Goal: Transaction & Acquisition: Purchase product/service

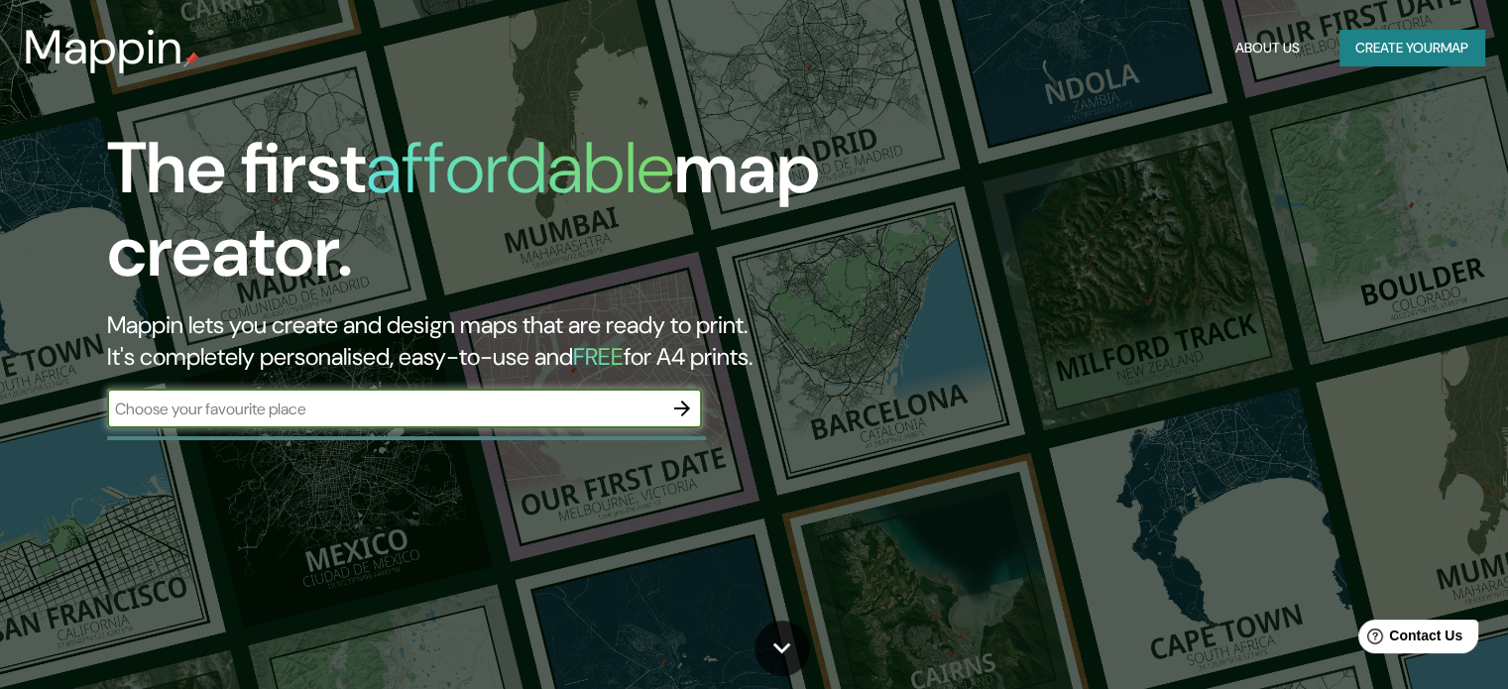
click at [441, 403] on input "text" at bounding box center [384, 409] width 555 height 23
click at [436, 404] on input "text" at bounding box center [384, 409] width 555 height 23
click at [186, 389] on div "​" at bounding box center [404, 409] width 595 height 40
type input "queretaro"
click at [678, 397] on icon "button" at bounding box center [682, 409] width 24 height 24
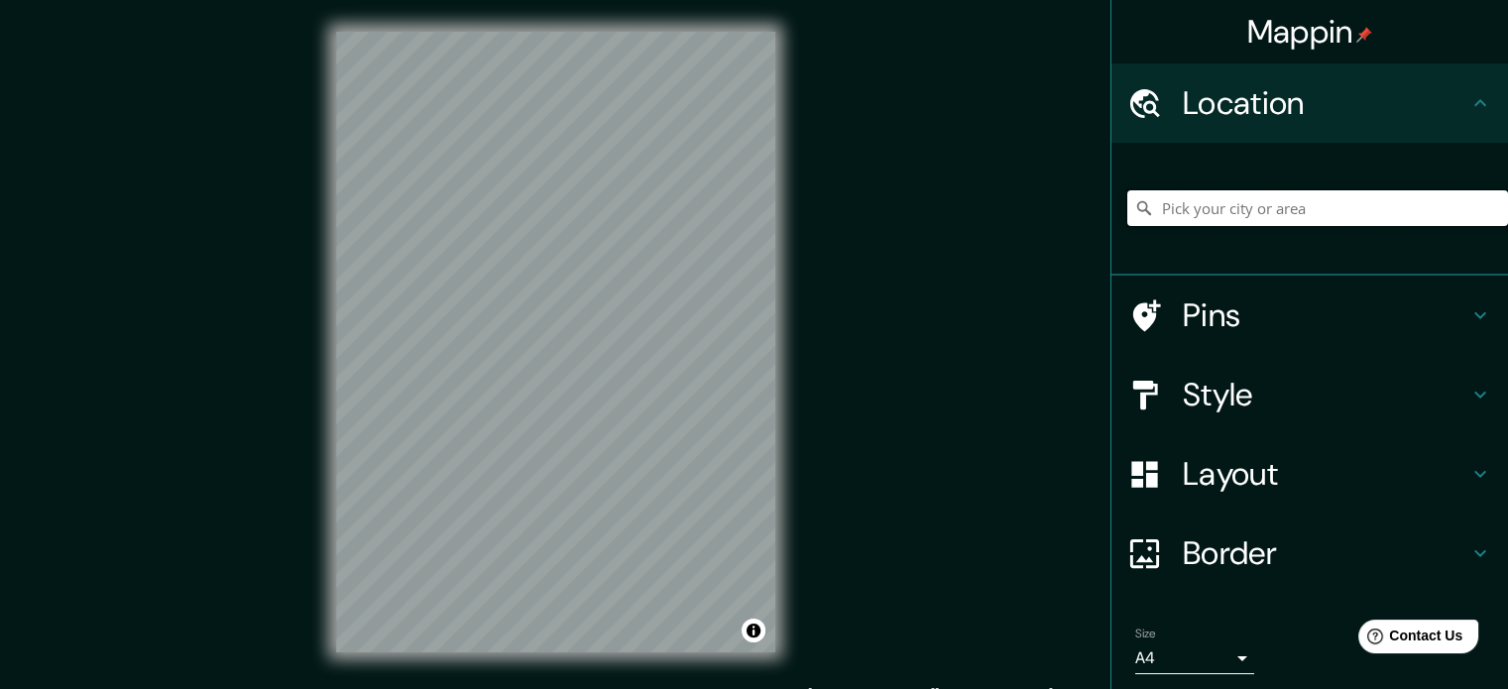
click at [1358, 199] on input "Pick your city or area" at bounding box center [1317, 208] width 381 height 36
click at [1354, 211] on input "Querétaro, [GEOGRAPHIC_DATA], [GEOGRAPHIC_DATA]" at bounding box center [1317, 208] width 381 height 36
drag, startPoint x: 1355, startPoint y: 211, endPoint x: 1339, endPoint y: 213, distance: 16.0
click at [1344, 211] on input "Querétaro, [GEOGRAPHIC_DATA], [GEOGRAPHIC_DATA]" at bounding box center [1317, 208] width 381 height 36
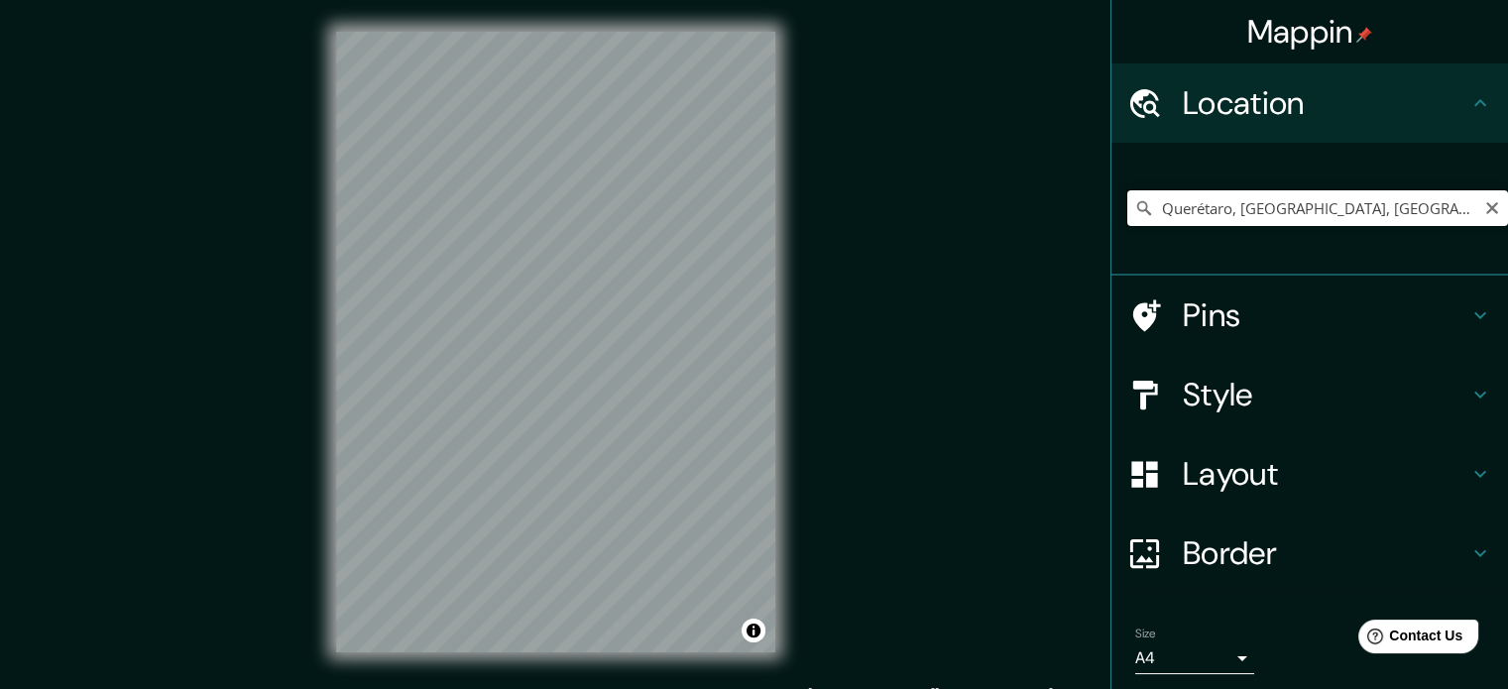
click at [1339, 213] on input "Querétaro, [GEOGRAPHIC_DATA], [GEOGRAPHIC_DATA]" at bounding box center [1317, 208] width 381 height 36
click at [1337, 213] on input "Querétaro, [GEOGRAPHIC_DATA], [GEOGRAPHIC_DATA]" at bounding box center [1317, 208] width 381 height 36
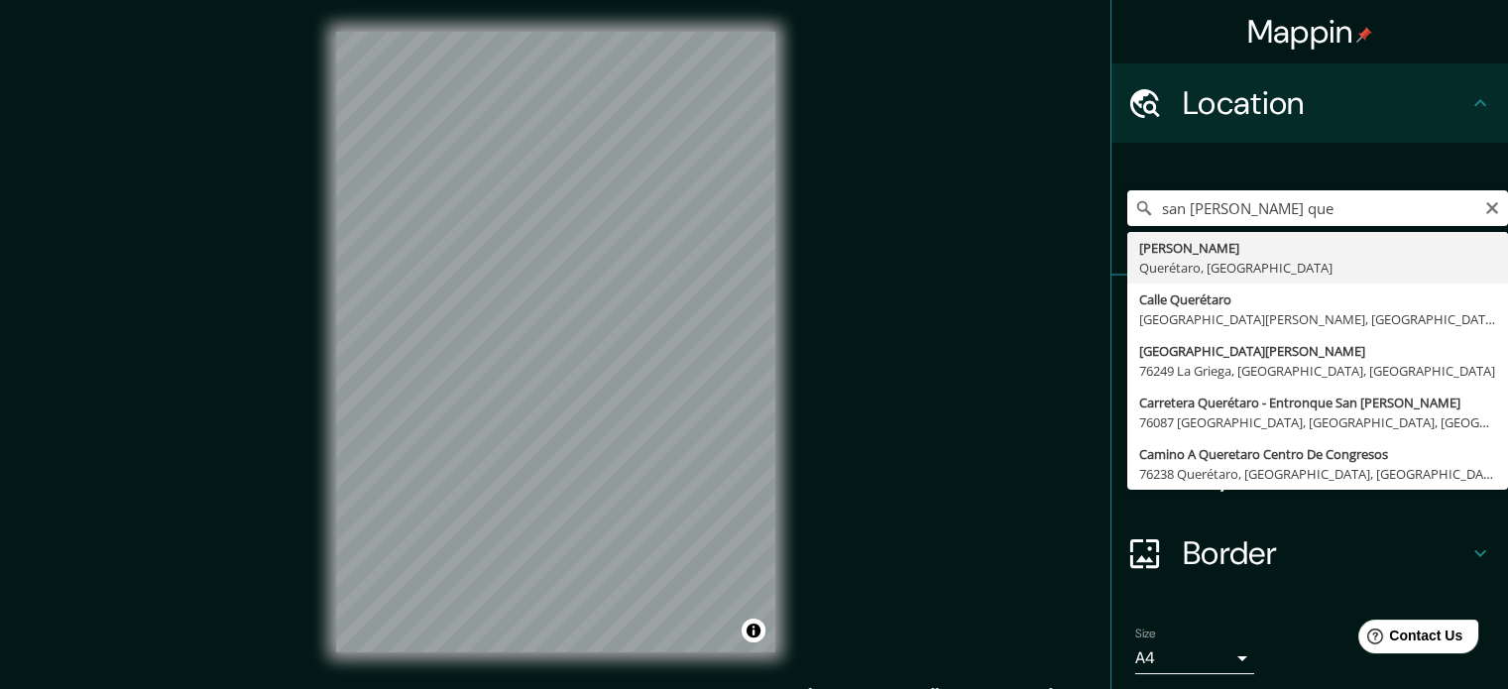
type input "San [PERSON_NAME], [GEOGRAPHIC_DATA], [GEOGRAPHIC_DATA]"
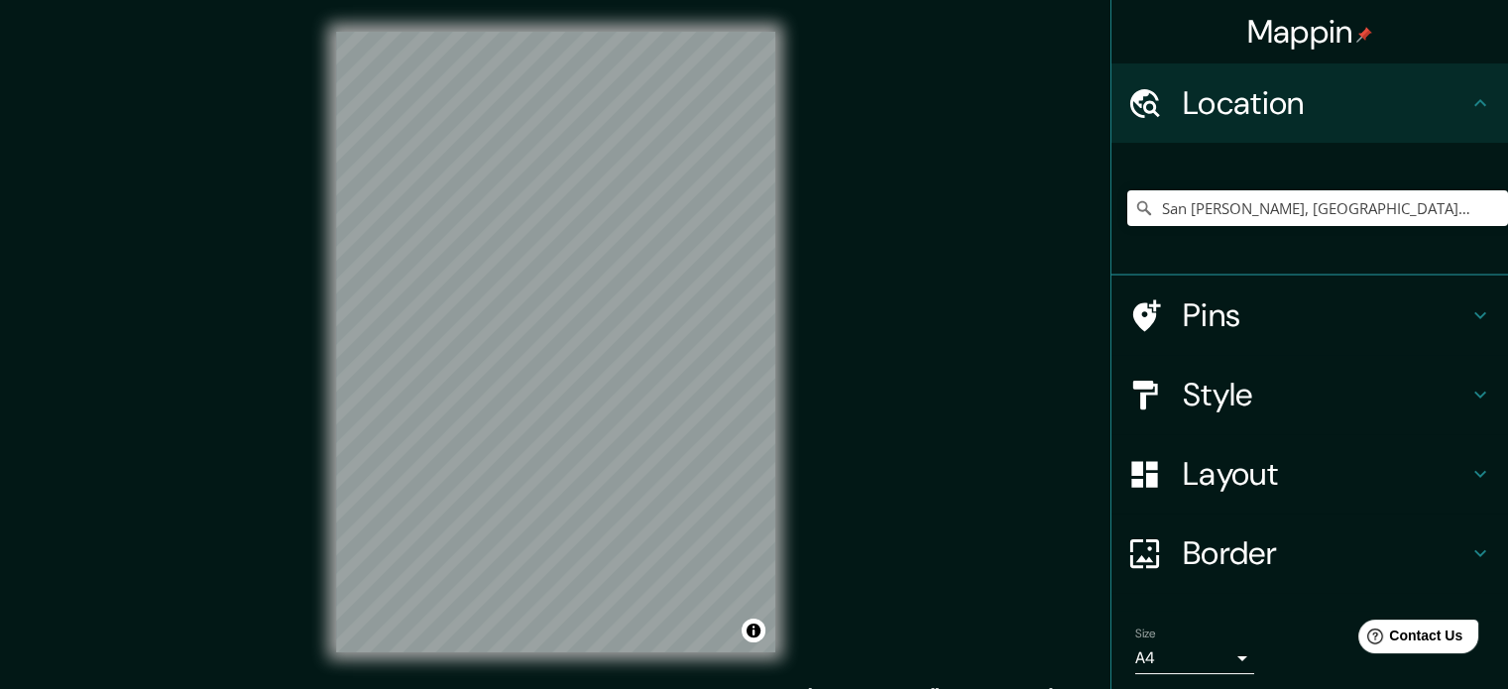
click at [1411, 398] on h4 "Style" at bounding box center [1326, 395] width 286 height 40
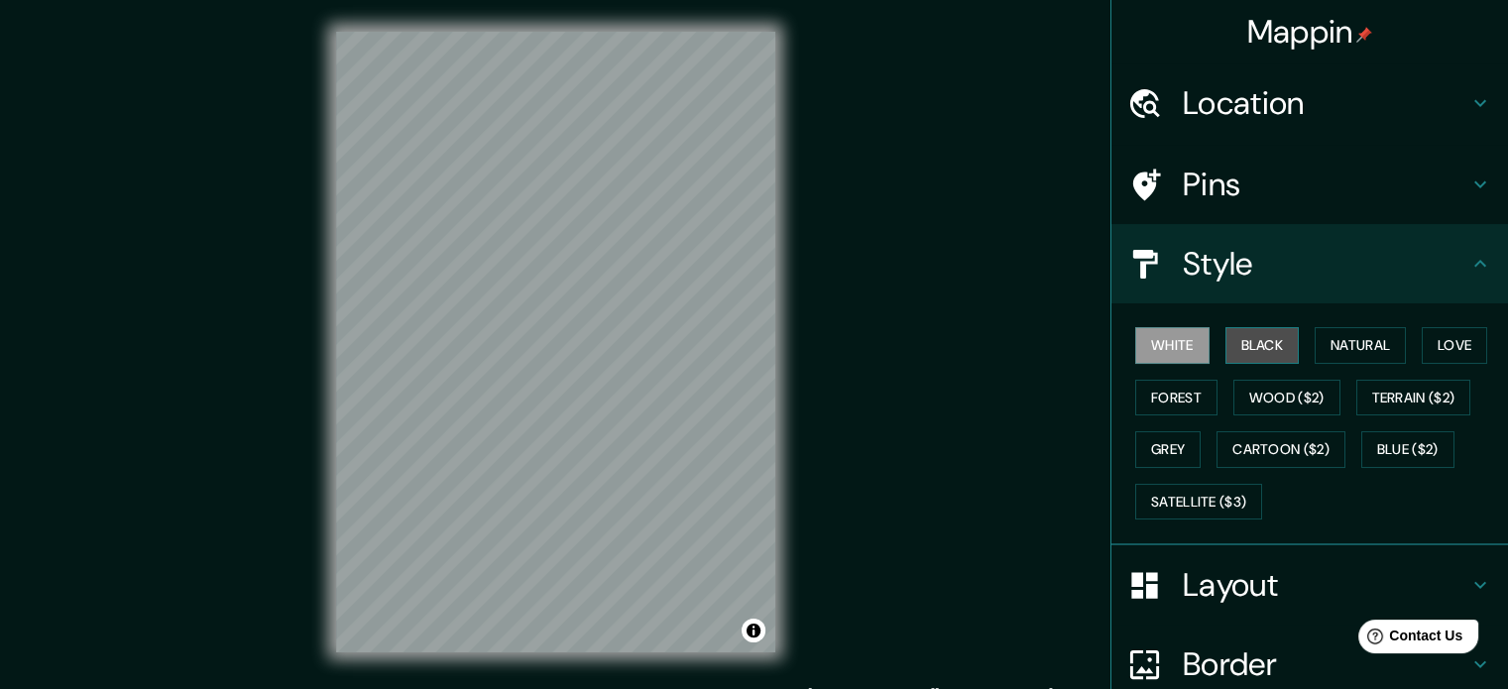
click at [1252, 330] on button "Black" at bounding box center [1263, 345] width 74 height 37
drag, startPoint x: 1178, startPoint y: 348, endPoint x: 1194, endPoint y: 353, distance: 16.6
click at [1180, 348] on button "White" at bounding box center [1172, 345] width 74 height 37
click at [1372, 337] on button "Natural" at bounding box center [1360, 345] width 91 height 37
click at [1174, 342] on button "White" at bounding box center [1172, 345] width 74 height 37
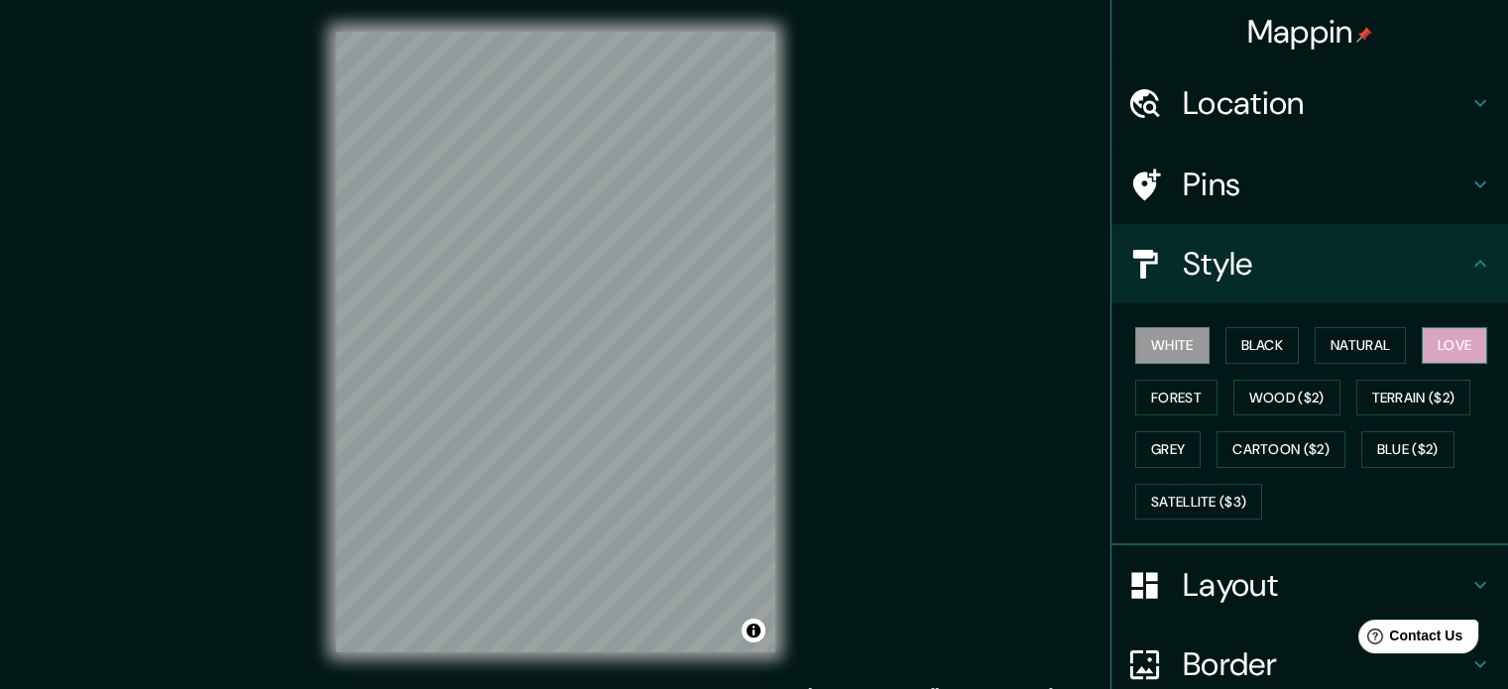
click at [1476, 340] on button "Love" at bounding box center [1454, 345] width 65 height 37
click at [1194, 399] on button "Forest" at bounding box center [1176, 398] width 82 height 37
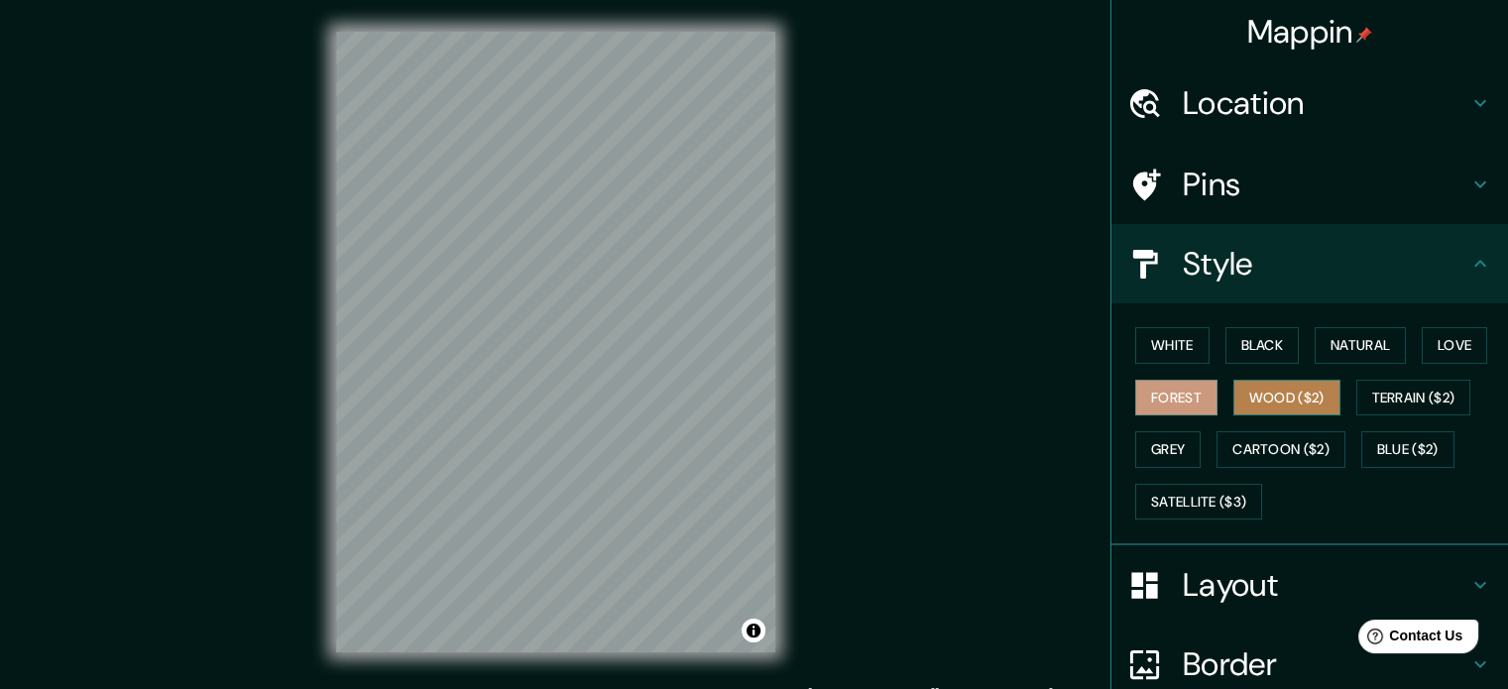
click at [1289, 396] on button "Wood ($2)" at bounding box center [1287, 398] width 107 height 37
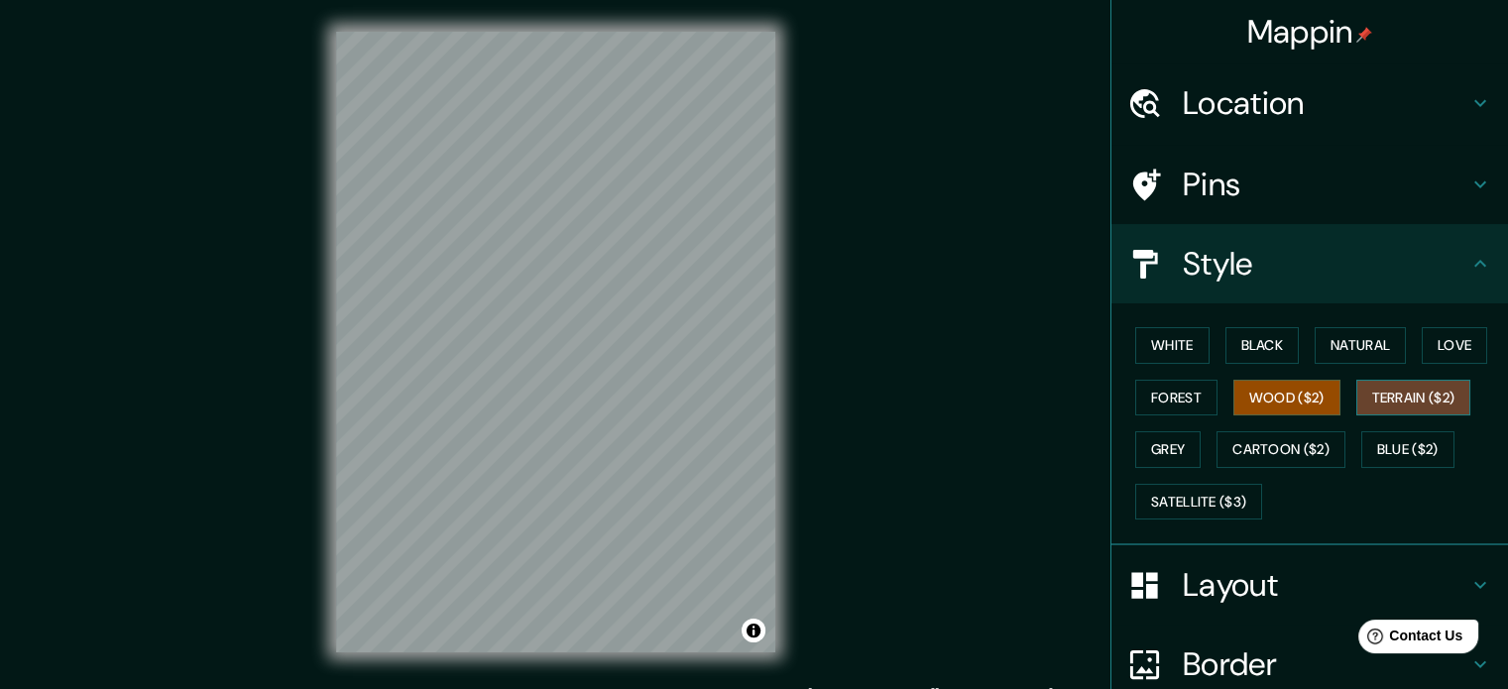
click at [1376, 396] on button "Terrain ($2)" at bounding box center [1414, 398] width 115 height 37
click at [1162, 443] on button "Grey" at bounding box center [1167, 449] width 65 height 37
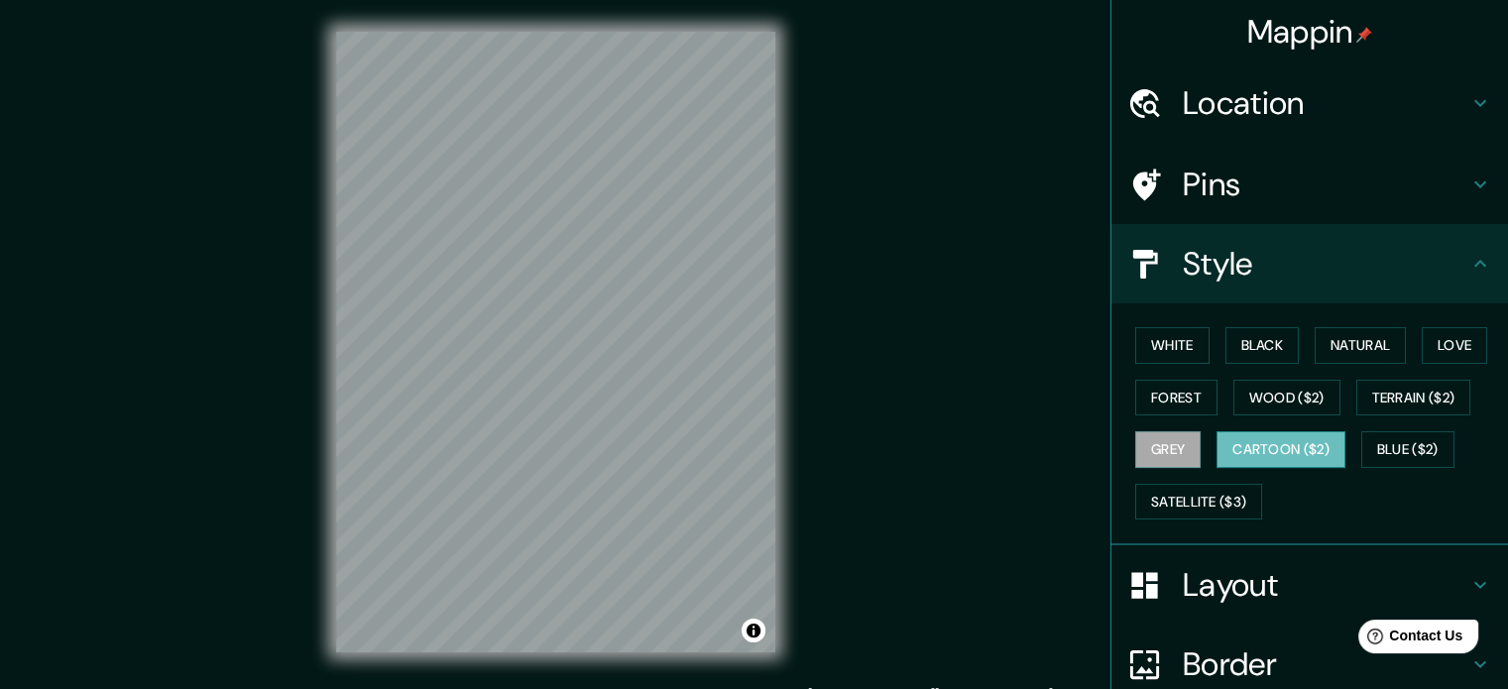
click at [1244, 440] on button "Cartoon ($2)" at bounding box center [1281, 449] width 129 height 37
click at [1422, 439] on button "Blue ($2)" at bounding box center [1408, 449] width 93 height 37
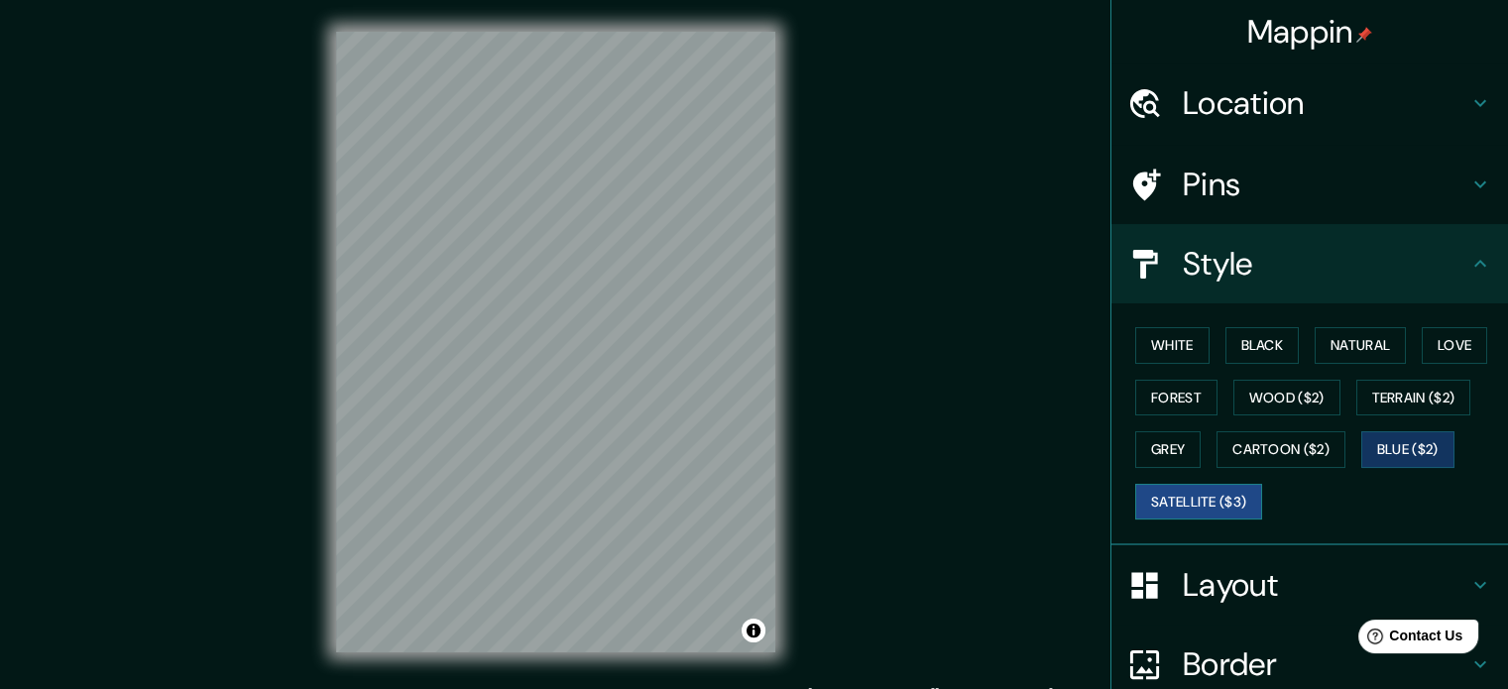
click at [1186, 513] on button "Satellite ($3)" at bounding box center [1198, 502] width 127 height 37
click at [1147, 334] on button "White" at bounding box center [1172, 345] width 74 height 37
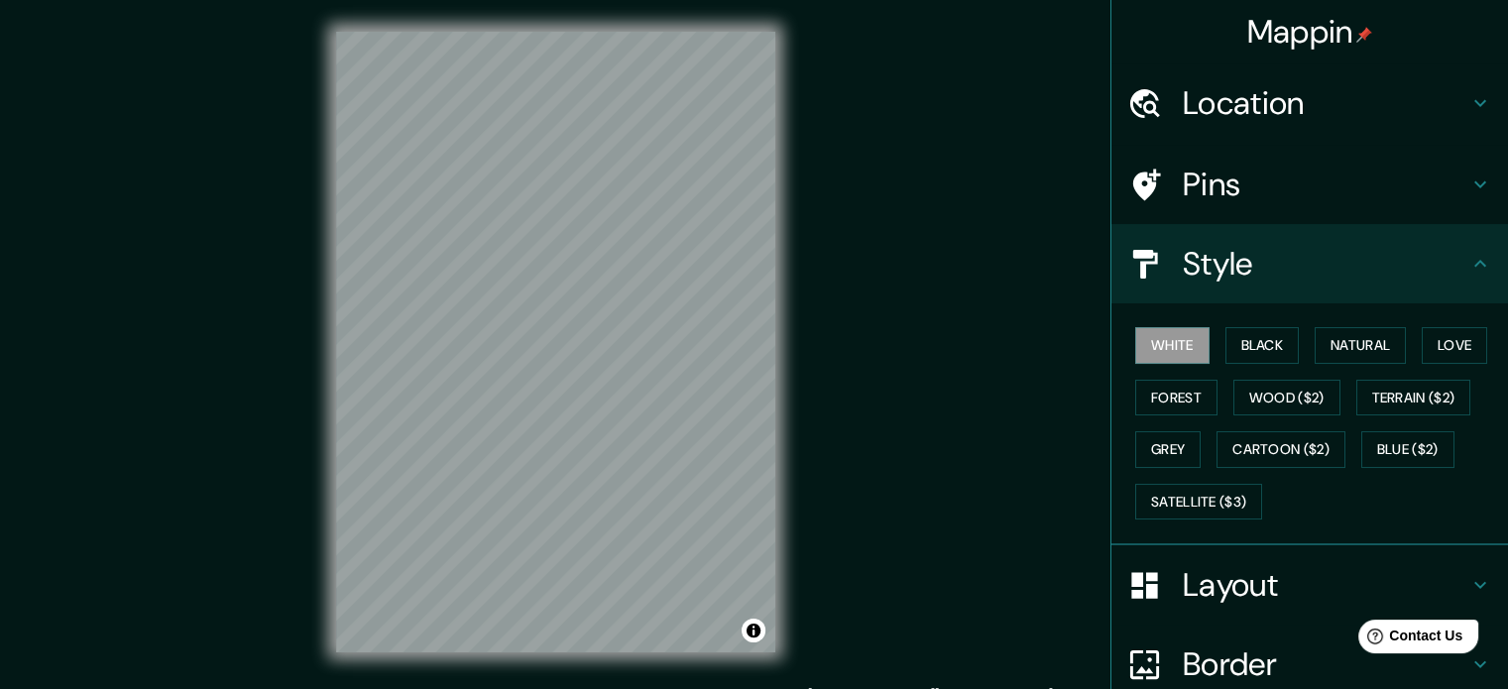
click at [1433, 565] on h4 "Layout" at bounding box center [1326, 585] width 286 height 40
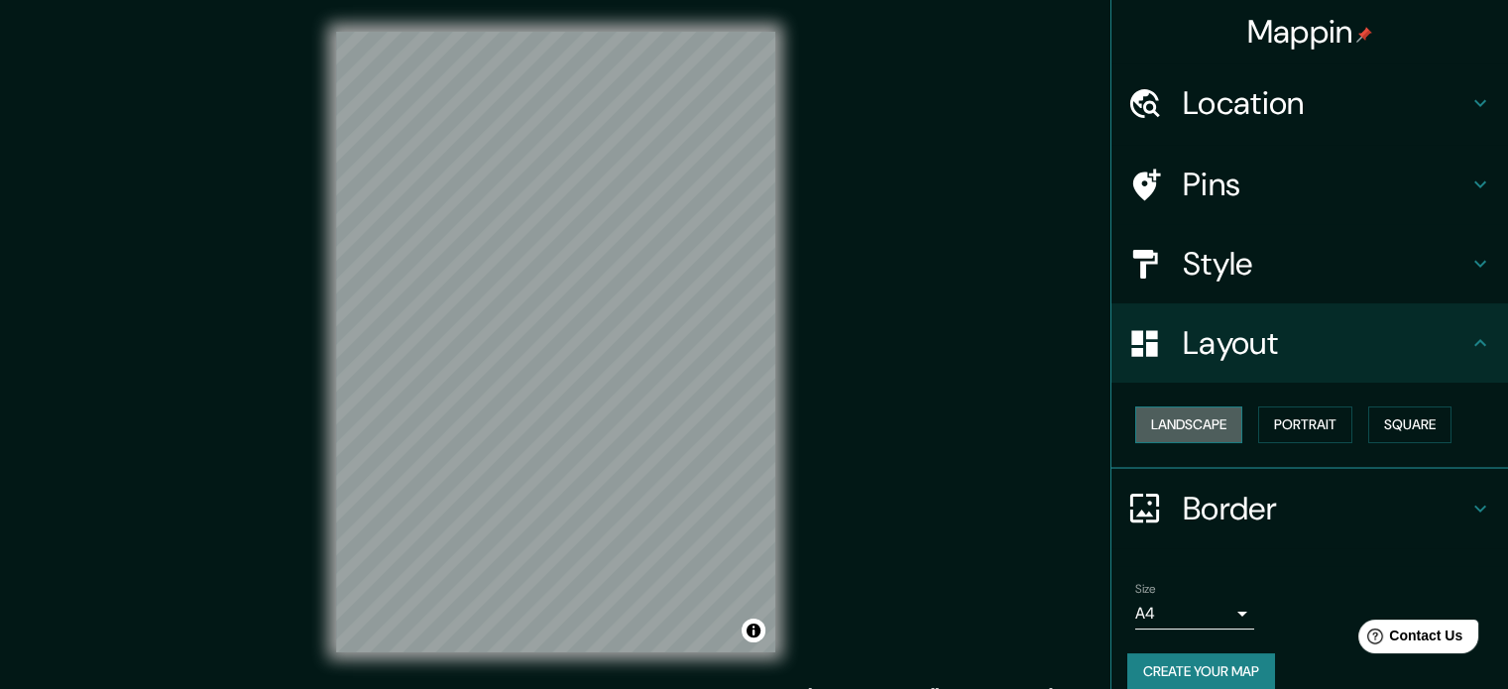
click at [1159, 417] on button "Landscape" at bounding box center [1188, 425] width 107 height 37
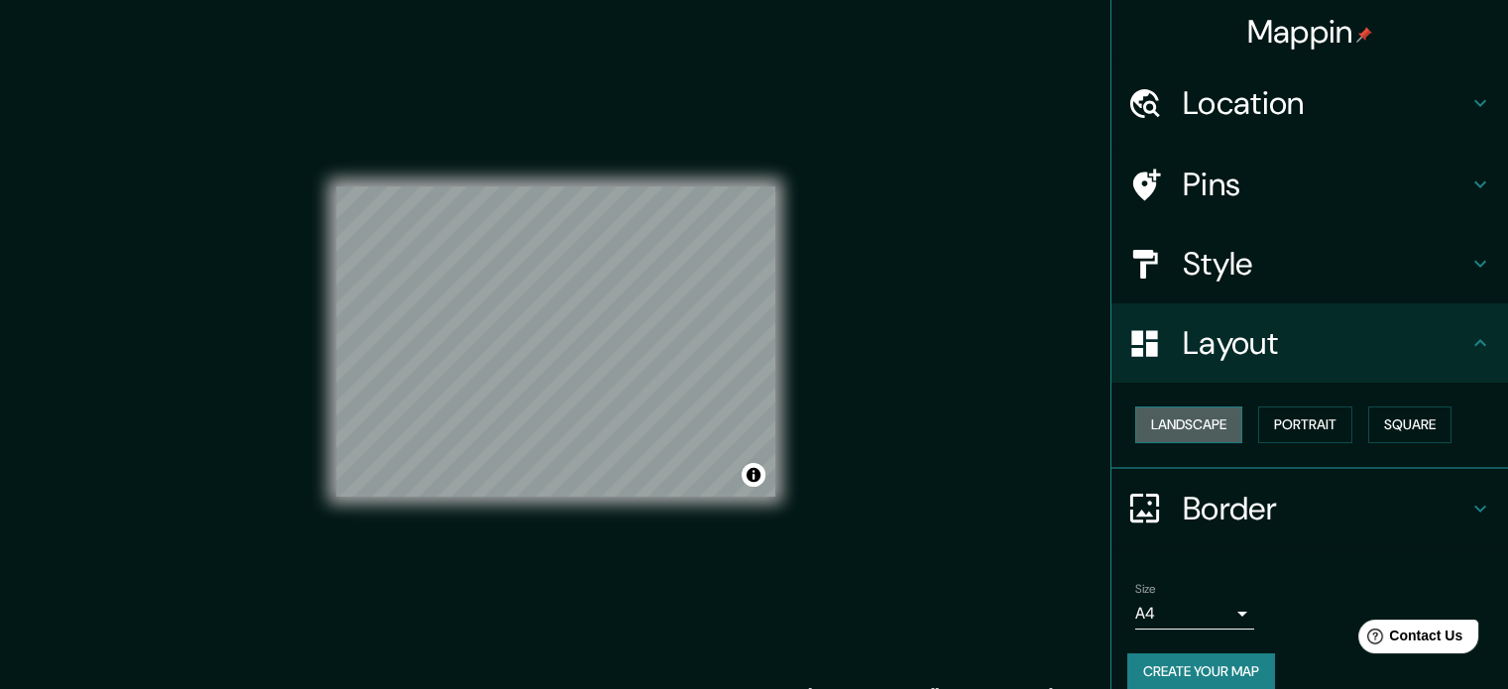
click at [1158, 418] on button "Landscape" at bounding box center [1188, 425] width 107 height 37
click at [1283, 428] on button "Portrait" at bounding box center [1305, 425] width 94 height 37
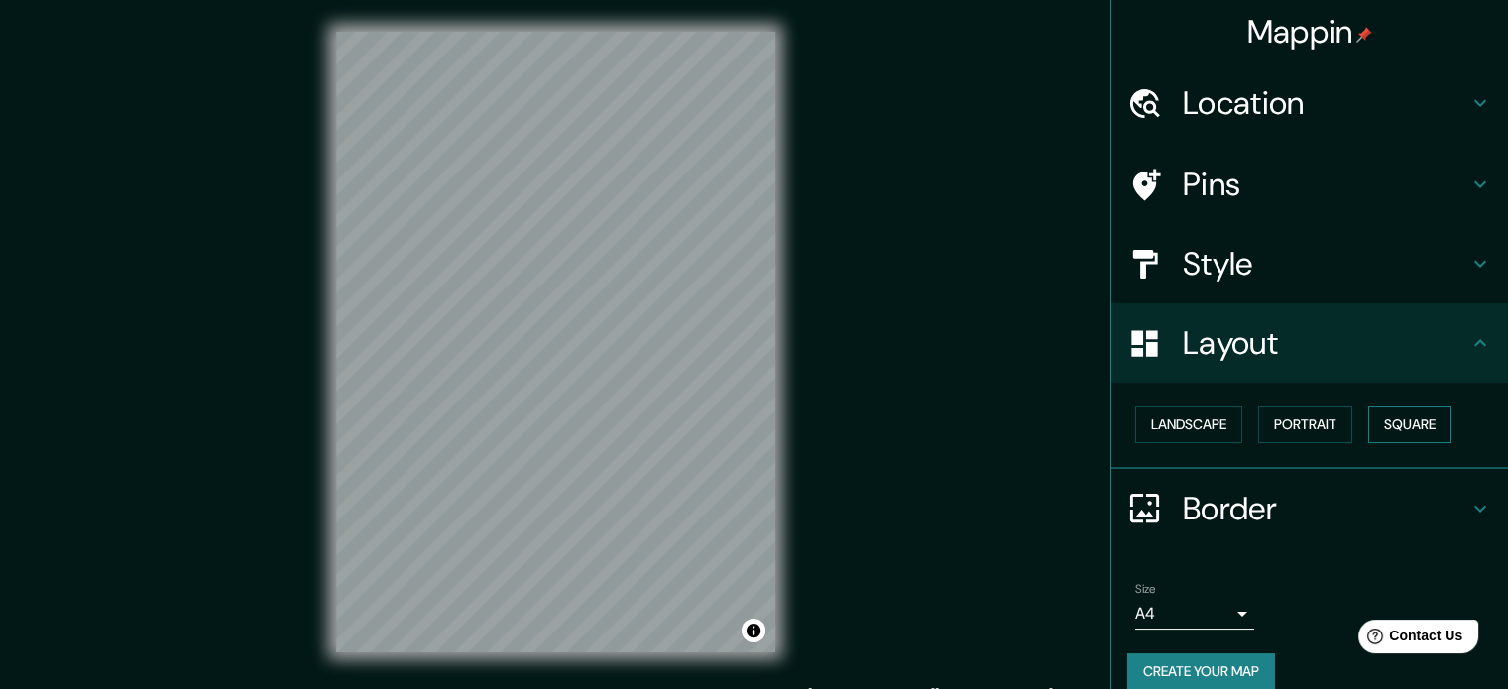
click at [1384, 427] on button "Square" at bounding box center [1409, 425] width 83 height 37
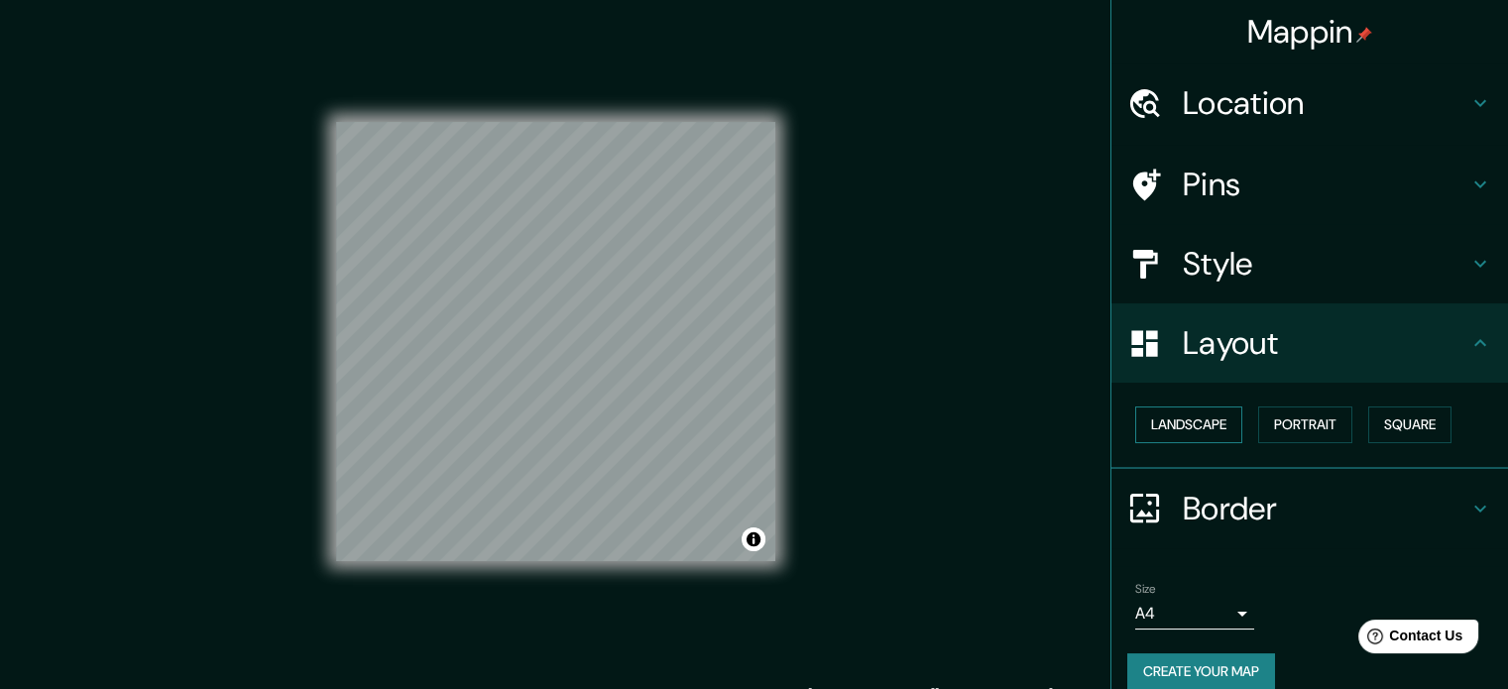
click at [1184, 424] on button "Landscape" at bounding box center [1188, 425] width 107 height 37
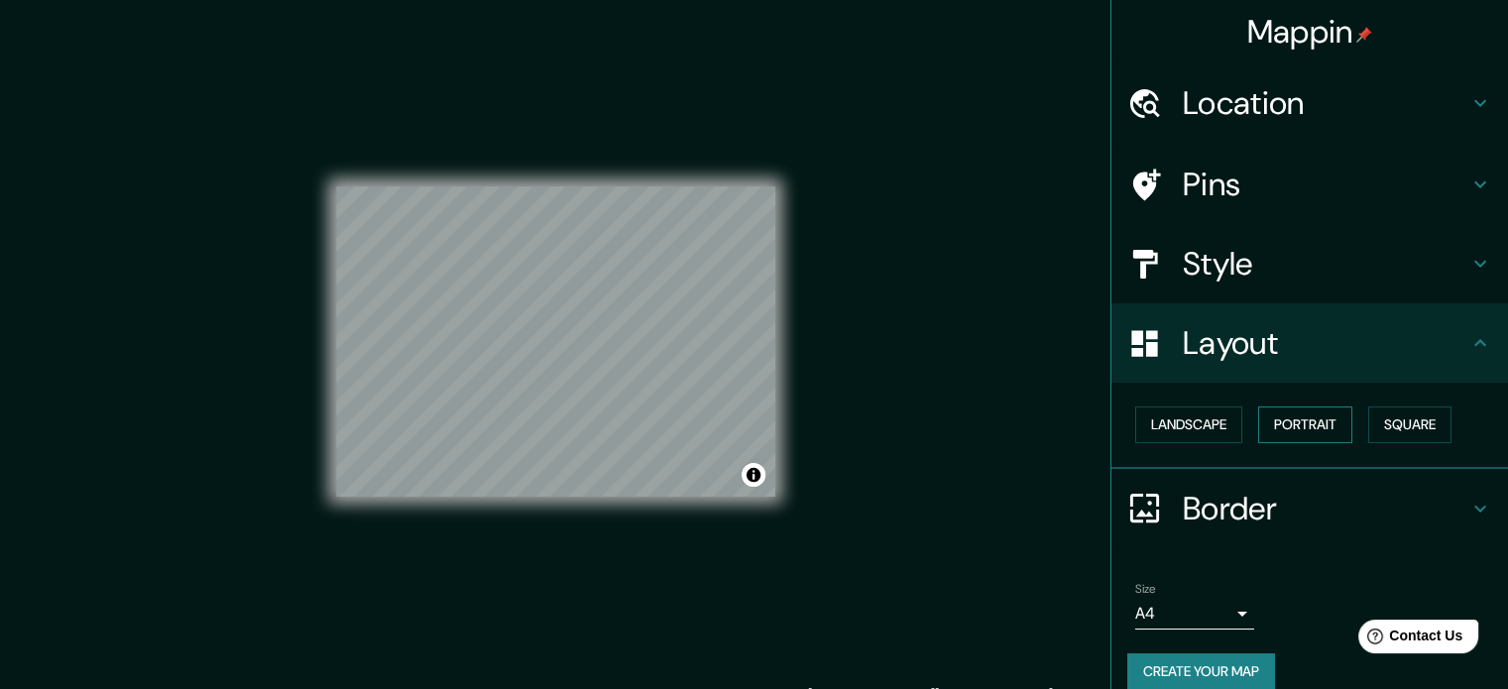
click at [1303, 412] on button "Portrait" at bounding box center [1305, 425] width 94 height 37
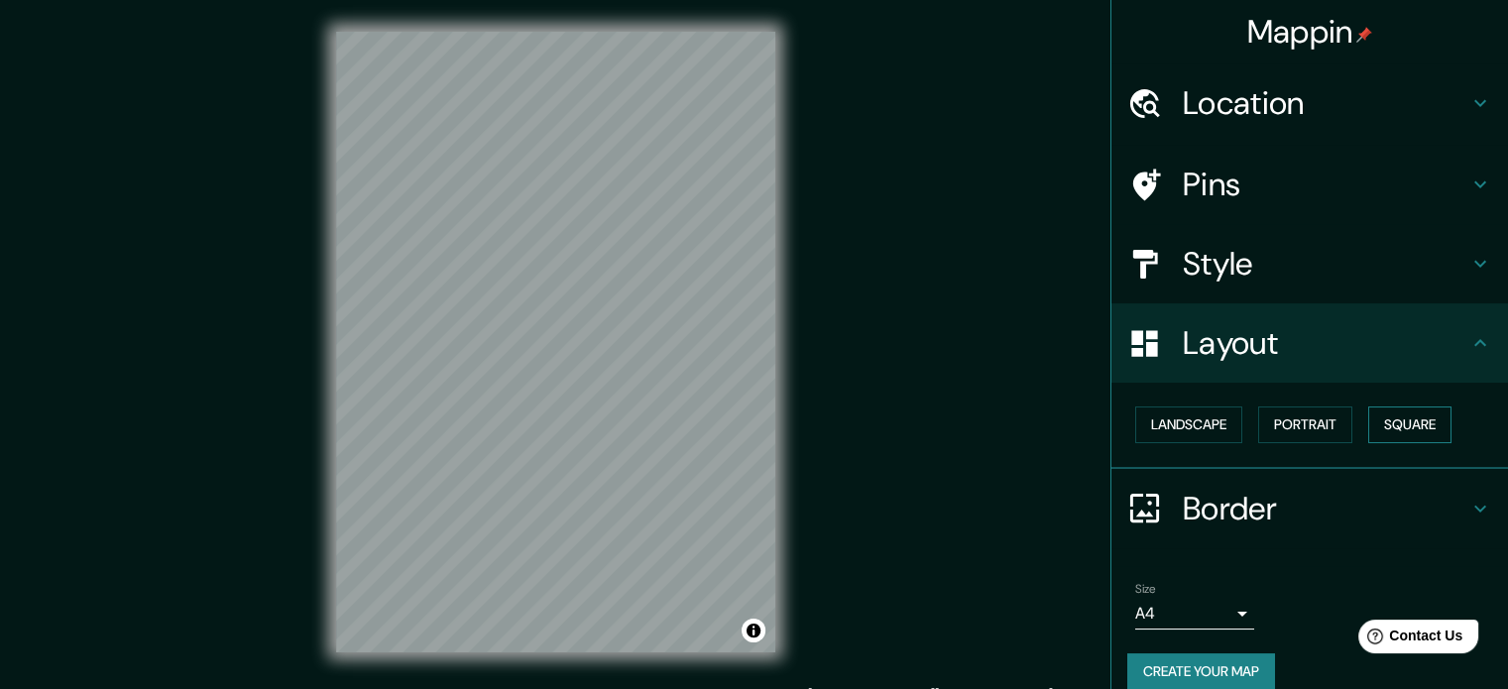
click at [1428, 415] on button "Square" at bounding box center [1409, 425] width 83 height 37
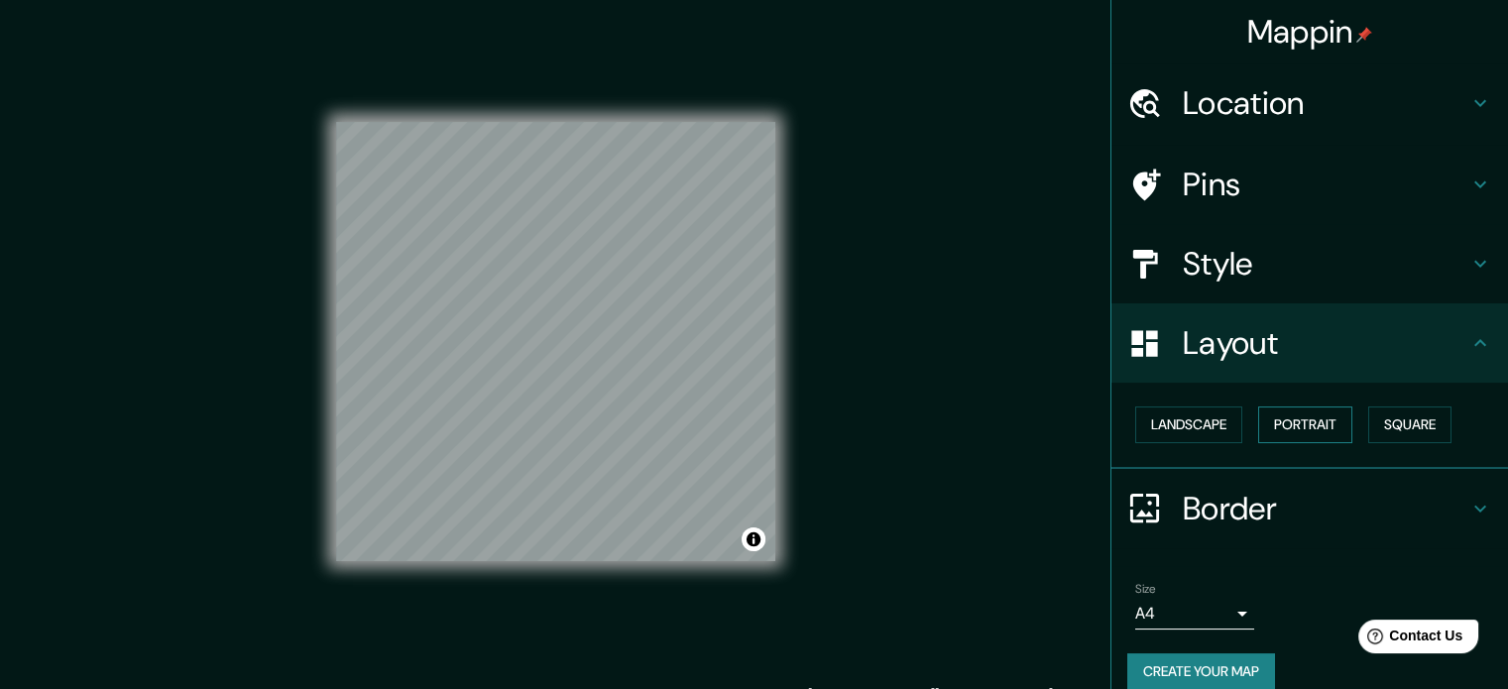
click at [1296, 424] on button "Portrait" at bounding box center [1305, 425] width 94 height 37
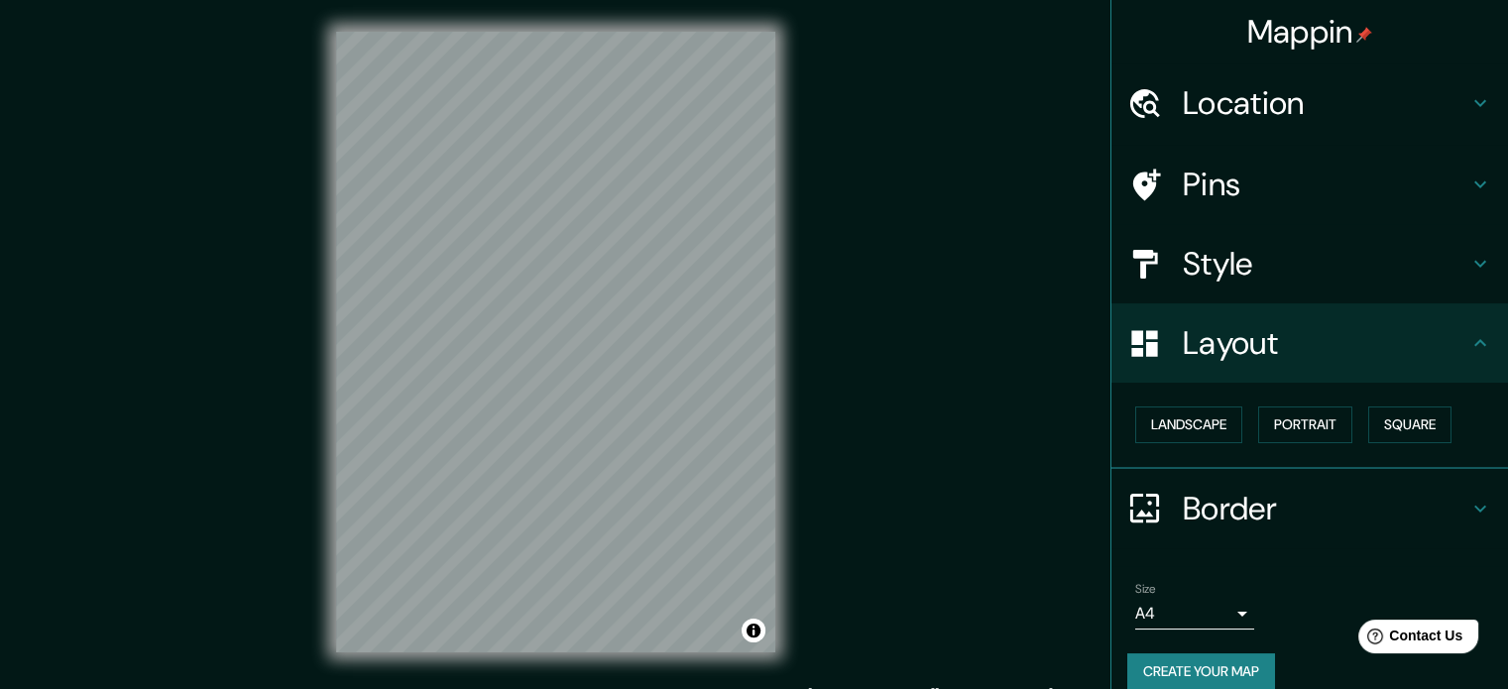
click at [1472, 497] on icon at bounding box center [1481, 509] width 24 height 24
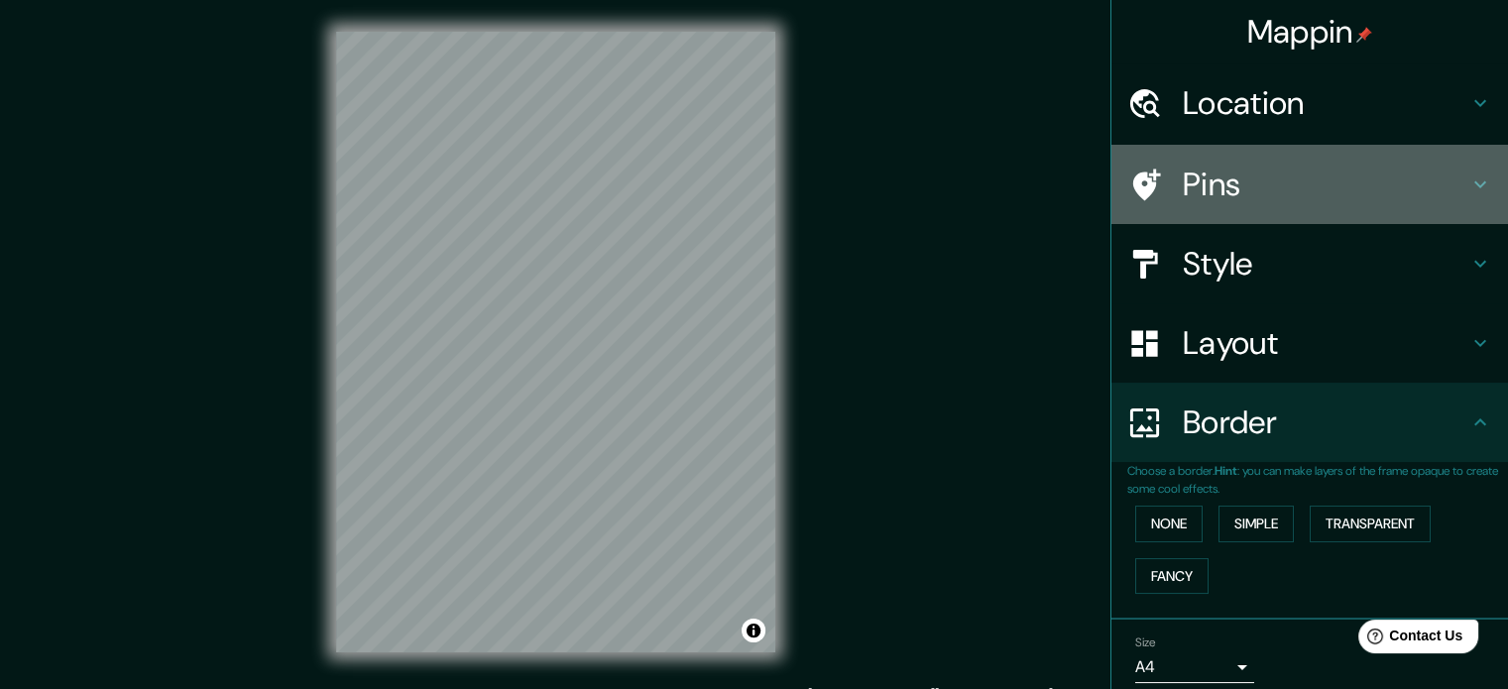
click at [1427, 178] on h4 "Pins" at bounding box center [1326, 185] width 286 height 40
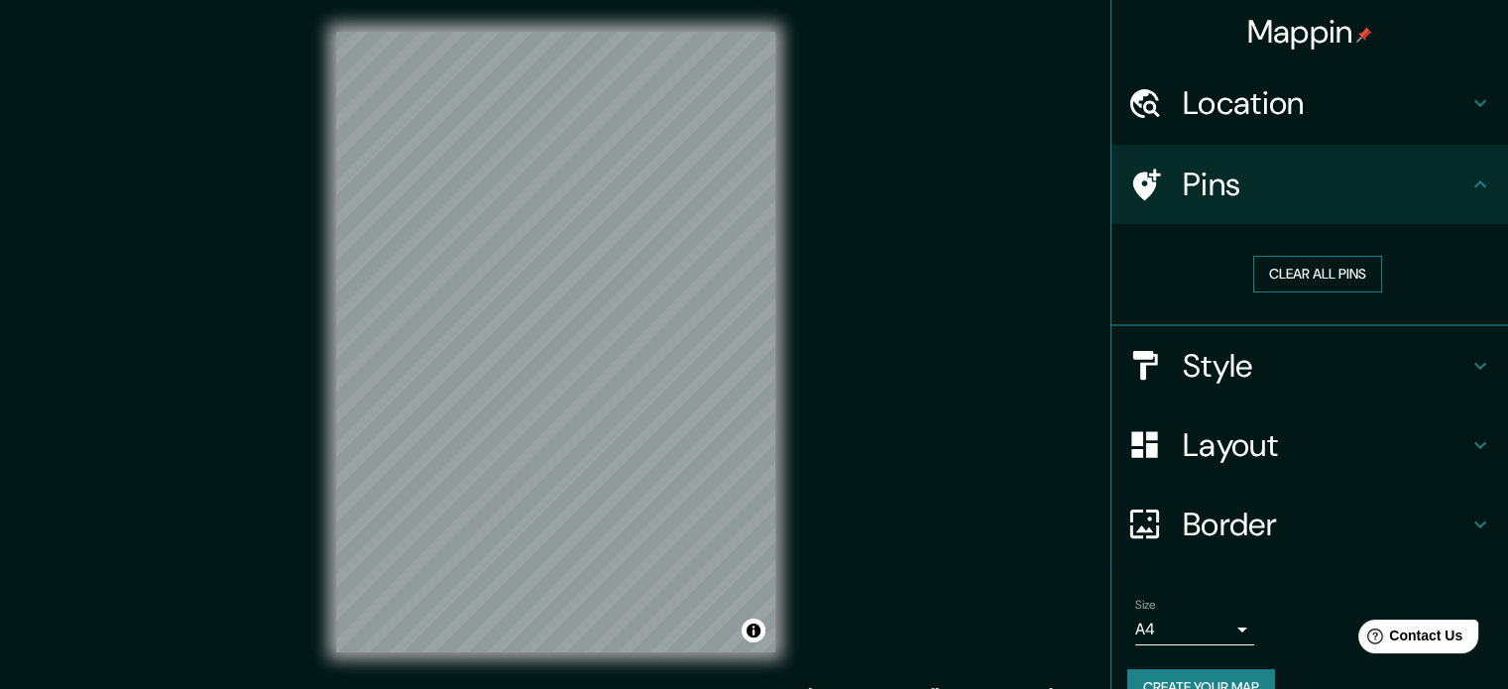
click at [1305, 265] on button "Clear all pins" at bounding box center [1317, 274] width 129 height 37
click at [1301, 276] on button "Clear all pins" at bounding box center [1317, 274] width 129 height 37
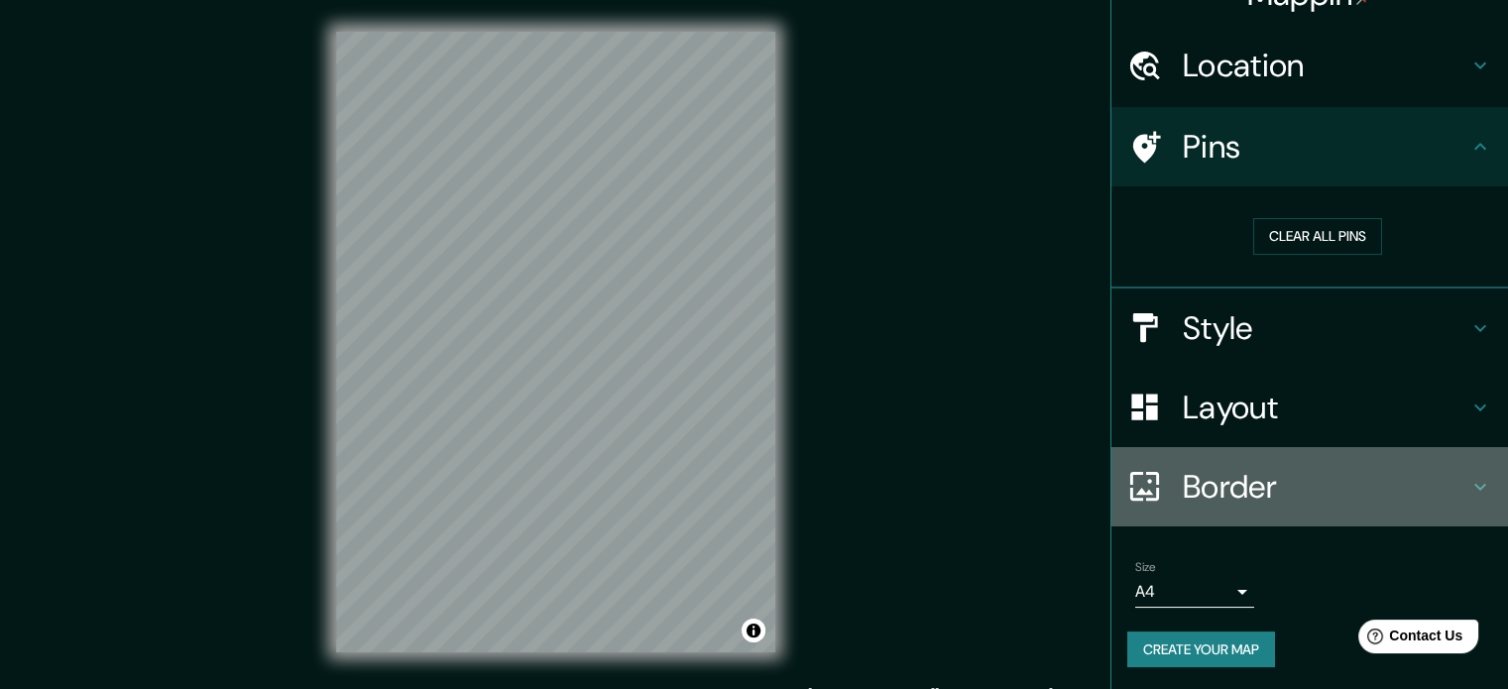
drag, startPoint x: 1455, startPoint y: 472, endPoint x: 1436, endPoint y: 469, distance: 19.1
click at [1447, 467] on div "Border" at bounding box center [1310, 486] width 397 height 79
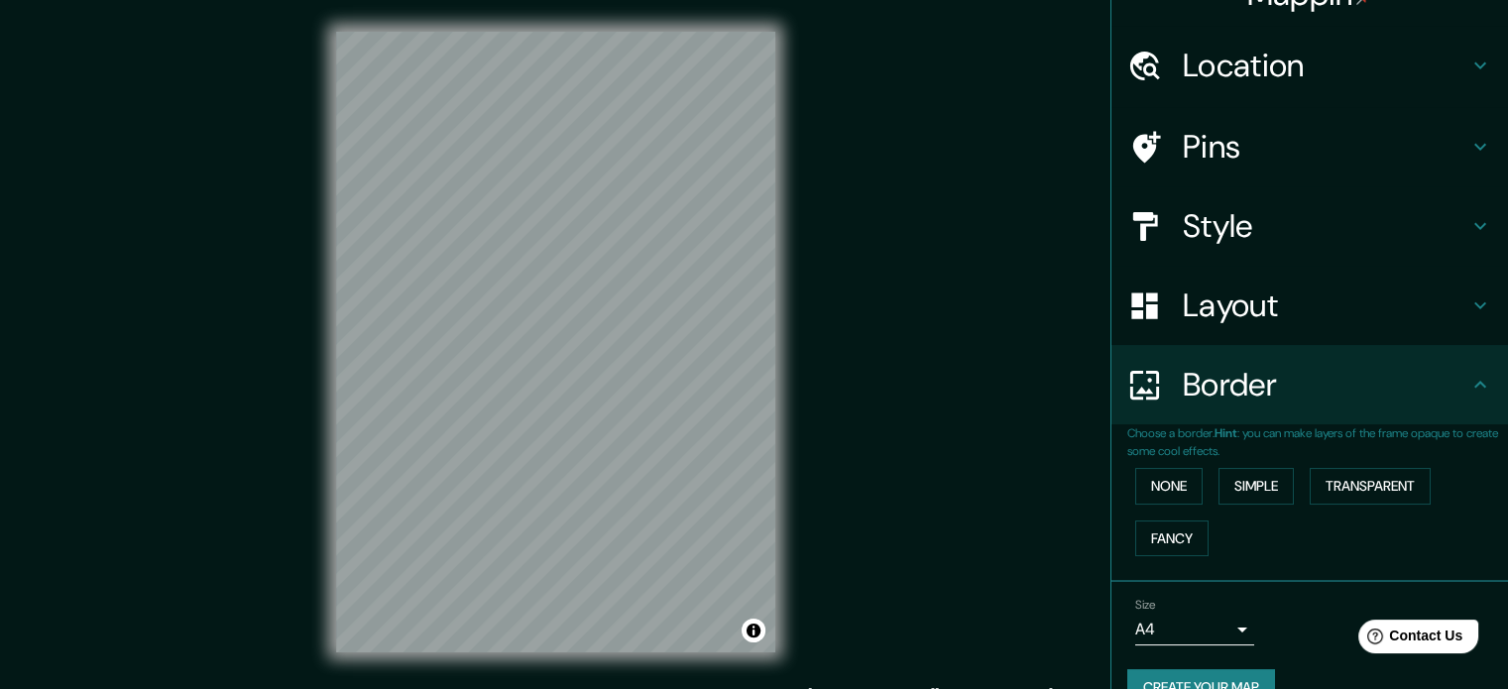
click at [1198, 479] on div "None Simple Transparent Fancy" at bounding box center [1317, 512] width 381 height 104
click at [1184, 480] on button "None" at bounding box center [1168, 486] width 67 height 37
click at [1222, 475] on button "Simple" at bounding box center [1256, 486] width 75 height 37
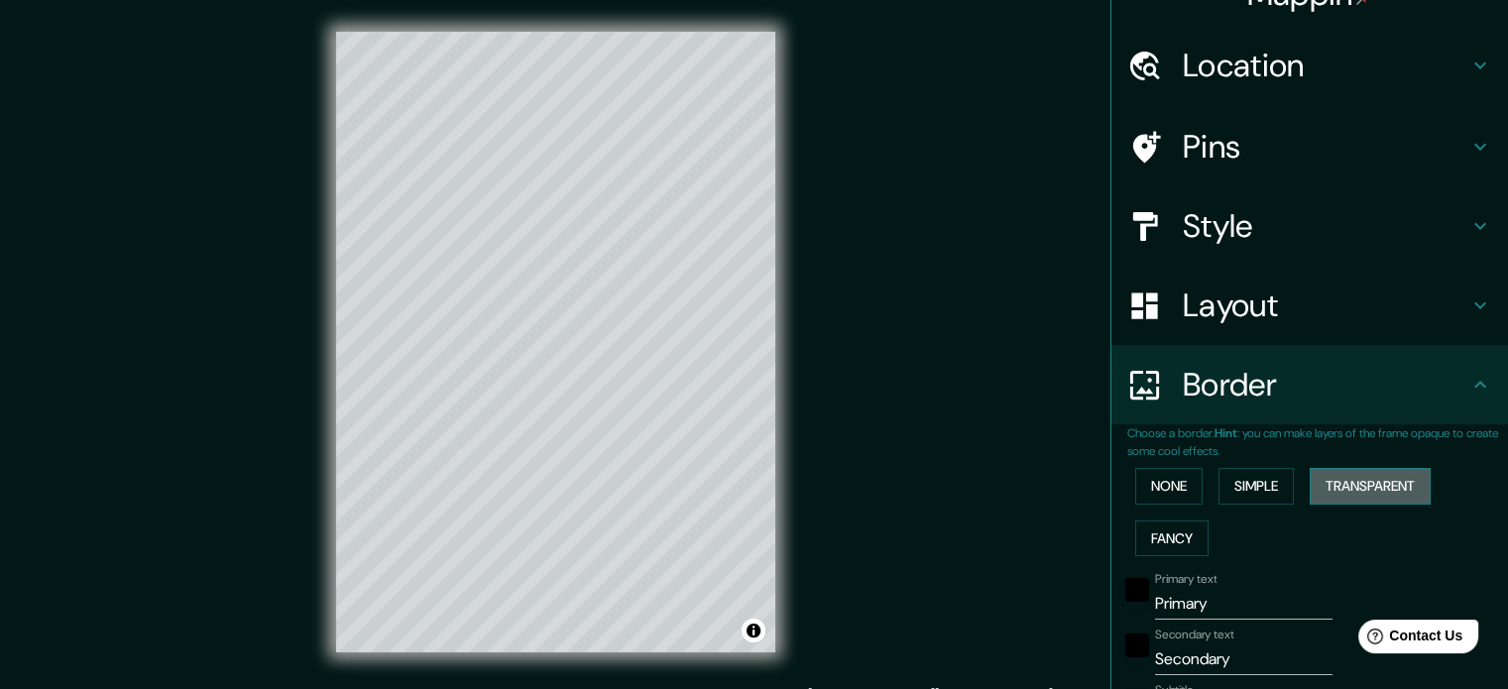
click at [1341, 472] on button "Transparent" at bounding box center [1370, 486] width 121 height 37
click at [1174, 482] on button "None" at bounding box center [1168, 486] width 67 height 37
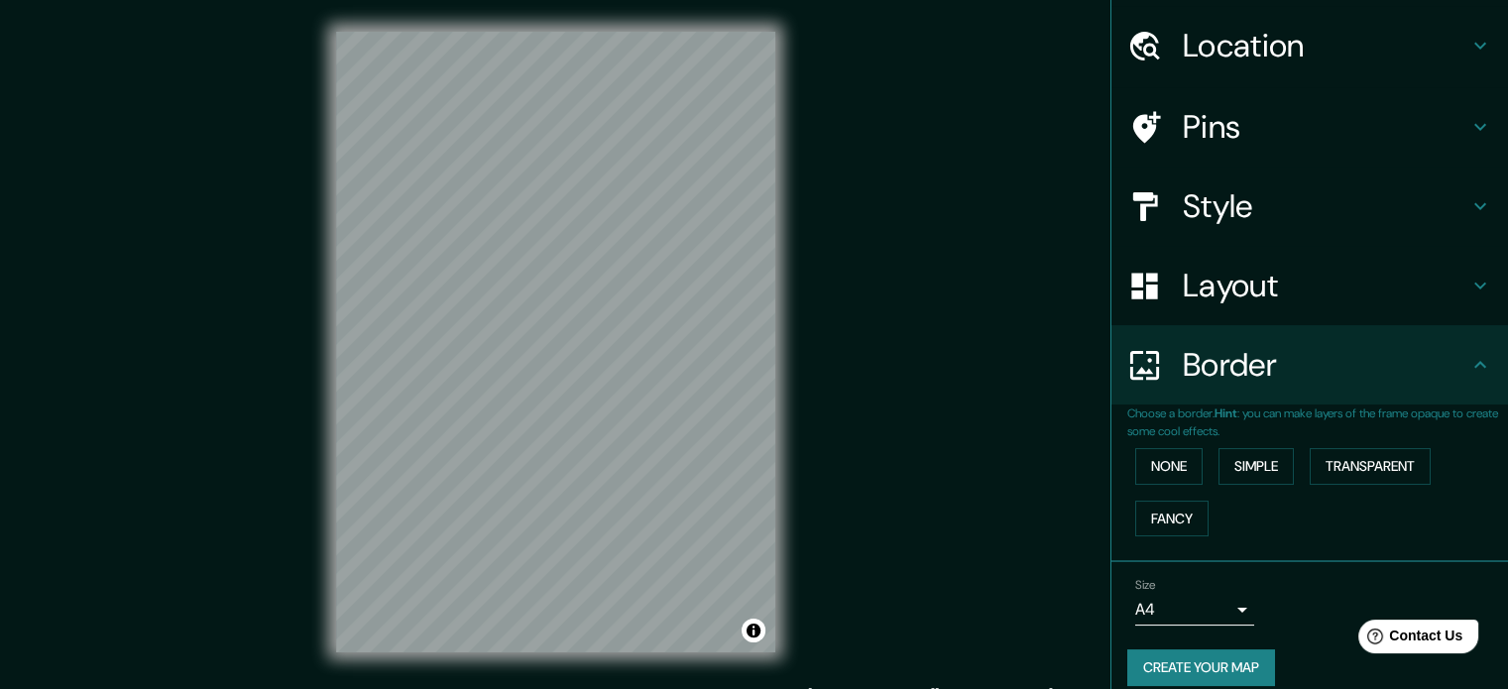
scroll to position [75, 0]
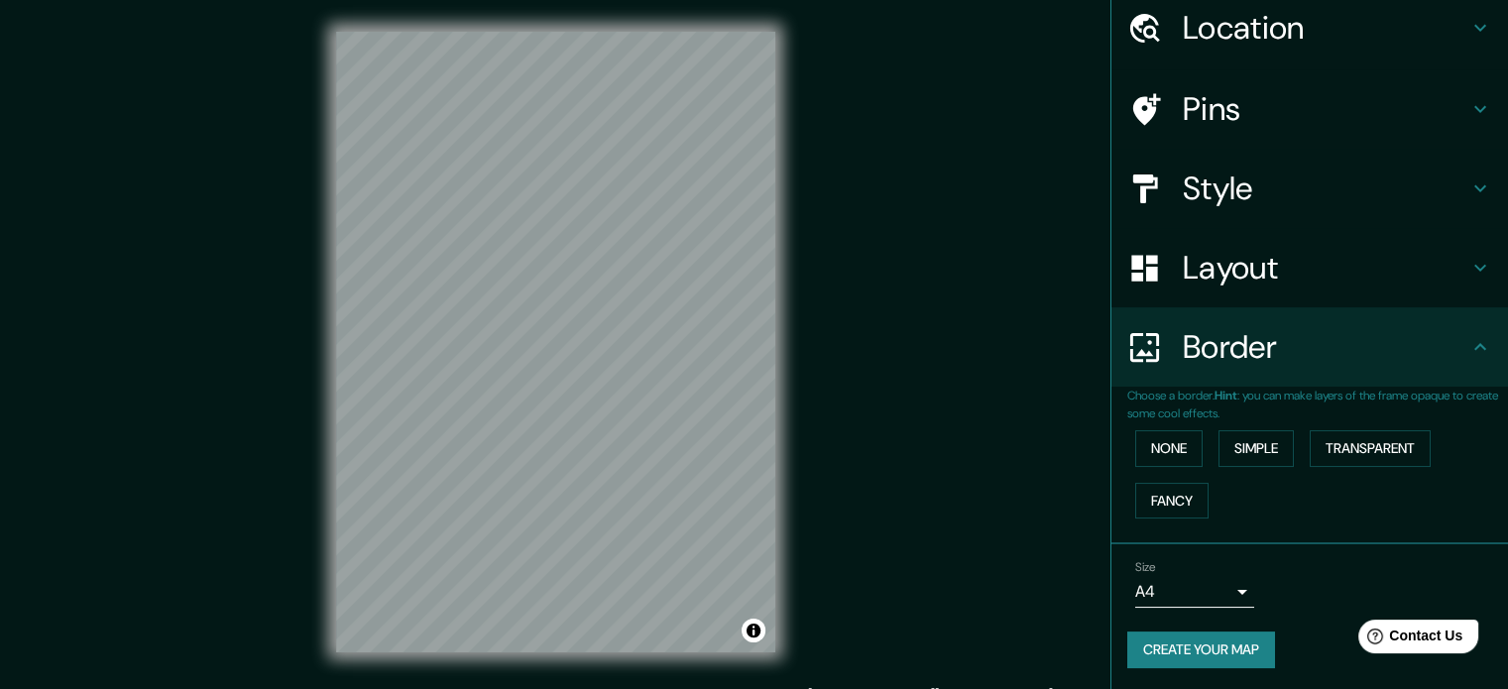
click at [1186, 586] on body "Mappin Location [GEOGRAPHIC_DATA][PERSON_NAME], [GEOGRAPHIC_DATA], [GEOGRAPHIC_…" at bounding box center [754, 344] width 1508 height 689
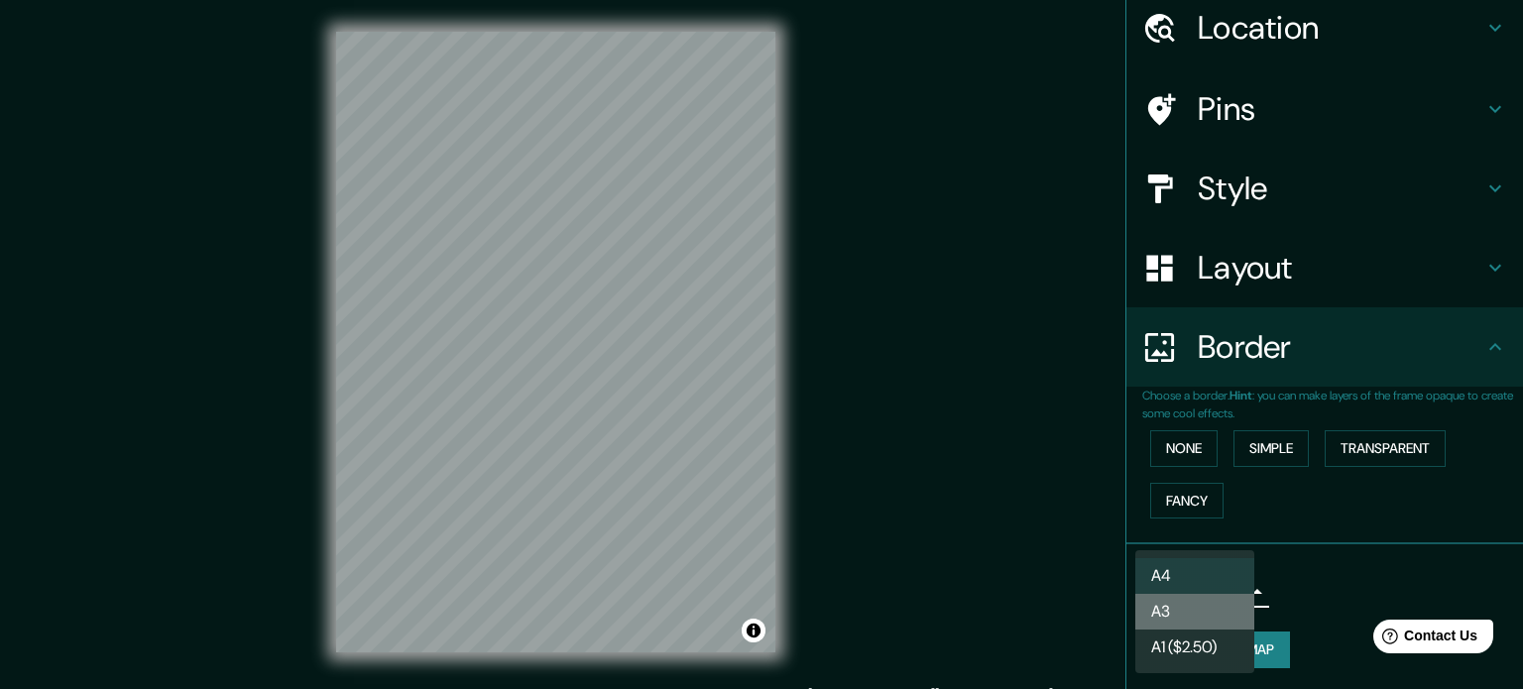
click at [1189, 619] on li "A3" at bounding box center [1194, 612] width 119 height 36
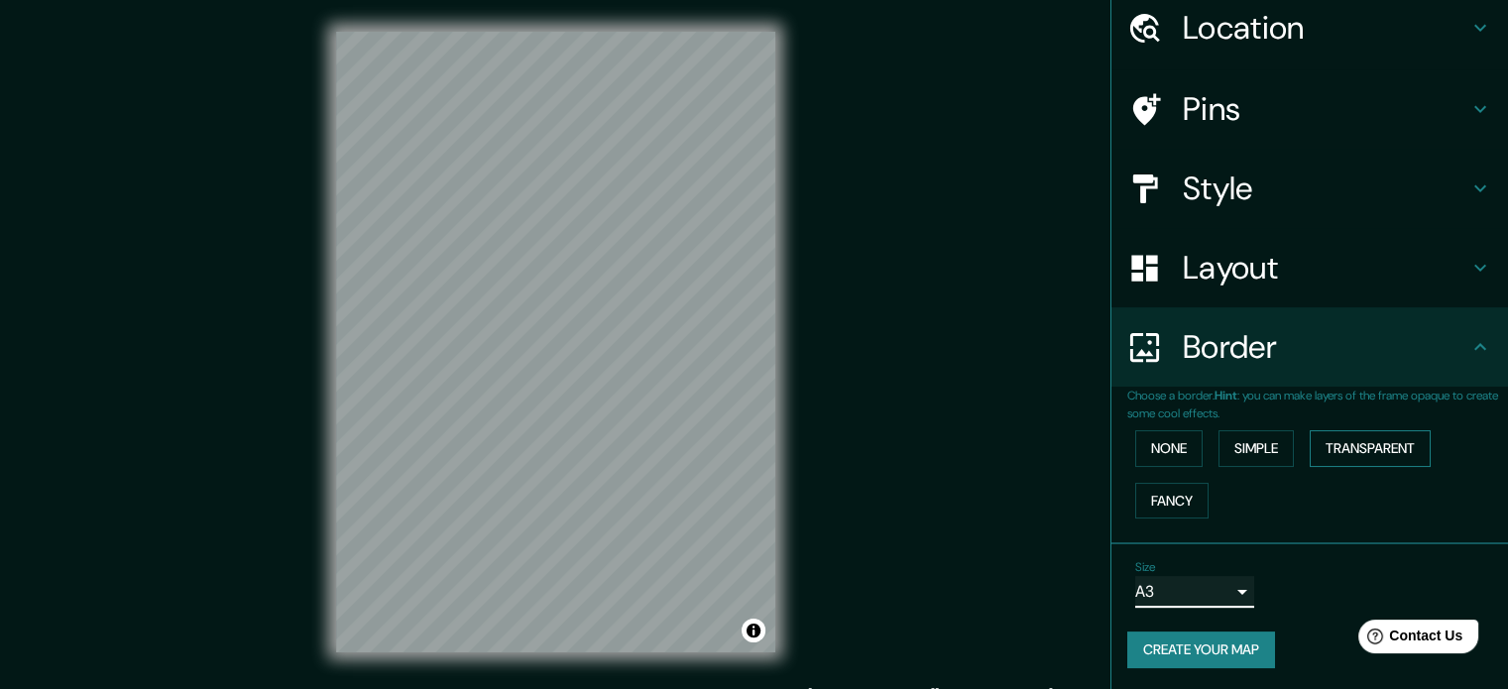
scroll to position [0, 0]
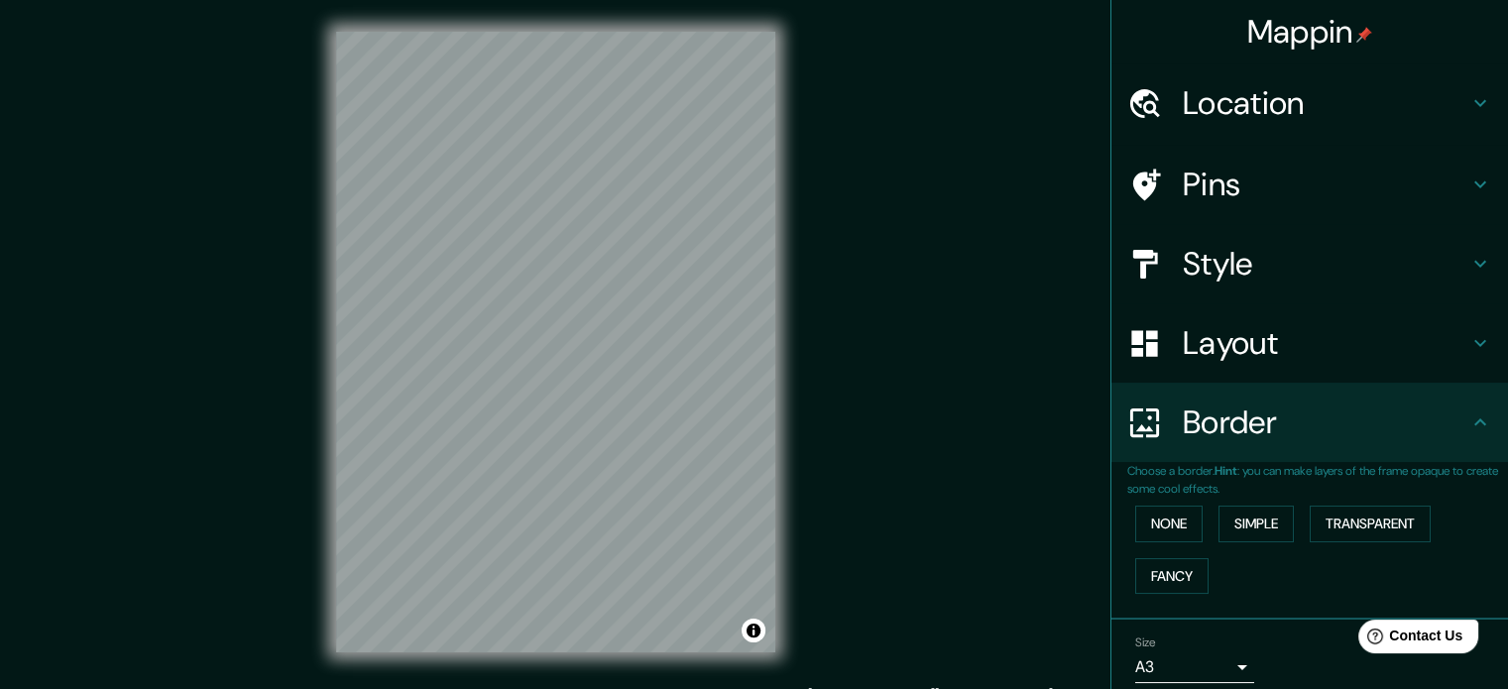
click at [1406, 339] on h4 "Layout" at bounding box center [1326, 343] width 286 height 40
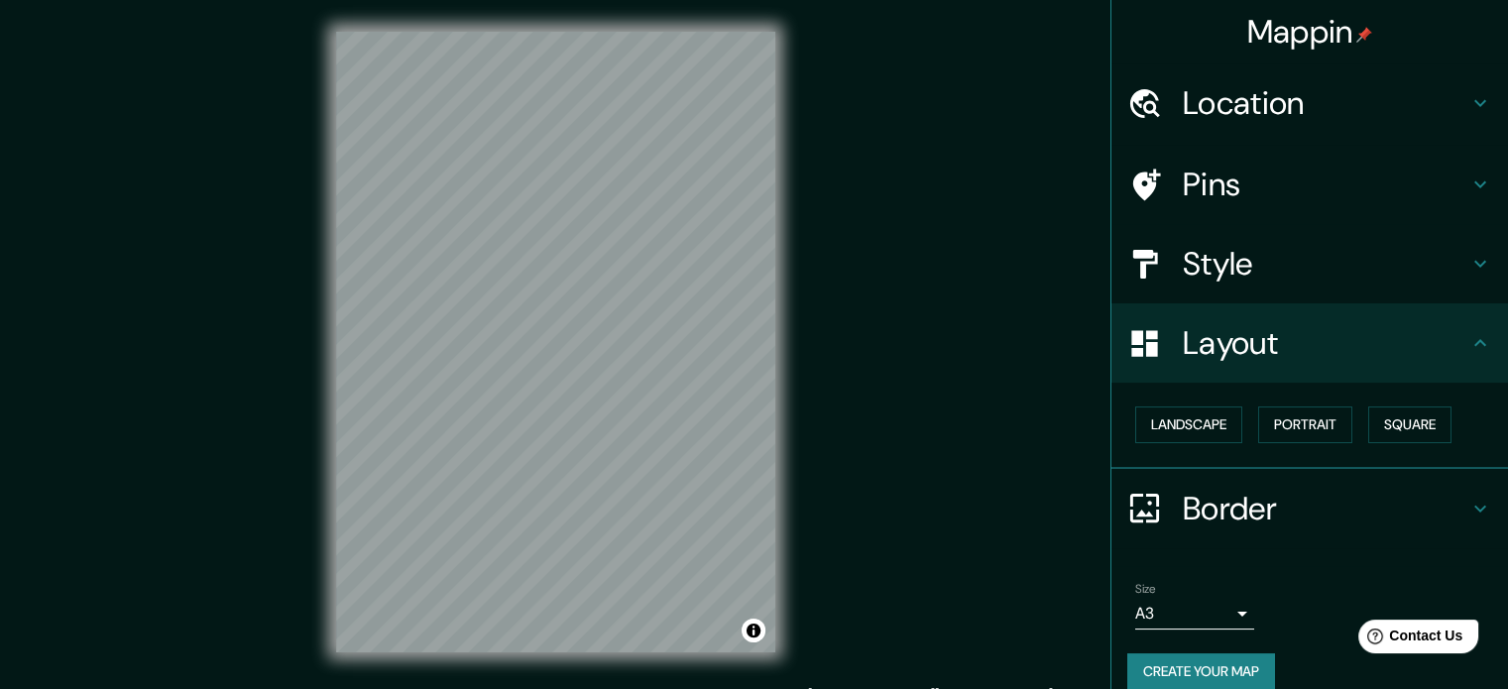
drag, startPoint x: 983, startPoint y: 291, endPoint x: 992, endPoint y: 340, distance: 50.4
click at [992, 340] on div "Mappin Location [GEOGRAPHIC_DATA][PERSON_NAME], [GEOGRAPHIC_DATA], [GEOGRAPHIC_…" at bounding box center [754, 358] width 1508 height 716
click at [844, 435] on div "Mappin Location [GEOGRAPHIC_DATA][PERSON_NAME], [GEOGRAPHIC_DATA], [GEOGRAPHIC_…" at bounding box center [754, 358] width 1508 height 716
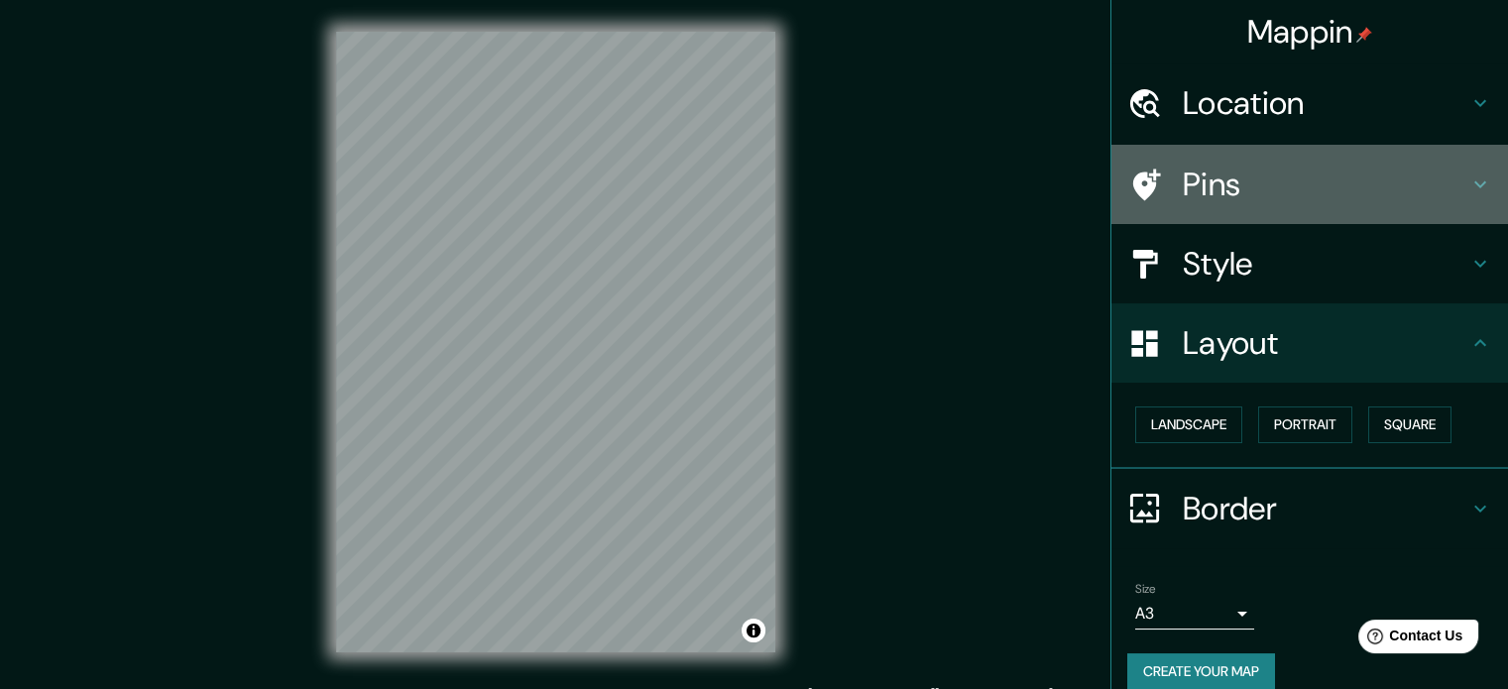
click at [1202, 159] on div "Pins" at bounding box center [1310, 184] width 397 height 79
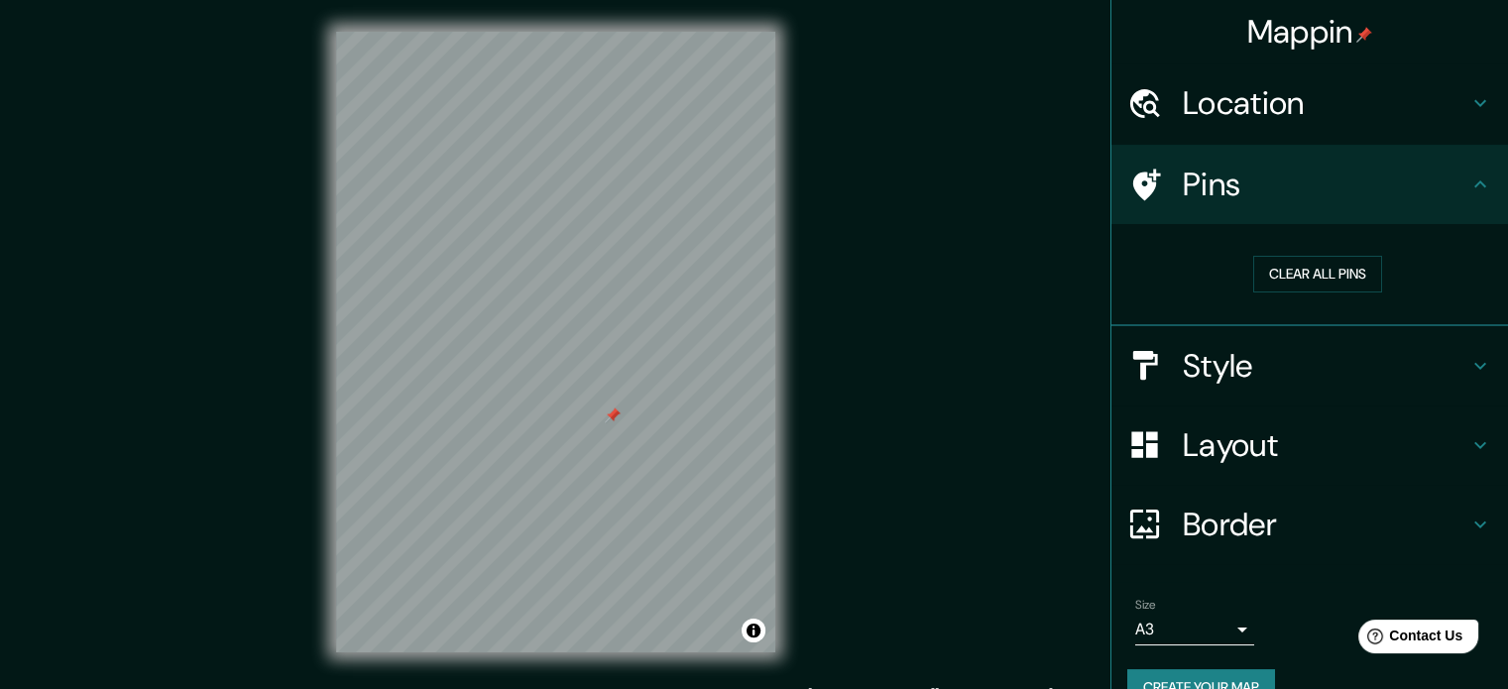
drag, startPoint x: 1519, startPoint y: 25, endPoint x: 928, endPoint y: 235, distance: 627.3
click at [928, 235] on div "Mappin Location [GEOGRAPHIC_DATA][PERSON_NAME], [GEOGRAPHIC_DATA], [GEOGRAPHIC_…" at bounding box center [754, 358] width 1508 height 716
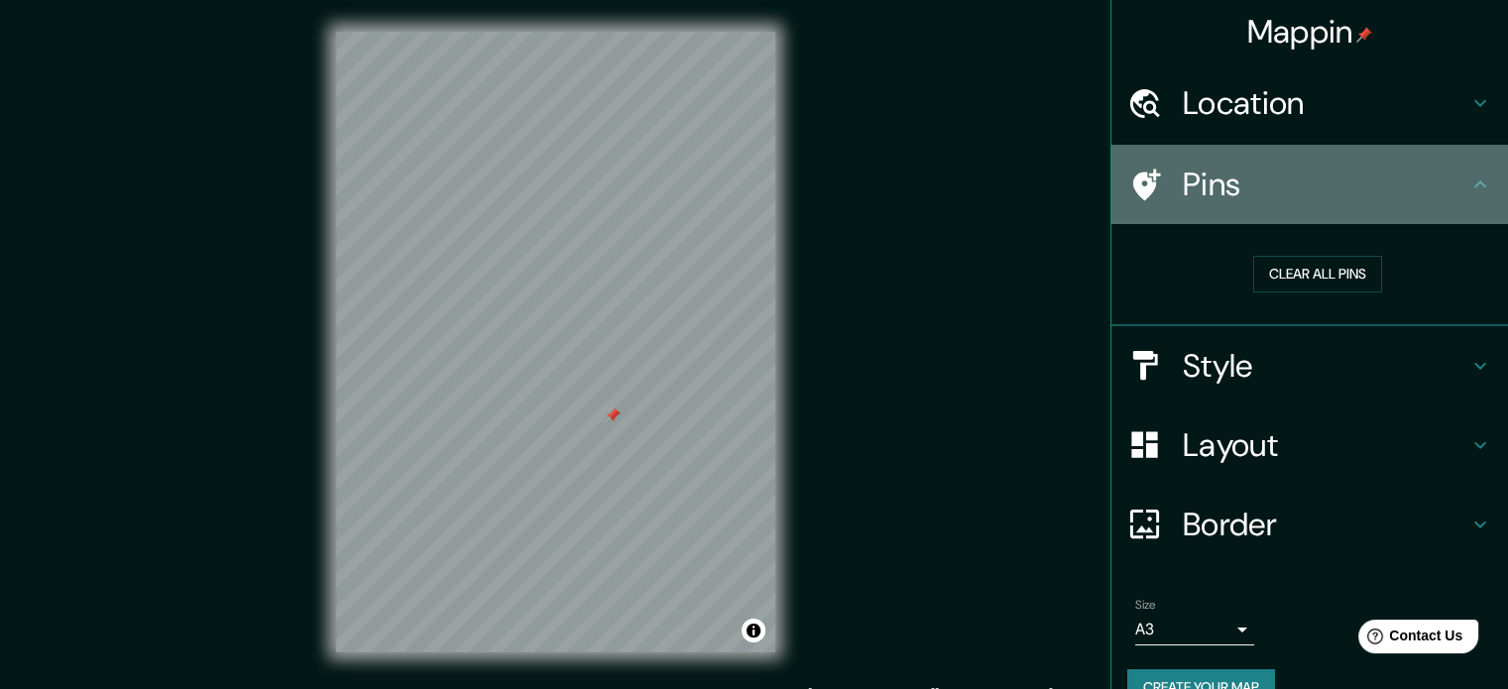
click at [1303, 196] on h4 "Pins" at bounding box center [1326, 185] width 286 height 40
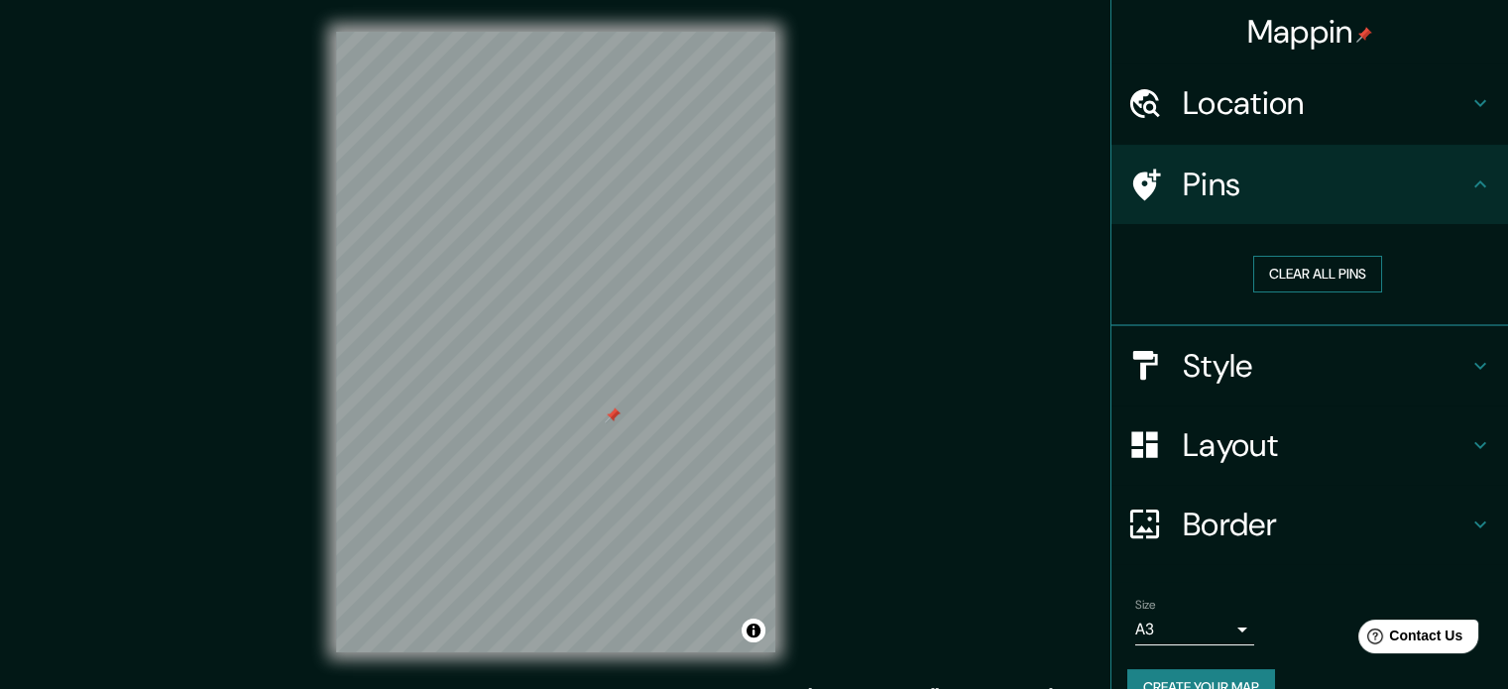
click at [1309, 265] on button "Clear all pins" at bounding box center [1317, 274] width 129 height 37
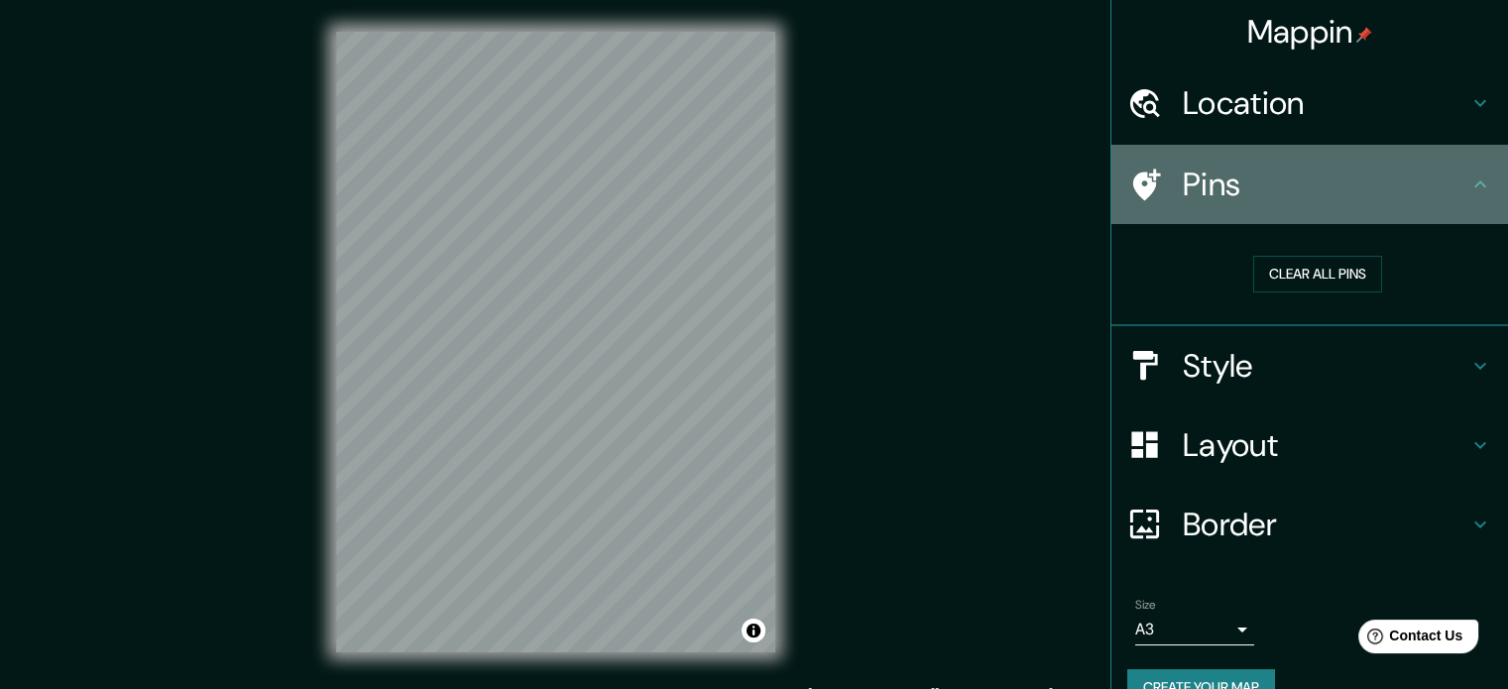
click at [1339, 202] on h4 "Pins" at bounding box center [1326, 185] width 286 height 40
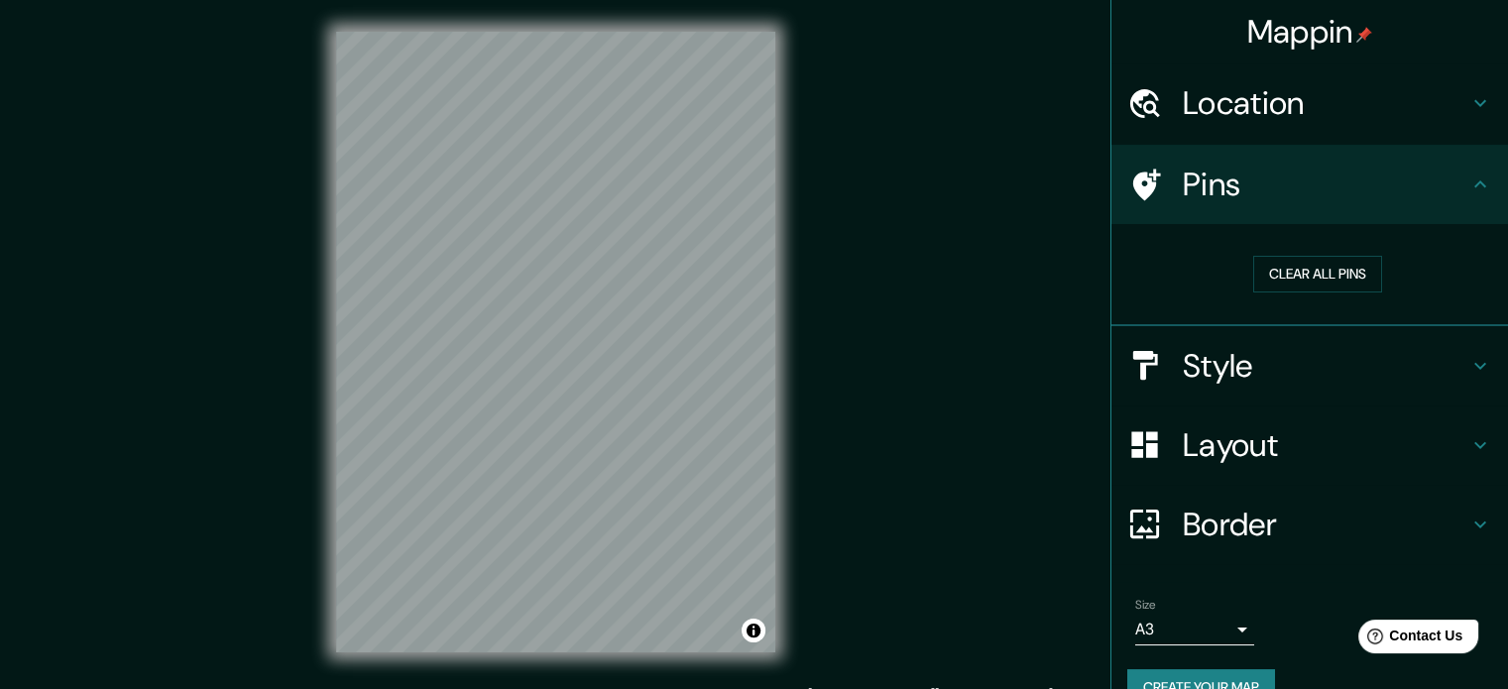
click at [1235, 338] on div "Style" at bounding box center [1310, 365] width 397 height 79
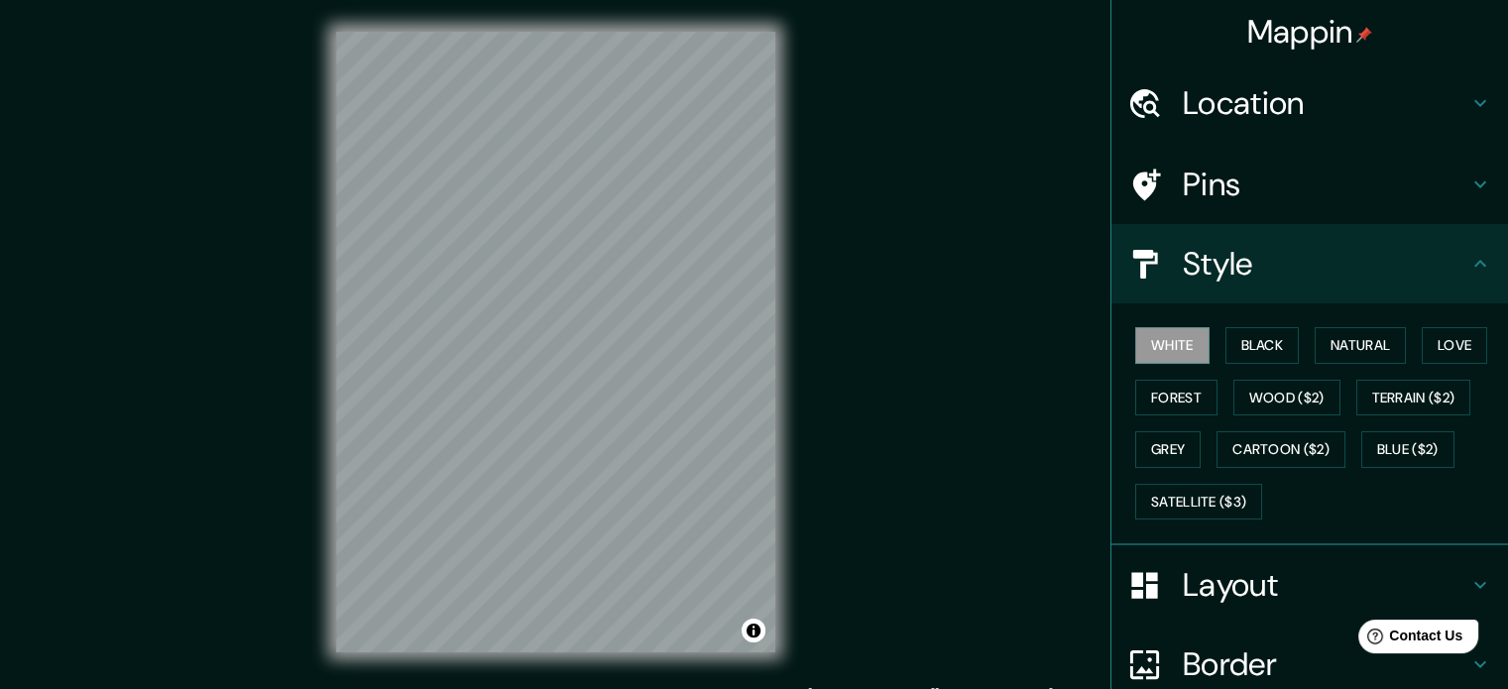
click at [1253, 547] on div "Layout" at bounding box center [1310, 584] width 397 height 79
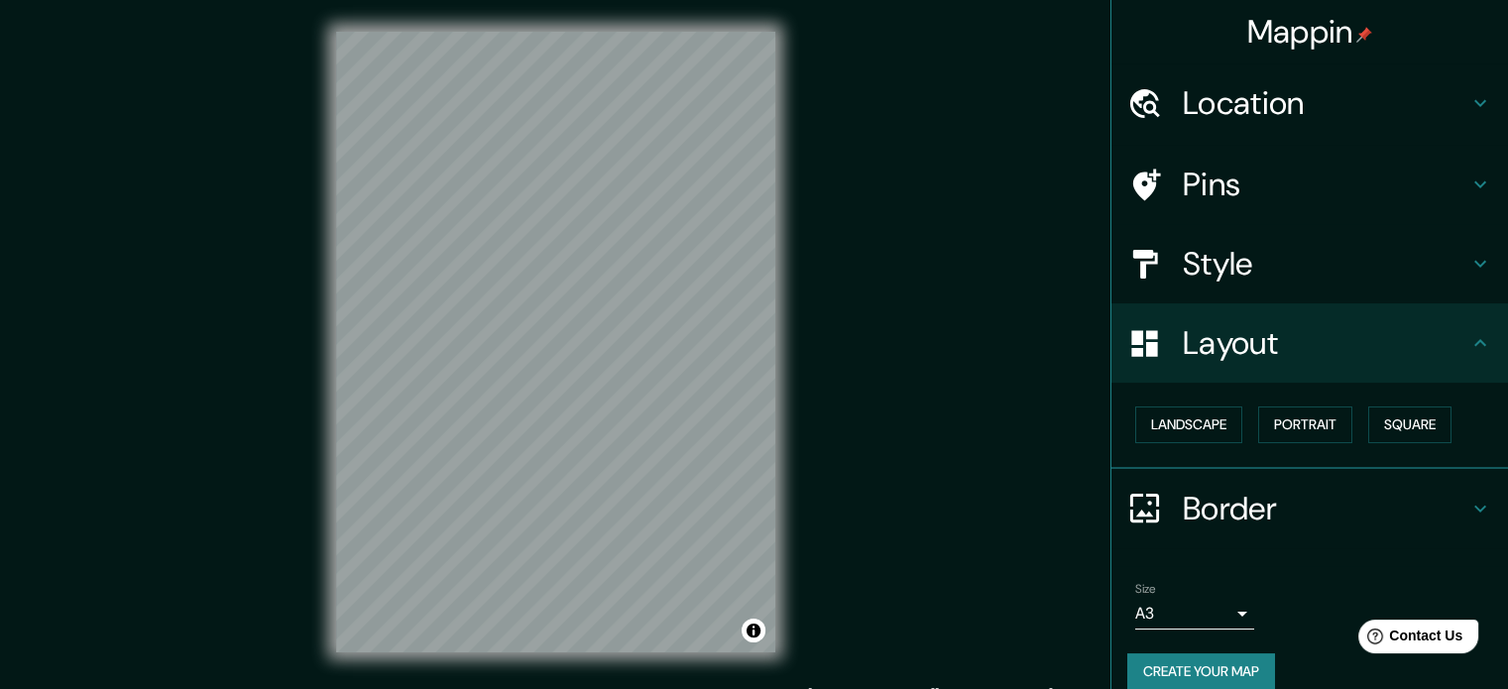
click at [1154, 181] on div at bounding box center [1155, 185] width 56 height 35
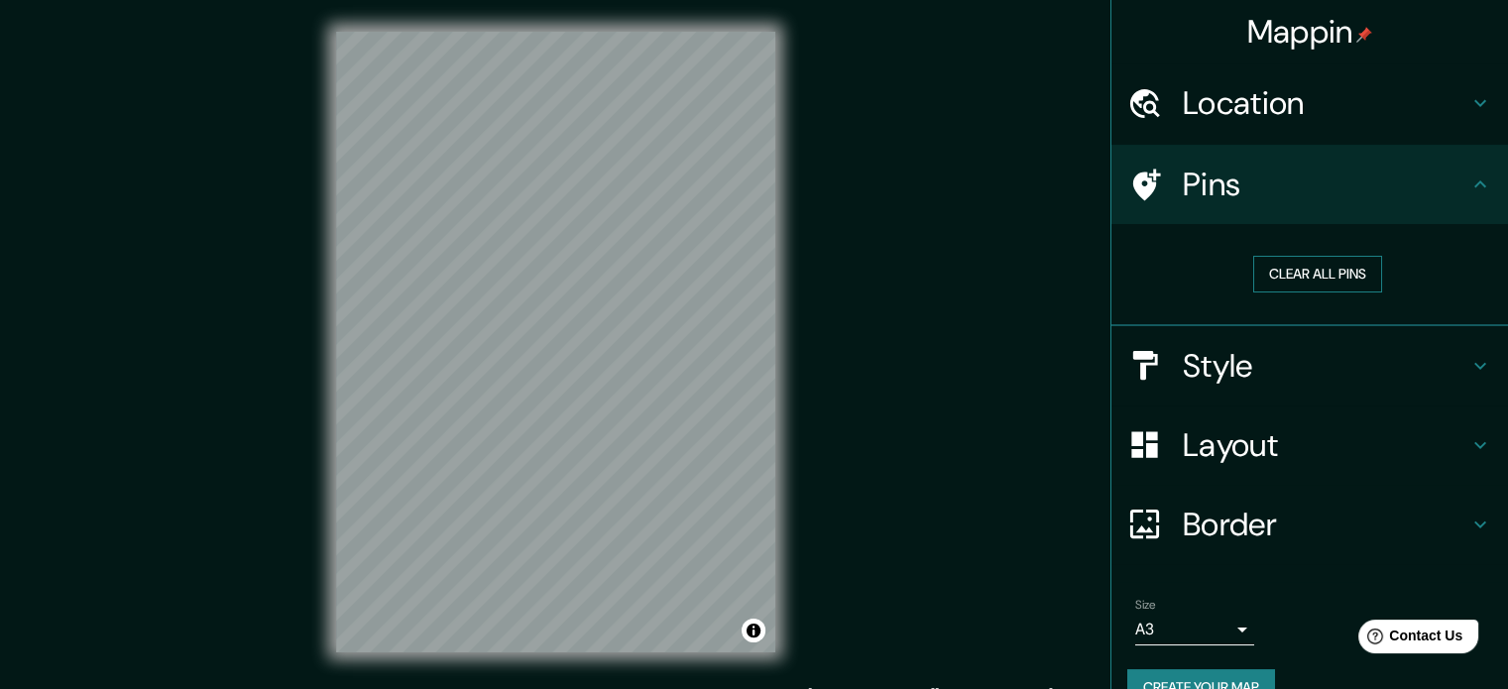
click at [1265, 267] on button "Clear all pins" at bounding box center [1317, 274] width 129 height 37
click at [1165, 179] on div at bounding box center [1155, 185] width 56 height 35
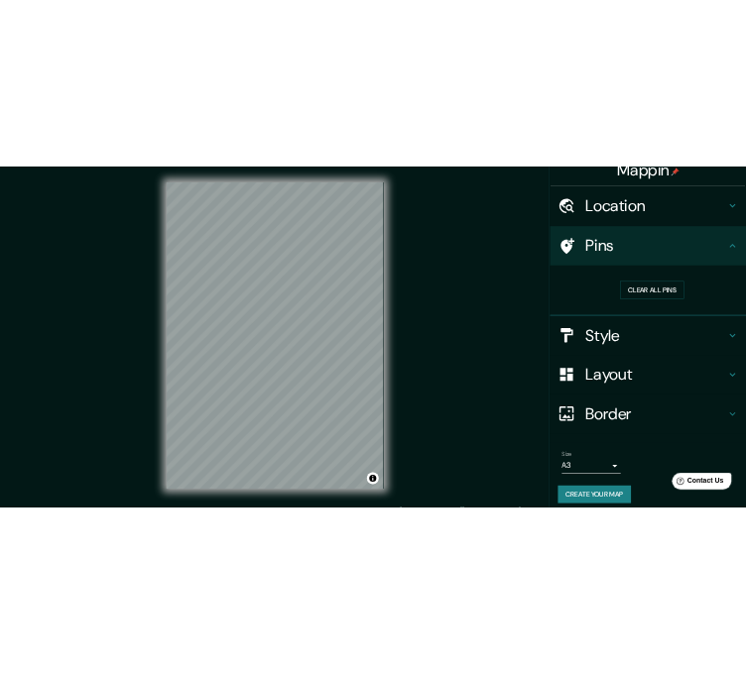
scroll to position [38, 0]
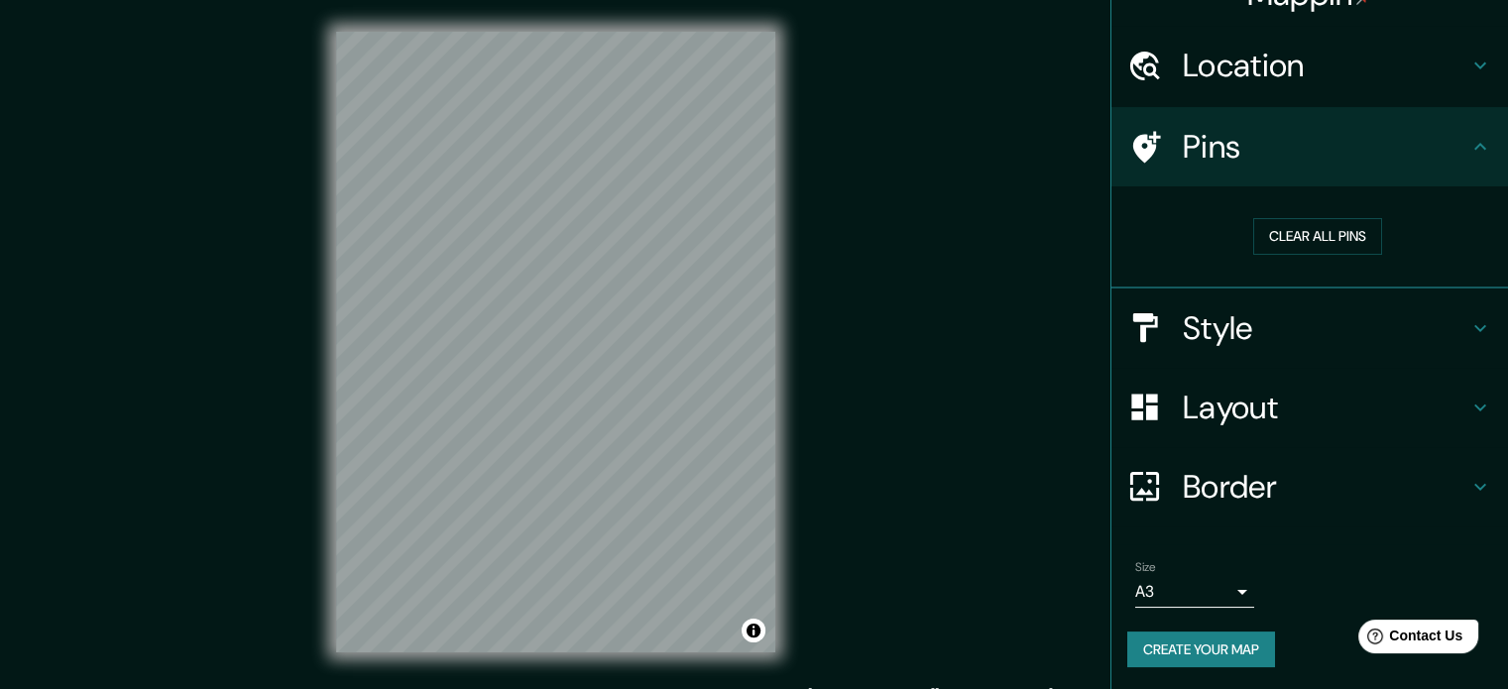
click at [1195, 582] on body "Mappin Location [GEOGRAPHIC_DATA][PERSON_NAME], [GEOGRAPHIC_DATA], [GEOGRAPHIC_…" at bounding box center [754, 344] width 1508 height 689
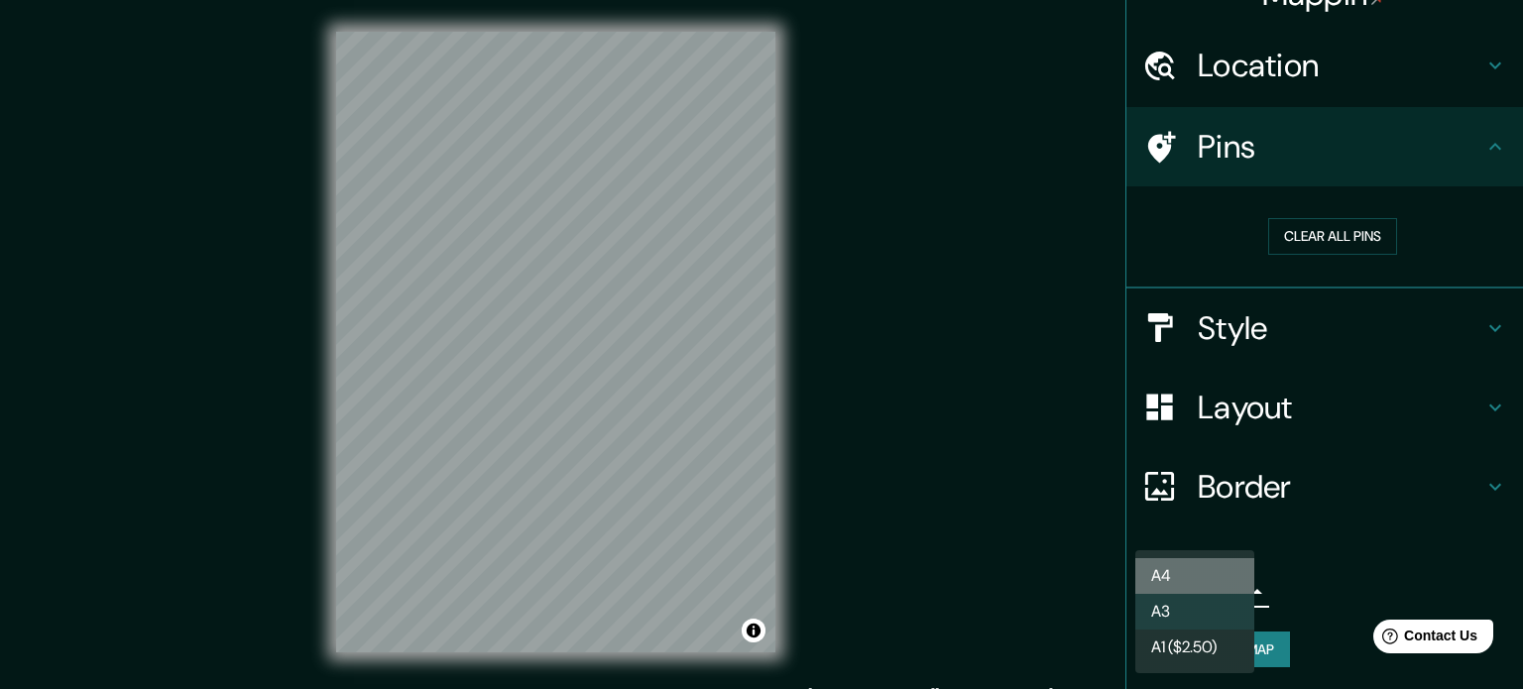
click at [1210, 564] on li "A4" at bounding box center [1194, 576] width 119 height 36
type input "single"
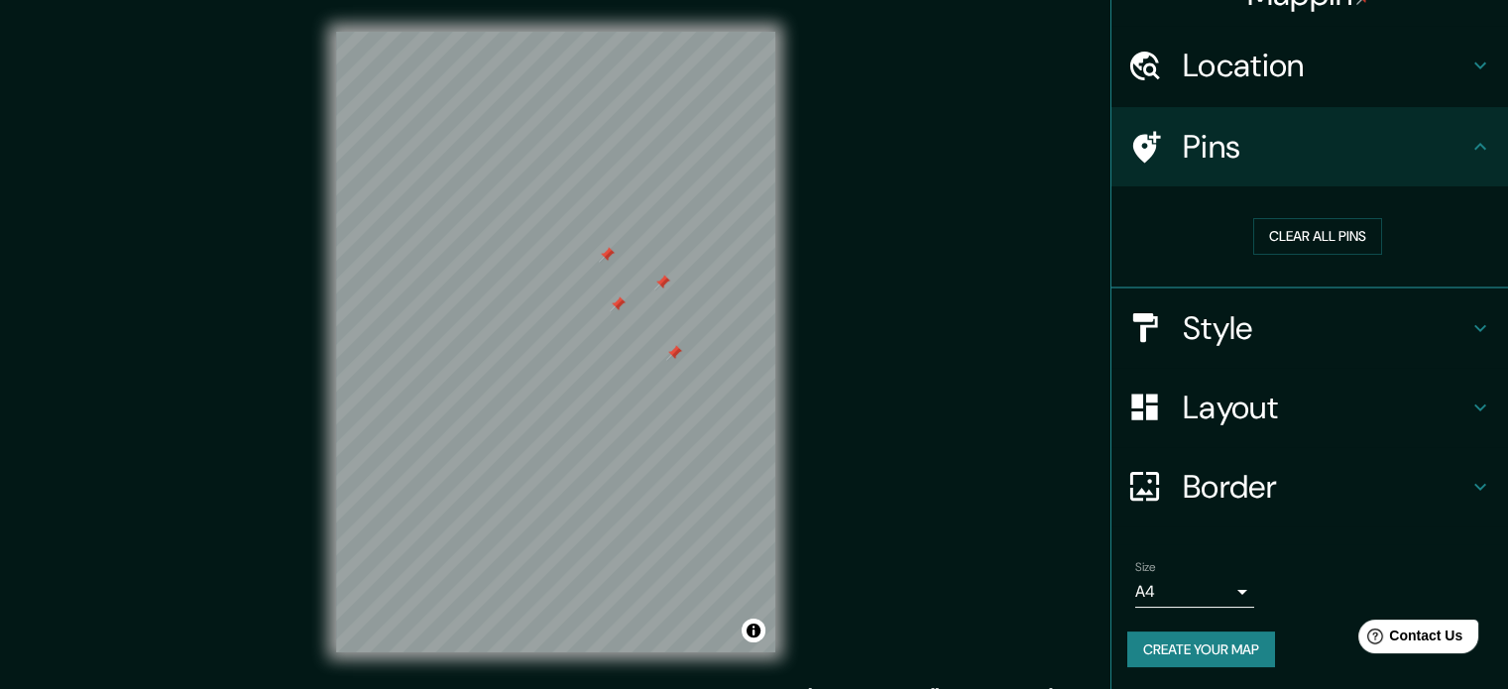
drag, startPoint x: 899, startPoint y: 249, endPoint x: 954, endPoint y: 418, distance: 178.1
click at [954, 418] on div "Mappin Location [GEOGRAPHIC_DATA][PERSON_NAME], [GEOGRAPHIC_DATA], [GEOGRAPHIC_…" at bounding box center [754, 358] width 1508 height 716
click at [1285, 233] on button "Clear all pins" at bounding box center [1317, 236] width 129 height 37
click at [1253, 225] on button "Clear all pins" at bounding box center [1317, 236] width 129 height 37
drag, startPoint x: 782, startPoint y: 336, endPoint x: 873, endPoint y: 310, distance: 93.8
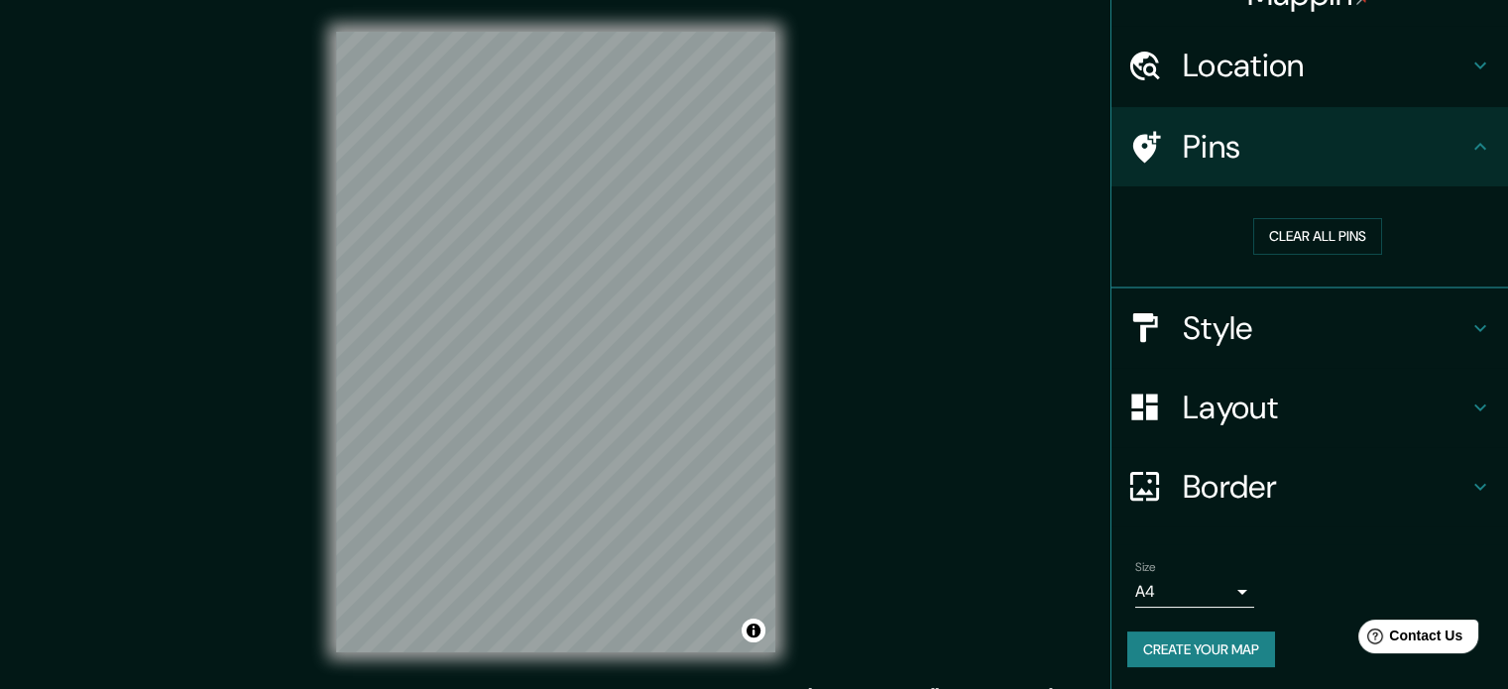
click at [873, 310] on div "Mappin Location [GEOGRAPHIC_DATA][PERSON_NAME], [GEOGRAPHIC_DATA], [GEOGRAPHIC_…" at bounding box center [754, 358] width 1508 height 716
click at [1350, 238] on button "Clear all pins" at bounding box center [1317, 236] width 129 height 37
click at [1150, 82] on div at bounding box center [1155, 66] width 56 height 35
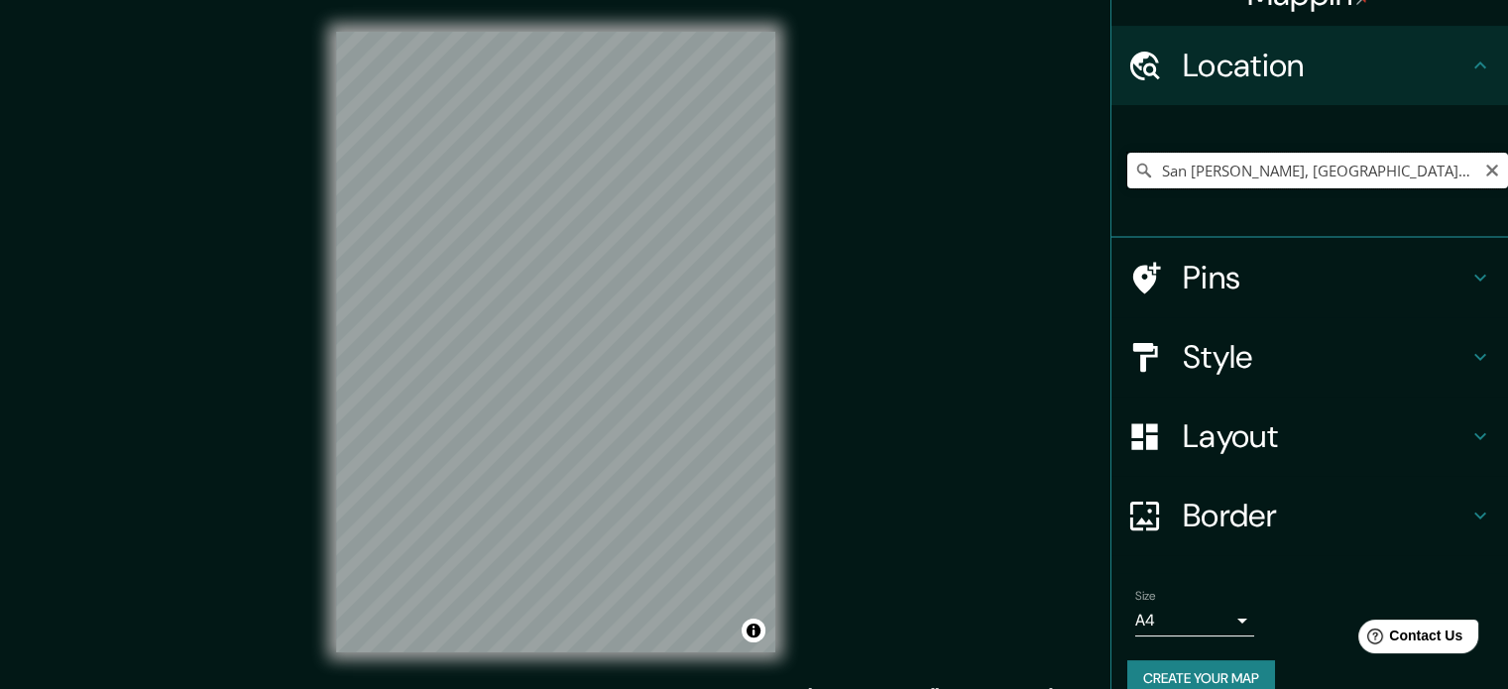
click at [1210, 164] on input "San [PERSON_NAME], [GEOGRAPHIC_DATA], [GEOGRAPHIC_DATA]" at bounding box center [1317, 171] width 381 height 36
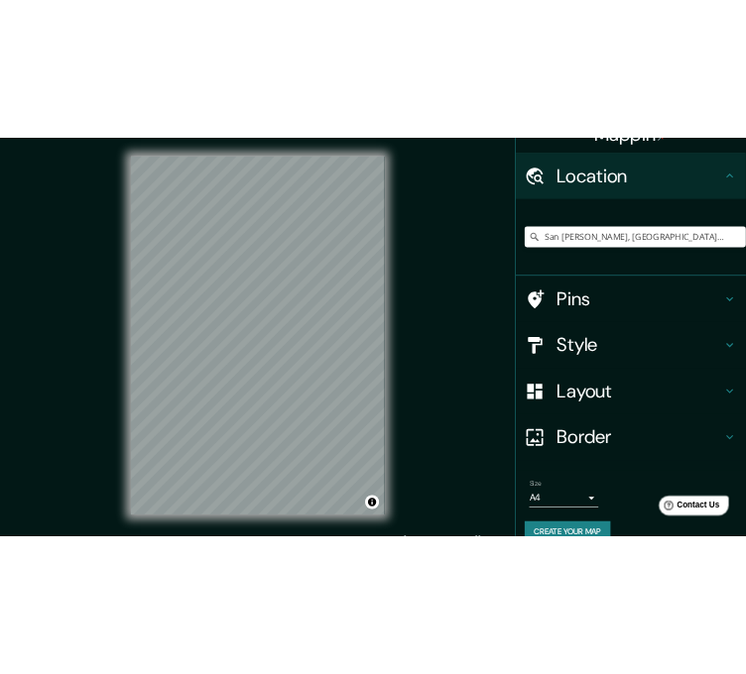
scroll to position [41, 0]
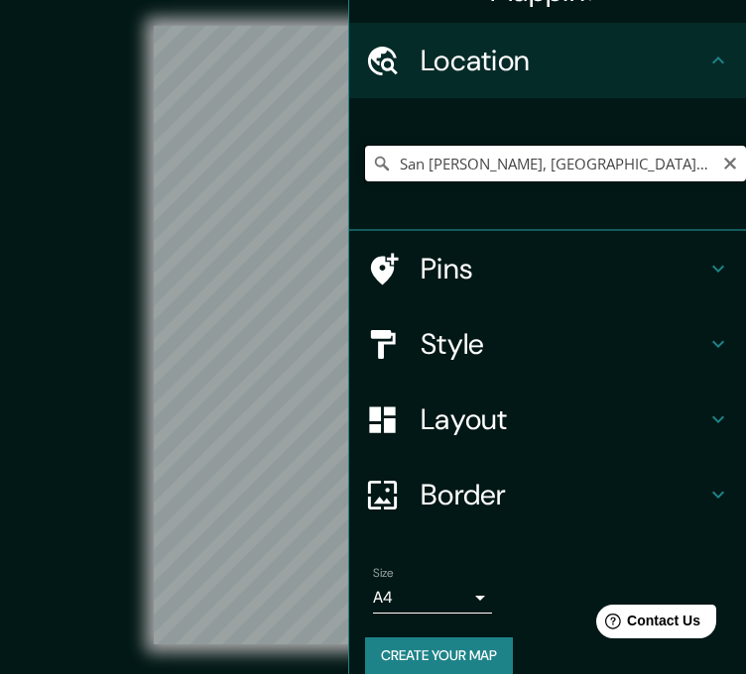
click at [500, 158] on input "San [PERSON_NAME], [GEOGRAPHIC_DATA], [GEOGRAPHIC_DATA]" at bounding box center [555, 164] width 381 height 36
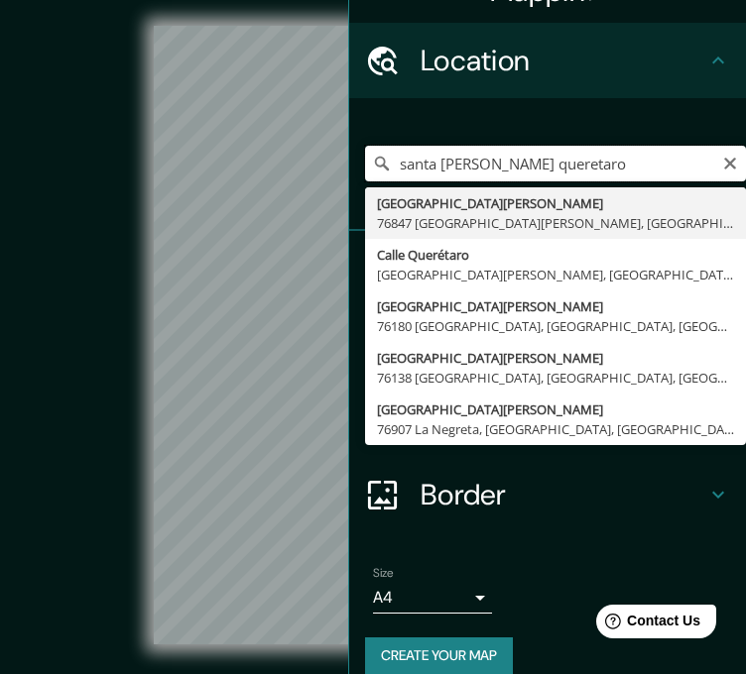
click at [598, 174] on input "santa [PERSON_NAME] queretaro" at bounding box center [555, 164] width 381 height 36
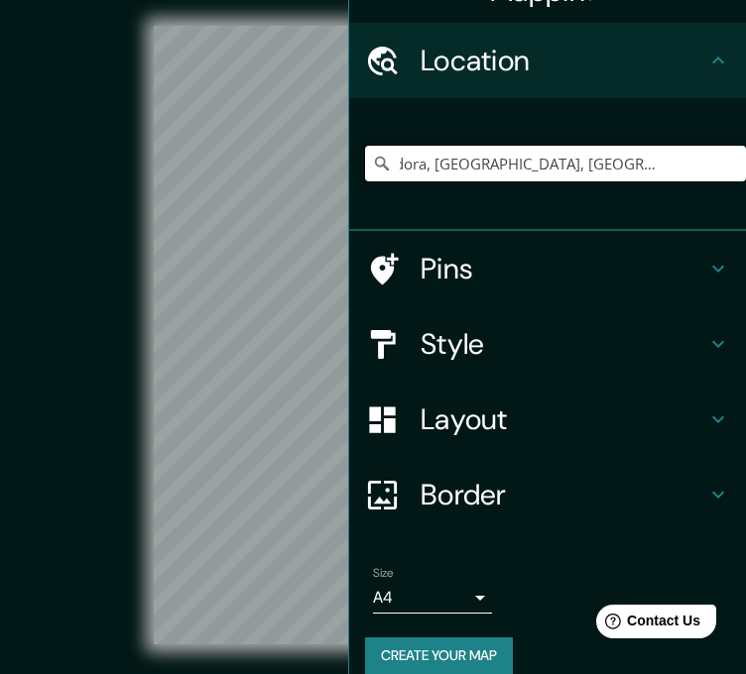
scroll to position [0, 0]
click at [546, 160] on input "Corregidora, [GEOGRAPHIC_DATA], [GEOGRAPHIC_DATA]" at bounding box center [555, 164] width 381 height 36
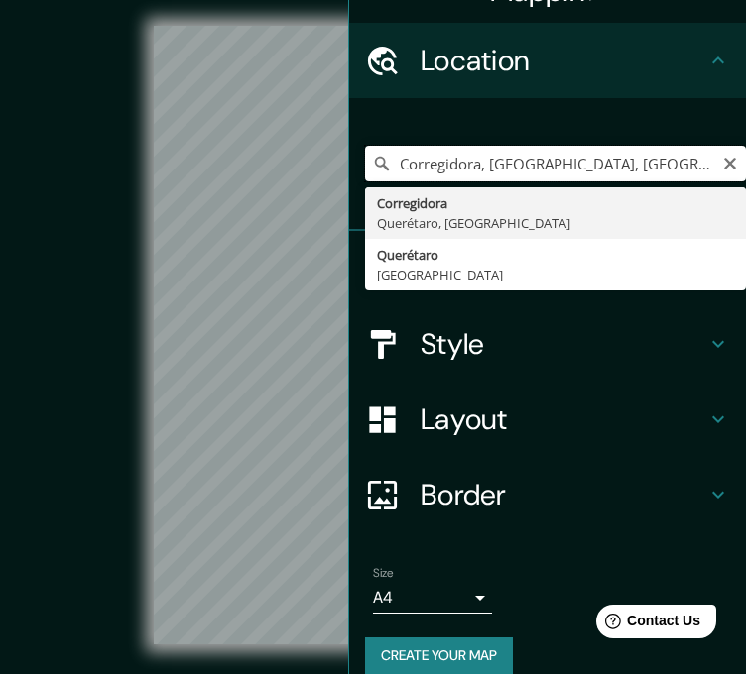
click at [546, 160] on input "Corregidora, [GEOGRAPHIC_DATA], [GEOGRAPHIC_DATA]" at bounding box center [555, 164] width 381 height 36
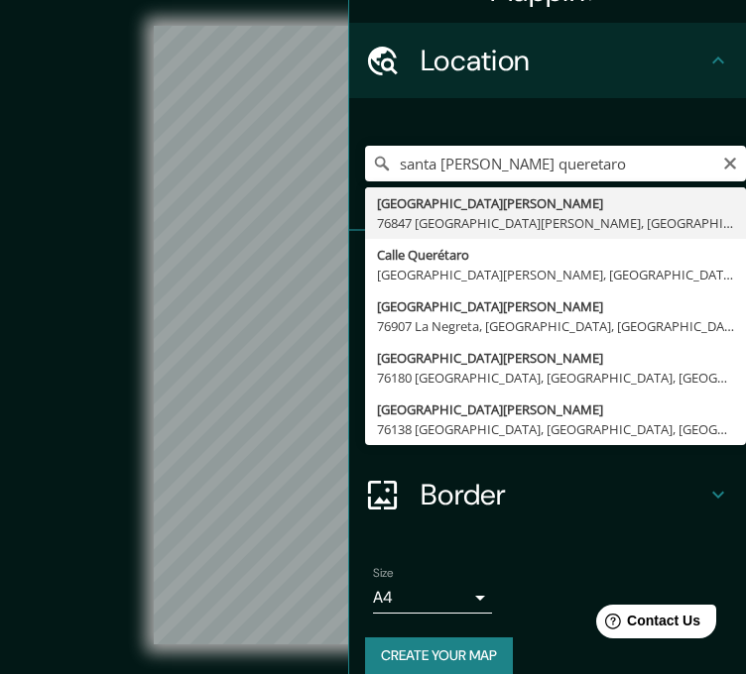
type input "[GEOGRAPHIC_DATA][PERSON_NAME][PERSON_NAME], [GEOGRAPHIC_DATA], [GEOGRAPHIC_DAT…"
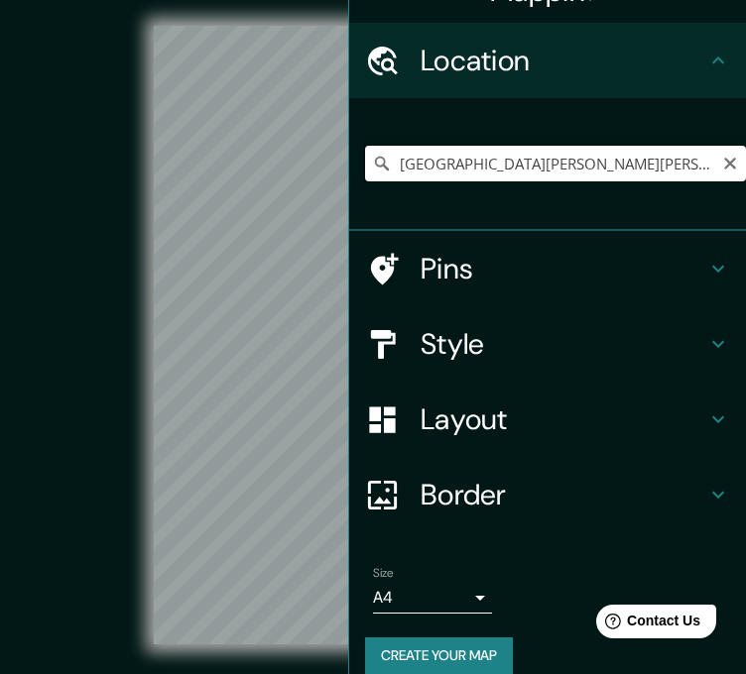
click at [554, 169] on input "[GEOGRAPHIC_DATA][PERSON_NAME][PERSON_NAME], [GEOGRAPHIC_DATA], [GEOGRAPHIC_DAT…" at bounding box center [555, 164] width 381 height 36
click at [722, 164] on icon "Clear" at bounding box center [730, 164] width 16 height 16
click at [610, 149] on input "Pick your city or area" at bounding box center [555, 164] width 381 height 36
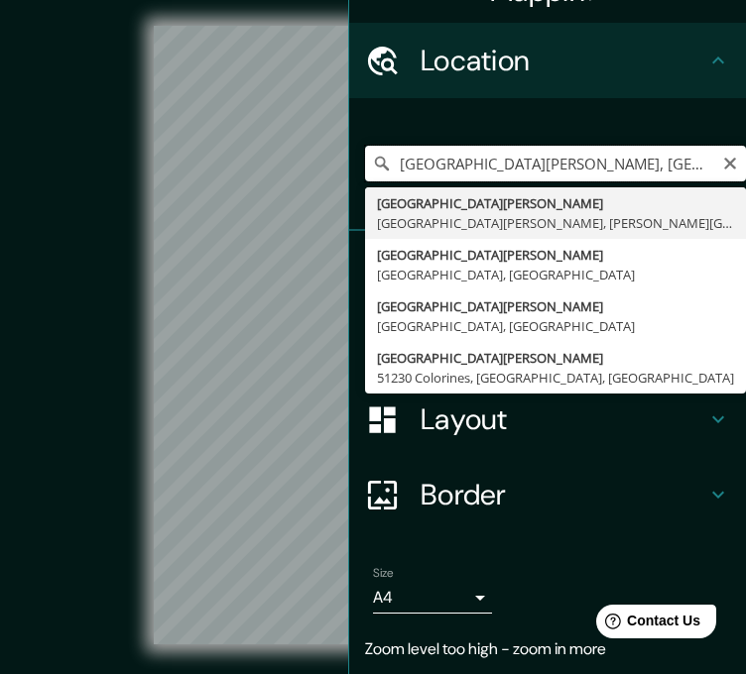
click at [536, 166] on input "[GEOGRAPHIC_DATA][PERSON_NAME], [GEOGRAPHIC_DATA][PERSON_NAME], [PERSON_NAME][G…" at bounding box center [555, 164] width 381 height 36
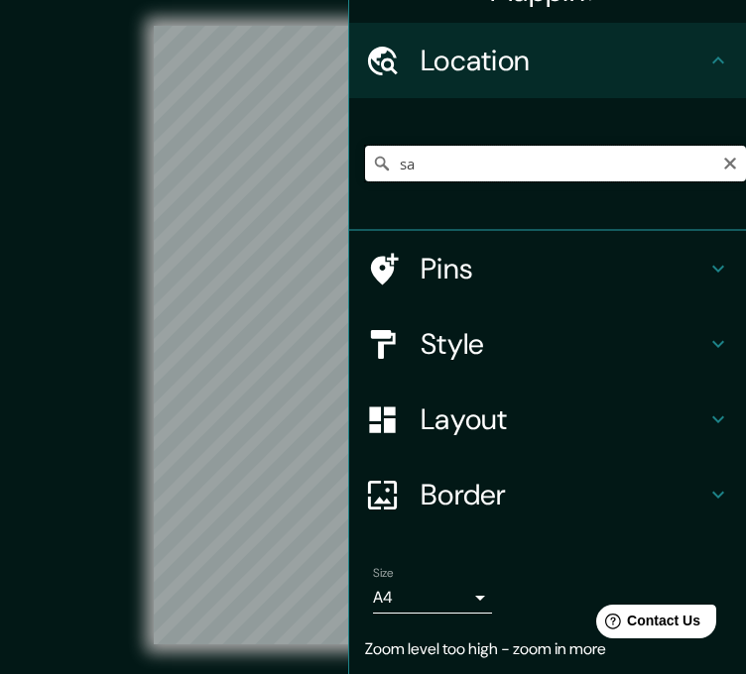
type input "s"
click at [392, 165] on div "Mappin Location centro de salud [GEOGRAPHIC_DATA][PERSON_NAME] centro [GEOGRAPH…" at bounding box center [373, 351] width 746 height 702
click at [554, 164] on input "centro de salud [GEOGRAPHIC_DATA][PERSON_NAME]" at bounding box center [555, 164] width 381 height 36
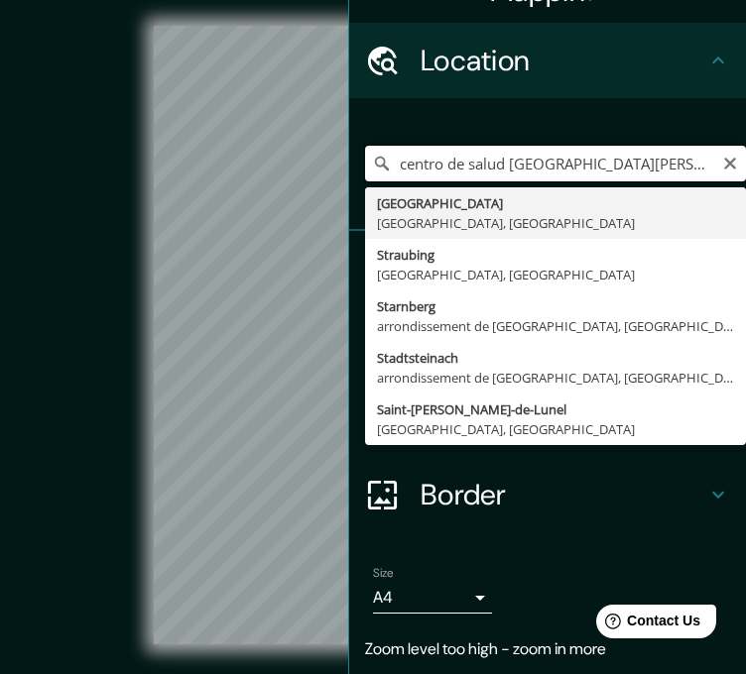
type input "centro de salud santa [PERSON_NAME]"
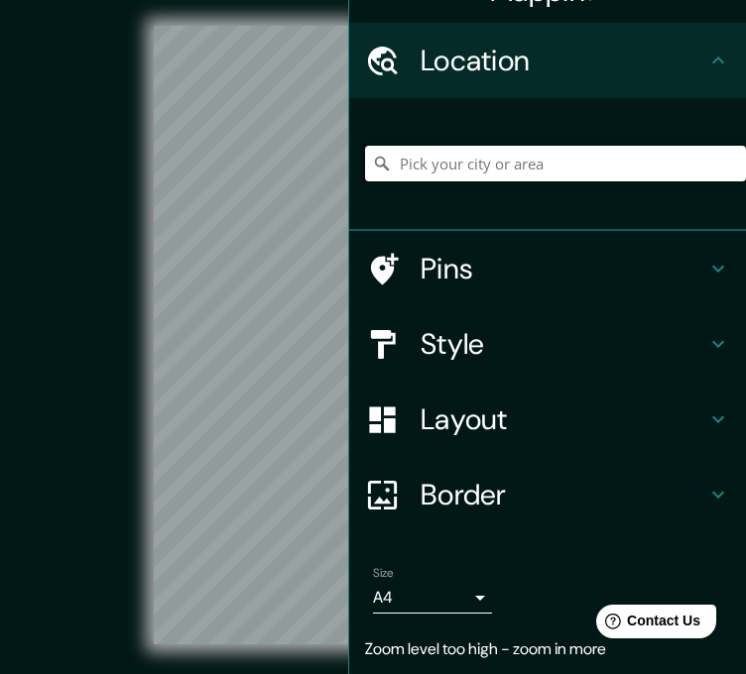
type input "o"
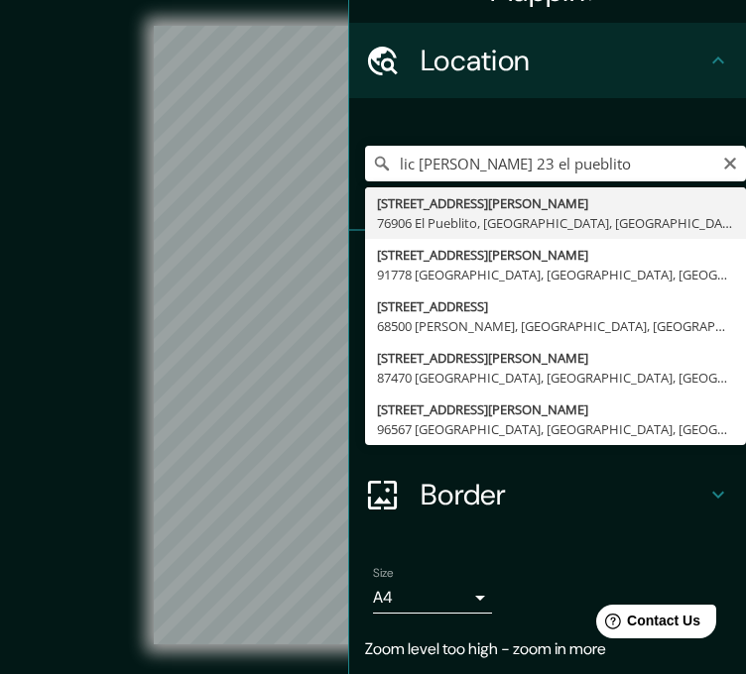
type input "[STREET_ADDRESS][PERSON_NAME]"
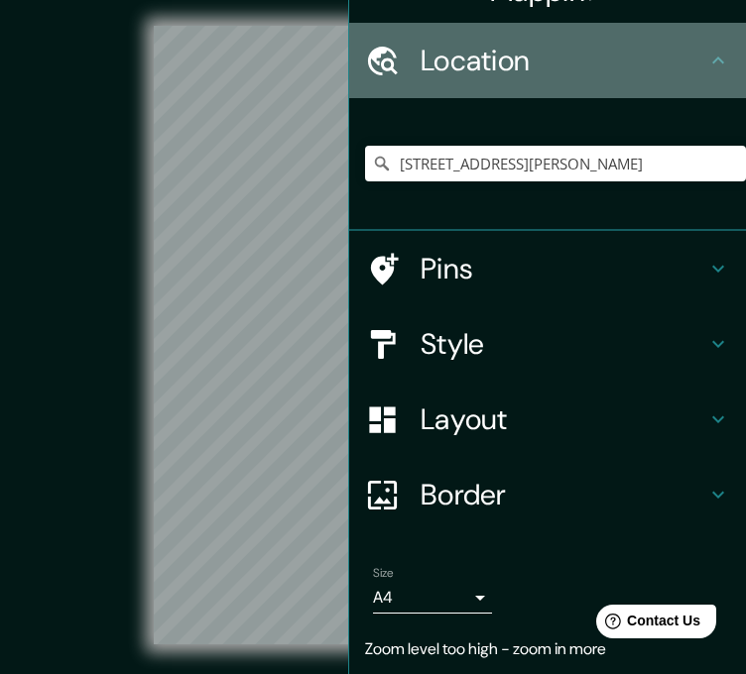
click at [690, 46] on h4 "Location" at bounding box center [563, 61] width 286 height 36
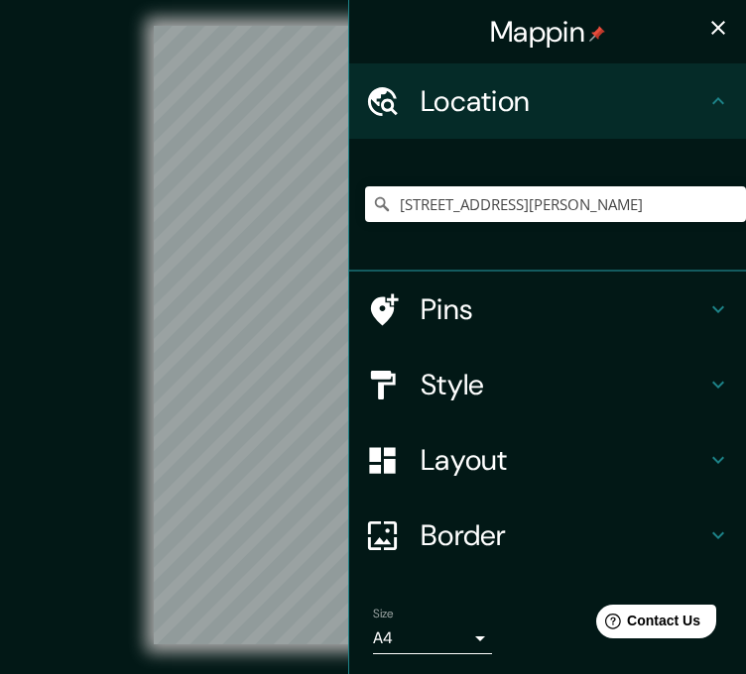
click at [711, 33] on icon "button" at bounding box center [718, 28] width 14 height 14
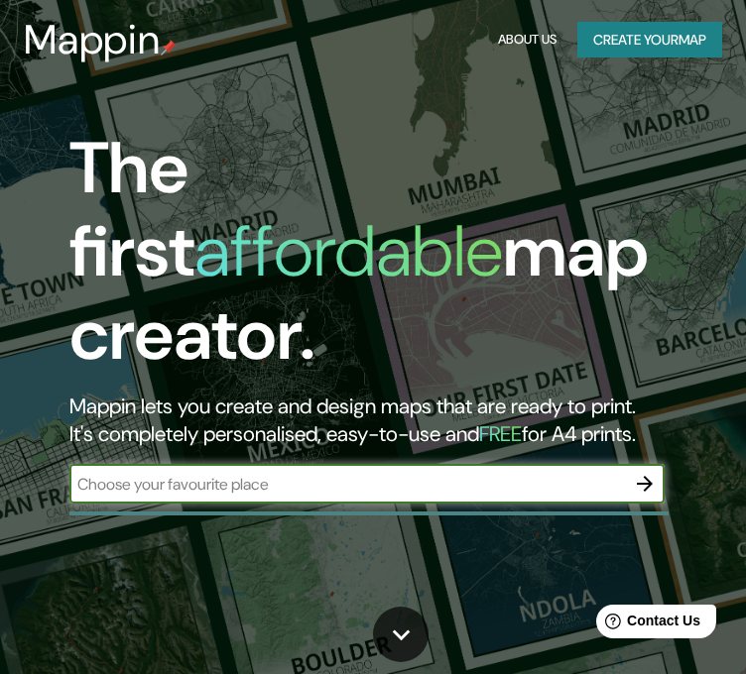
click at [326, 473] on input "text" at bounding box center [346, 484] width 555 height 23
click at [407, 473] on input "text" at bounding box center [346, 484] width 555 height 23
type input "q"
type input "san [PERSON_NAME]"
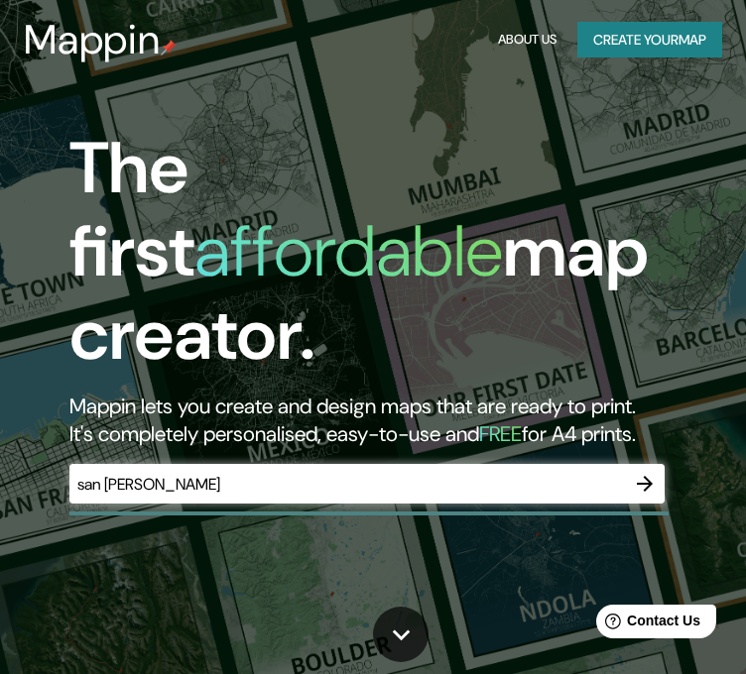
click at [662, 470] on div at bounding box center [645, 484] width 40 height 40
click at [663, 465] on div "The first affordable map creator. Mappin lets you create and design maps that a…" at bounding box center [367, 325] width 671 height 397
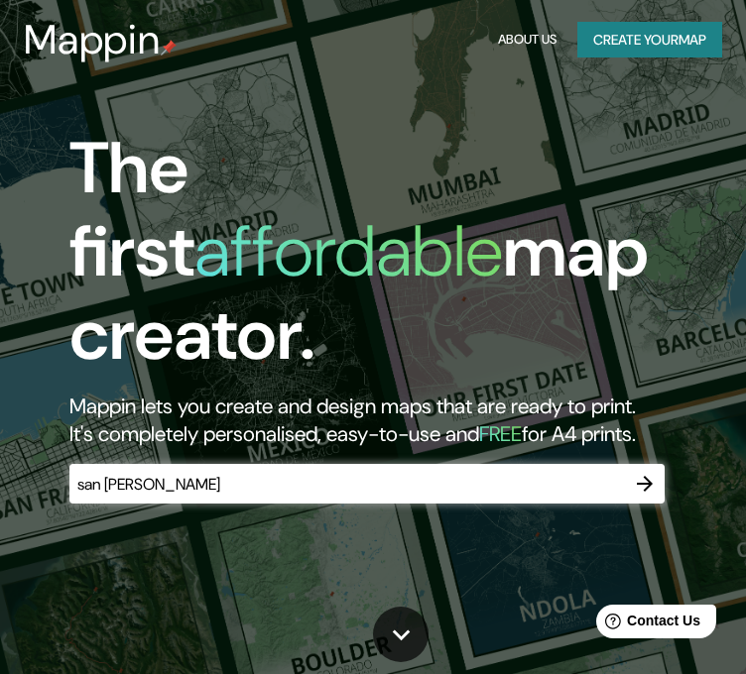
click at [653, 472] on icon "button" at bounding box center [645, 484] width 24 height 24
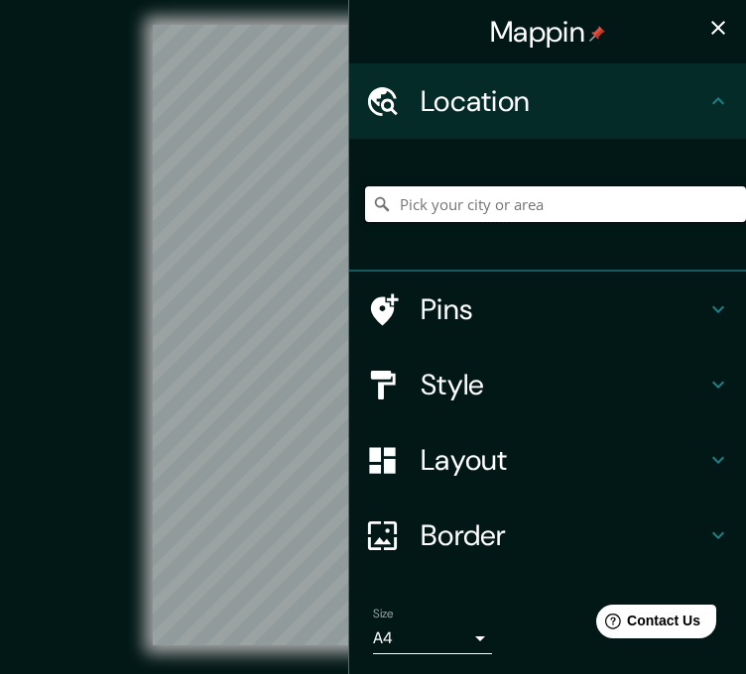
click at [445, 210] on input "Pick your city or area" at bounding box center [555, 204] width 381 height 36
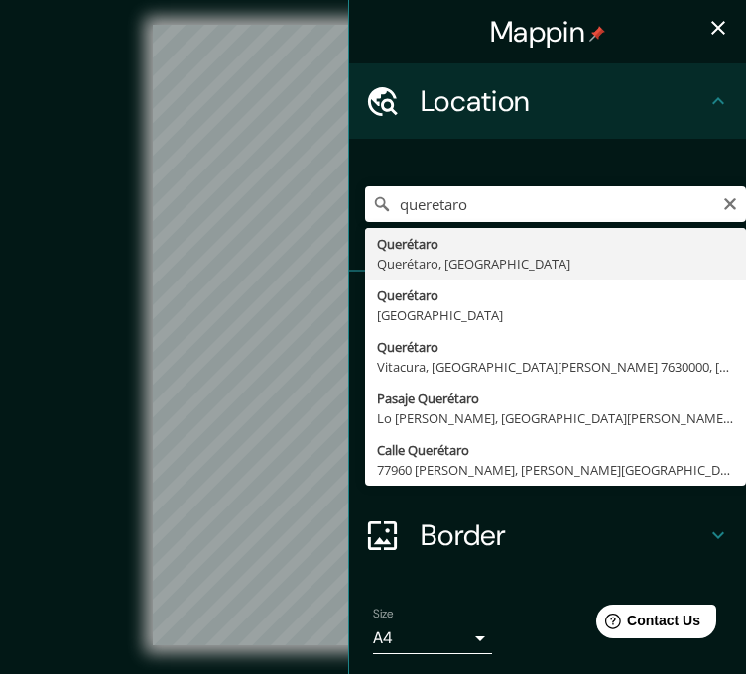
type input "Querétaro, [GEOGRAPHIC_DATA], [GEOGRAPHIC_DATA]"
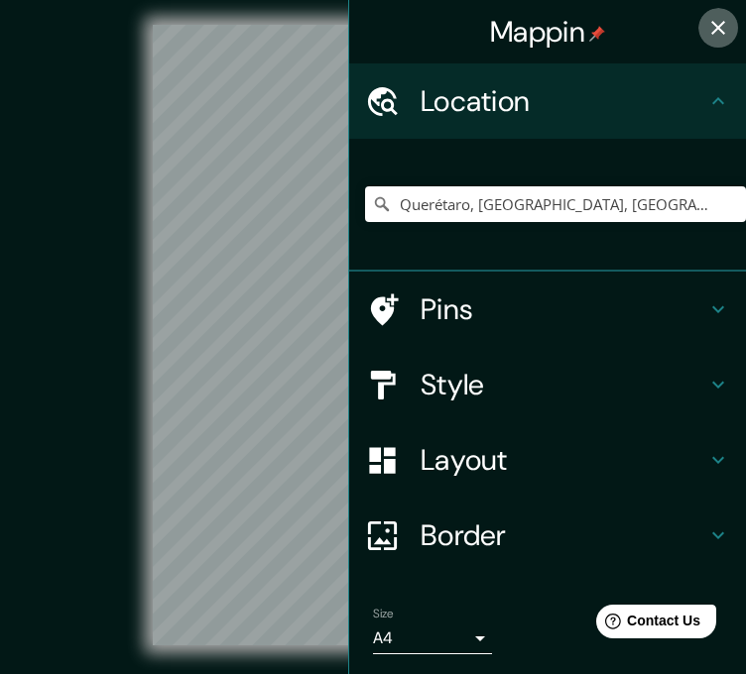
click at [716, 29] on button "button" at bounding box center [718, 28] width 40 height 40
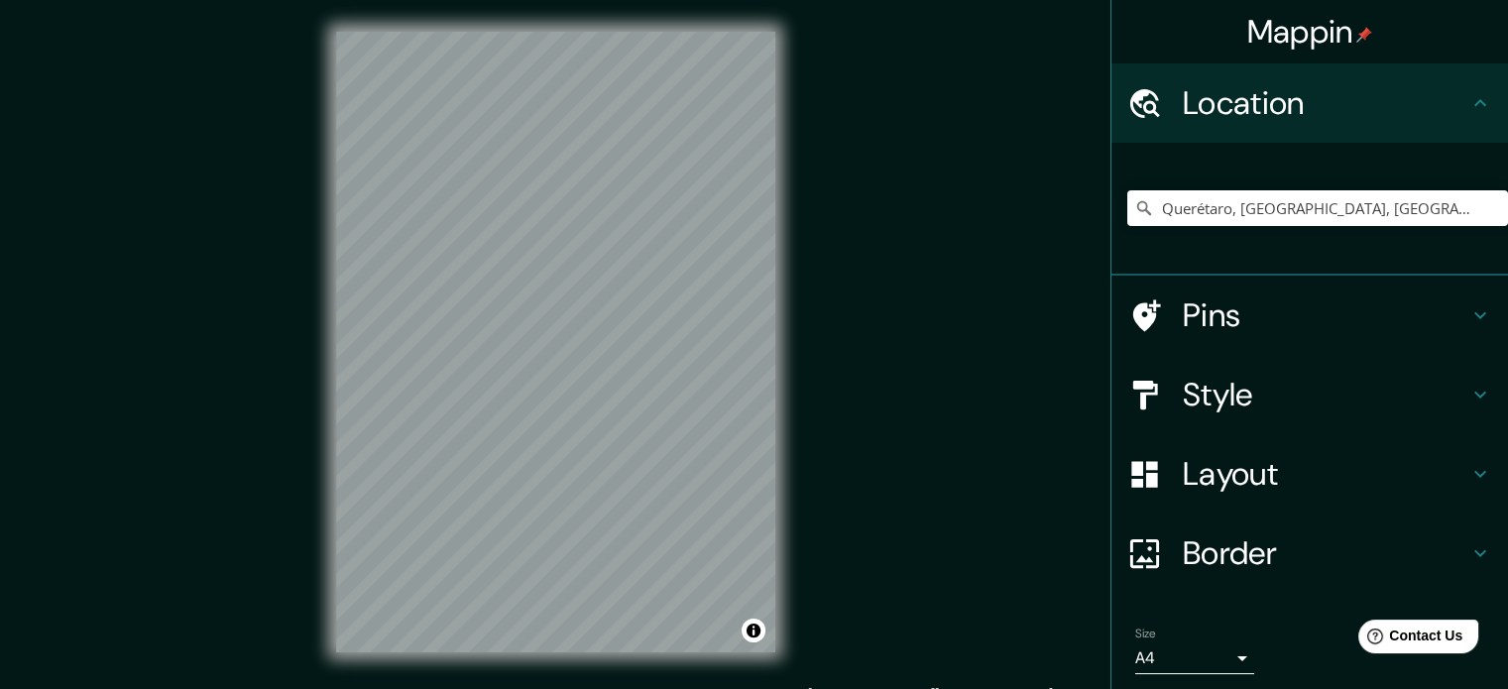
click at [760, 323] on h4 "Pins" at bounding box center [1326, 316] width 286 height 40
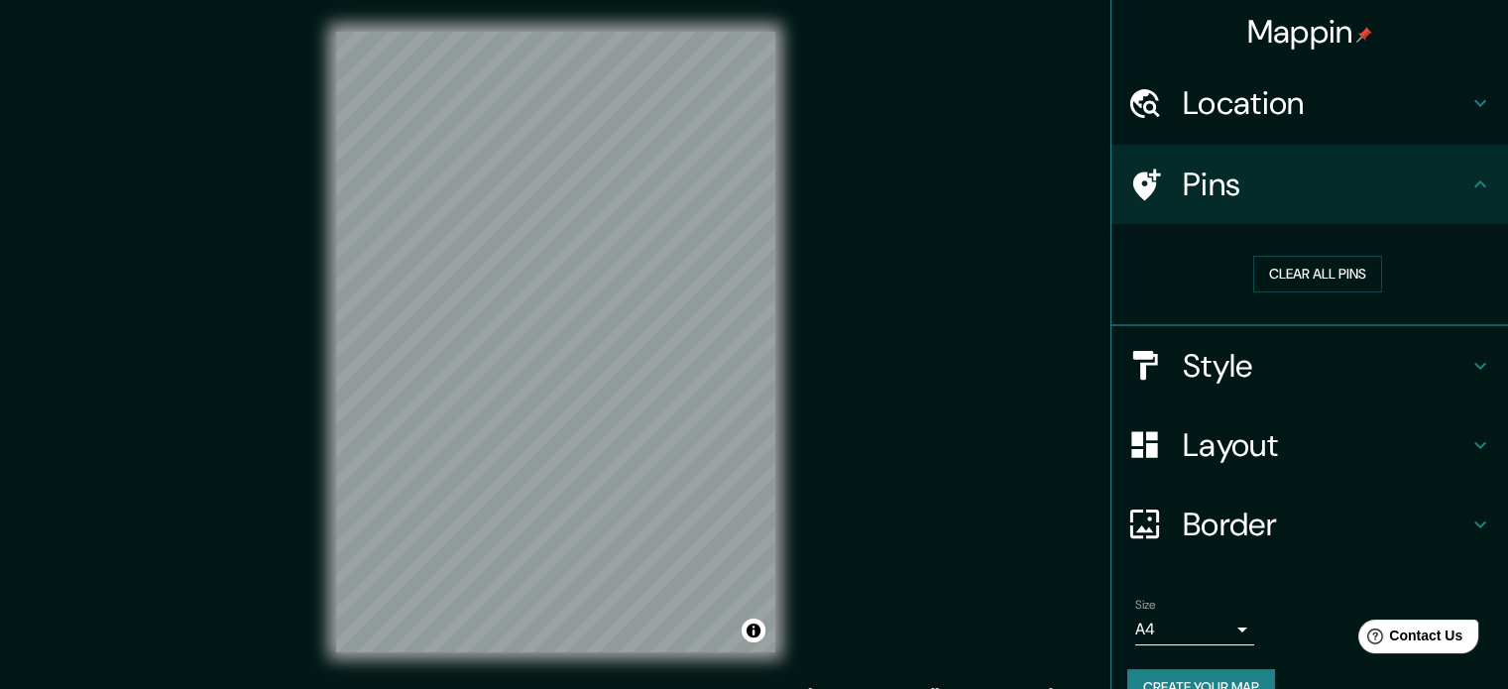
click at [760, 352] on h4 "Style" at bounding box center [1326, 366] width 286 height 40
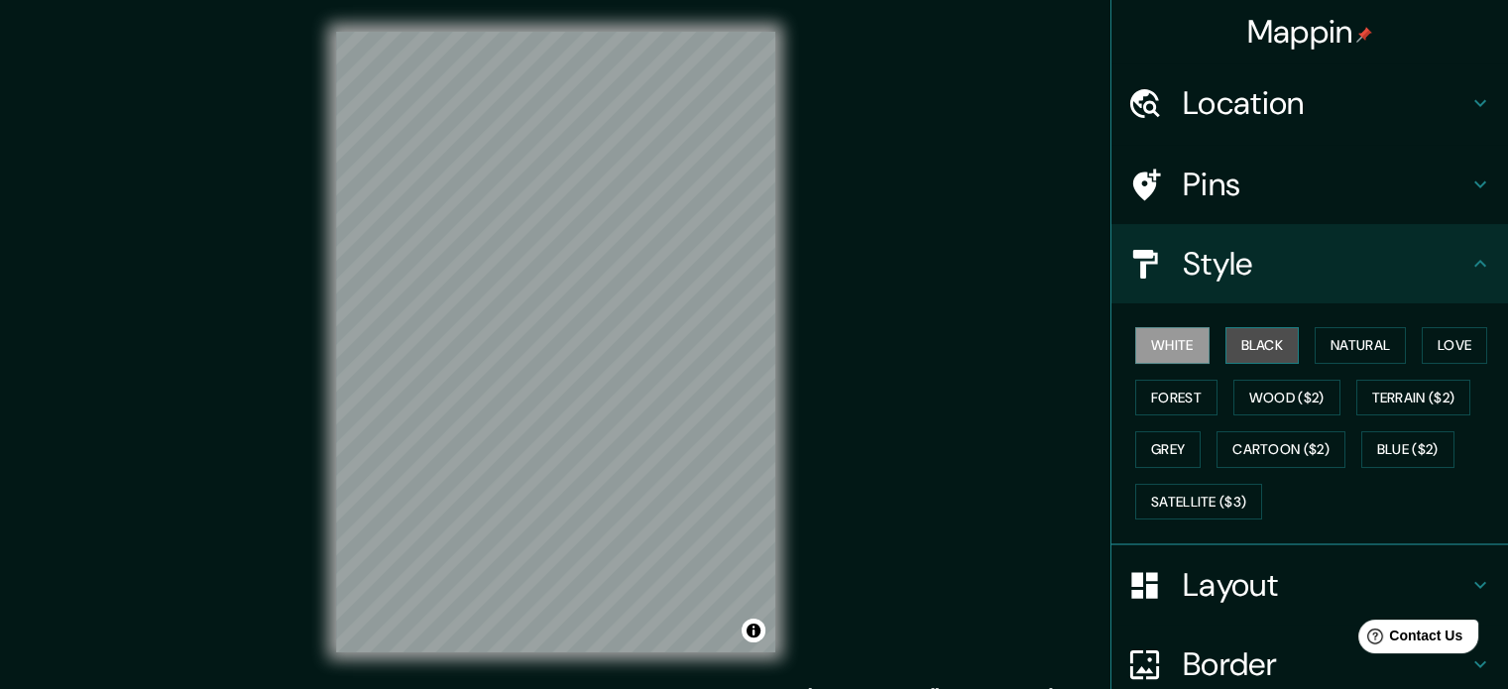
click at [760, 348] on button "Black" at bounding box center [1263, 345] width 74 height 37
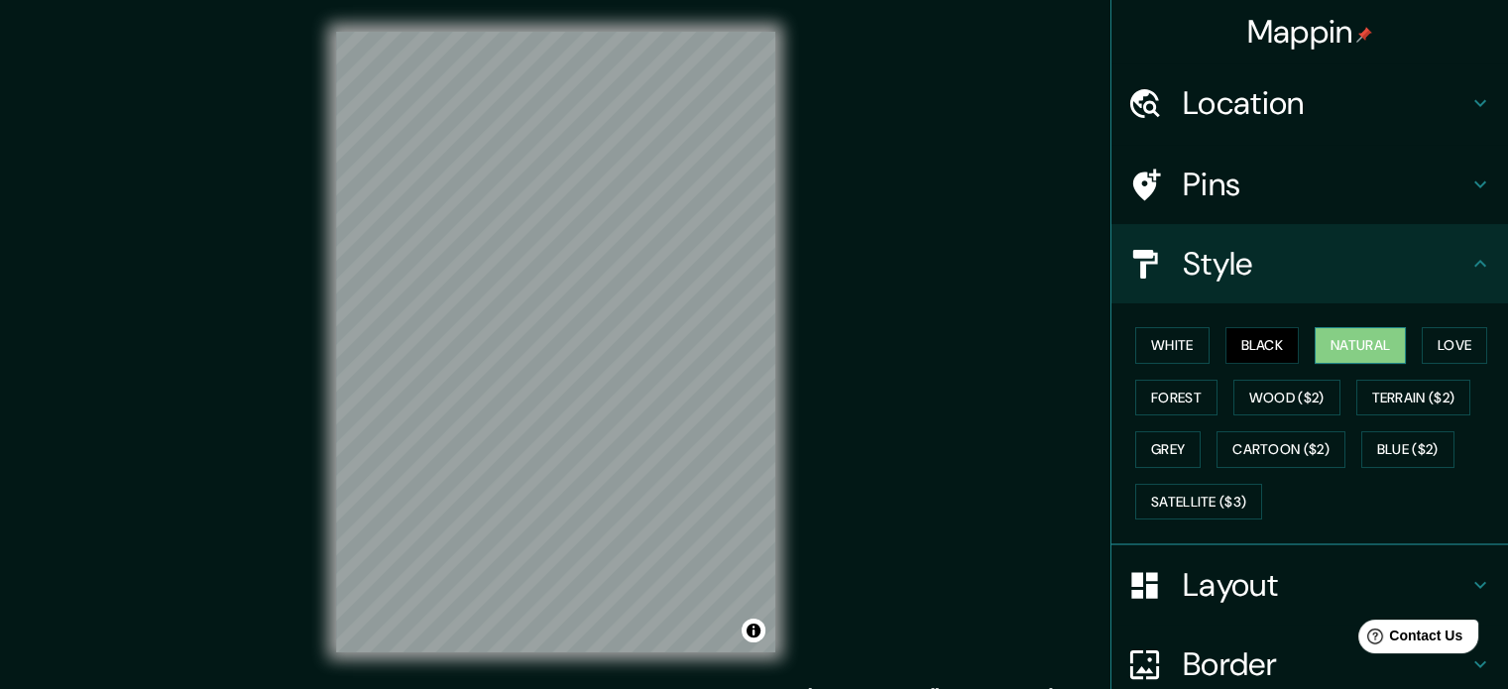
click at [760, 345] on button "Natural" at bounding box center [1360, 345] width 91 height 37
click at [760, 346] on button "Love" at bounding box center [1454, 345] width 65 height 37
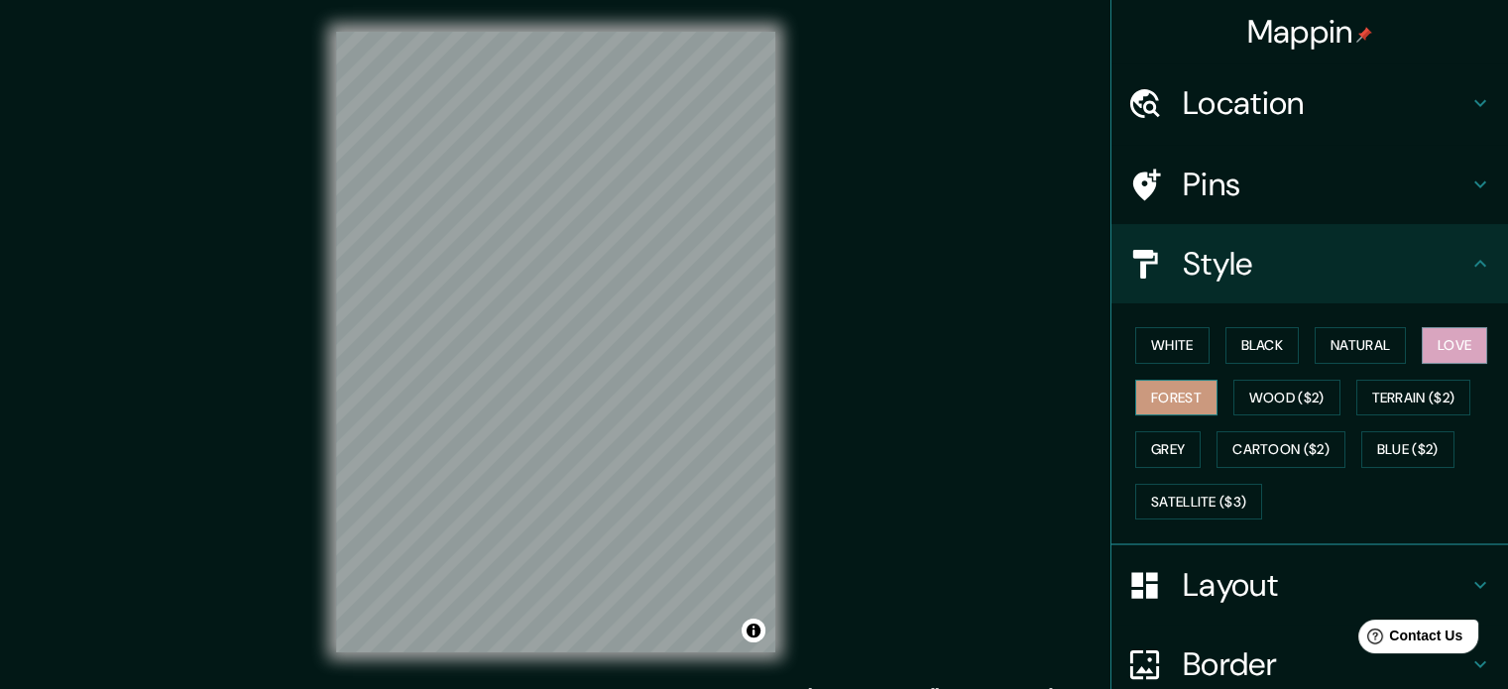
click at [760, 398] on button "Forest" at bounding box center [1176, 398] width 82 height 37
click at [760, 384] on button "Wood ($2)" at bounding box center [1287, 398] width 107 height 37
click at [760, 374] on div "White Black Natural Love Forest Wood ($2) Terrain ($2) Grey Cartoon ($2) Blue (…" at bounding box center [1317, 423] width 381 height 208
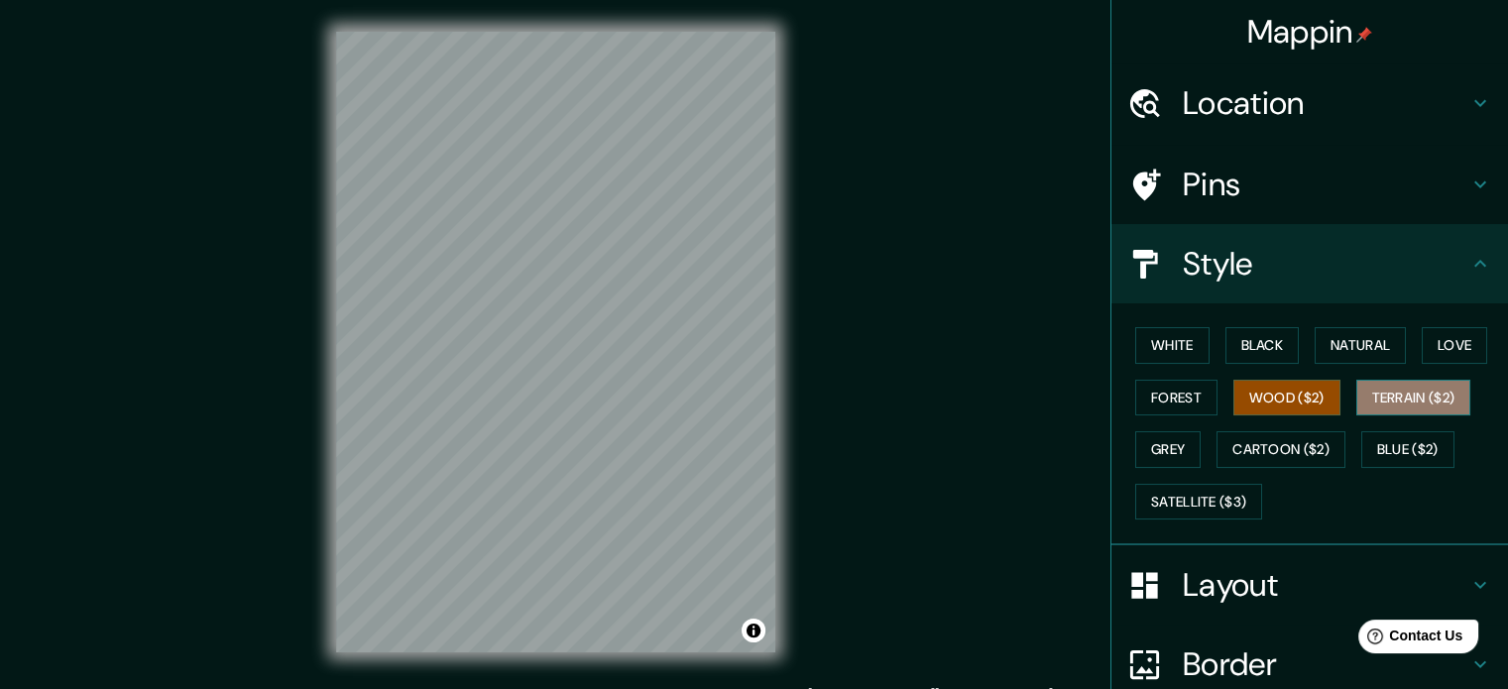
click at [760, 380] on button "Terrain ($2)" at bounding box center [1414, 398] width 115 height 37
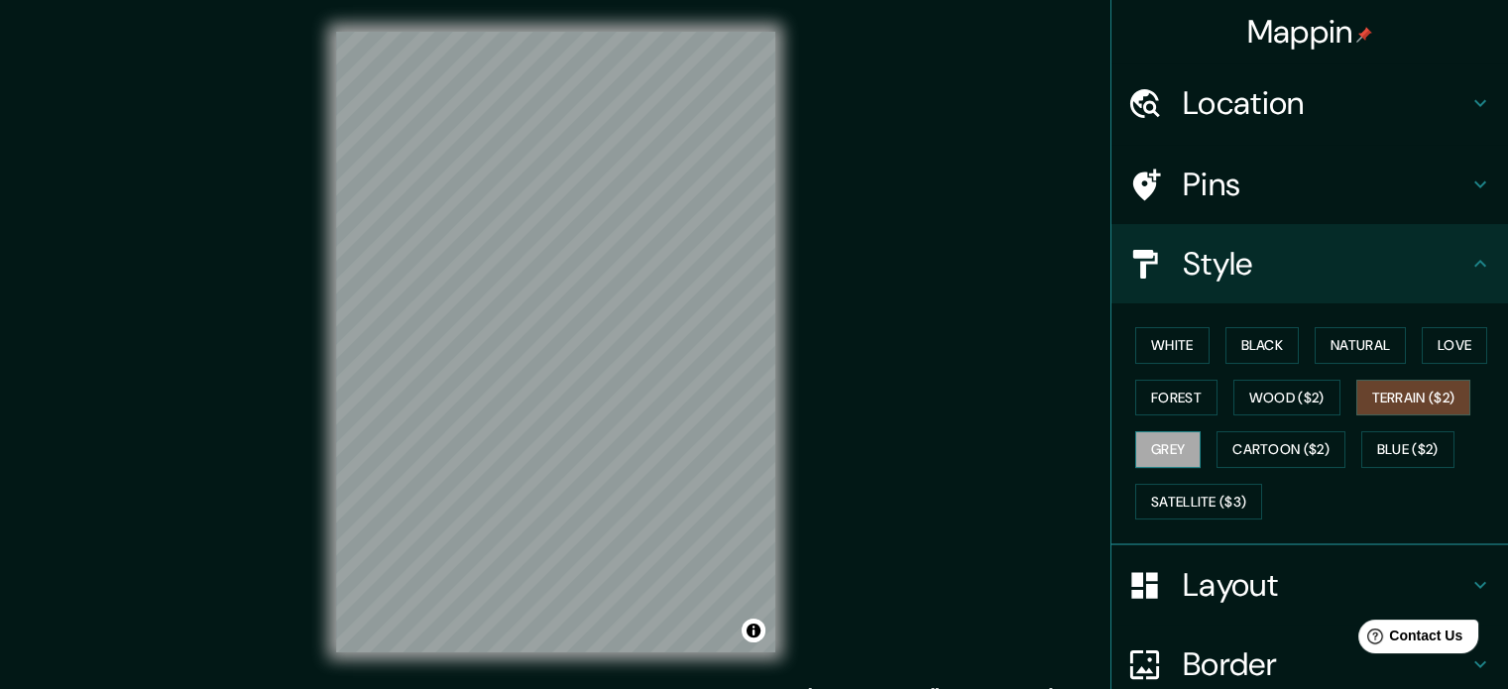
click at [760, 440] on button "Grey" at bounding box center [1167, 449] width 65 height 37
click at [760, 437] on button "Cartoon ($2)" at bounding box center [1281, 449] width 129 height 37
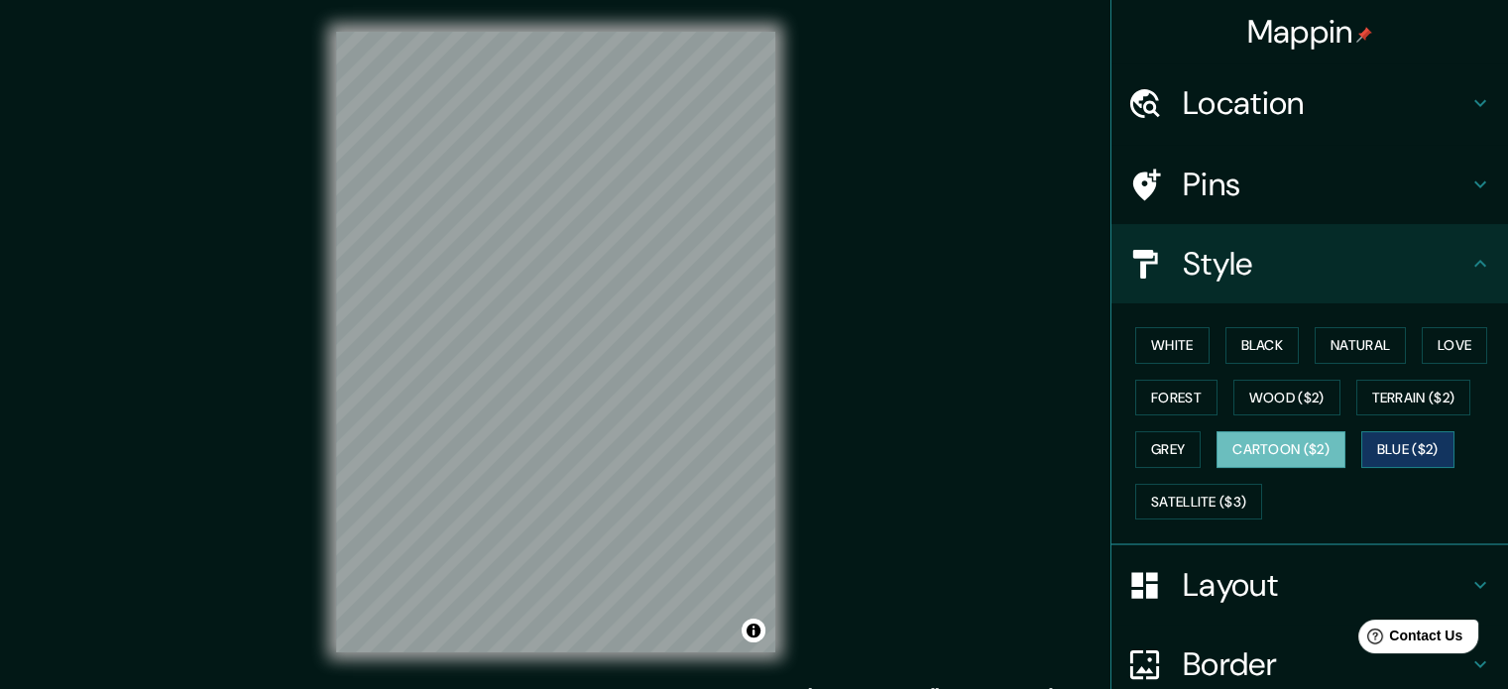
click at [760, 435] on button "Blue ($2)" at bounding box center [1408, 449] width 93 height 37
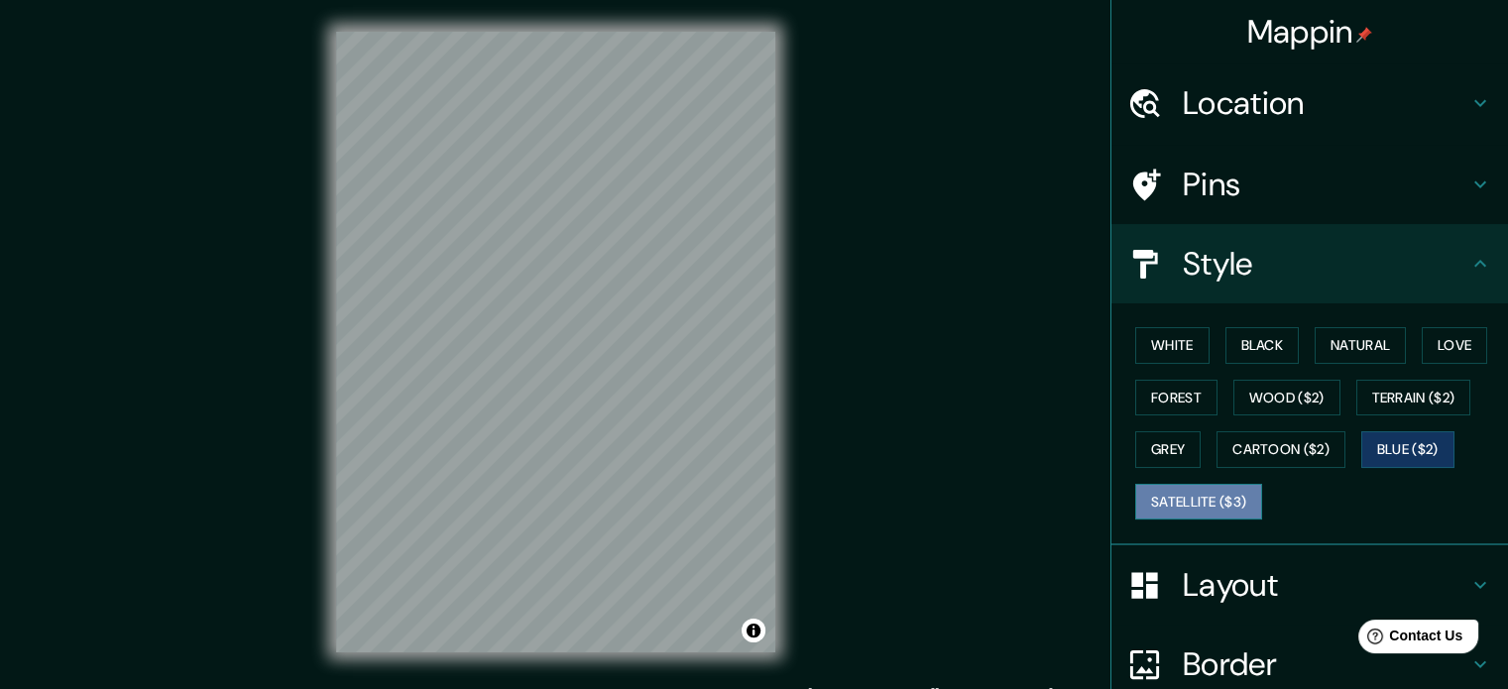
click at [760, 487] on button "Satellite ($3)" at bounding box center [1198, 502] width 127 height 37
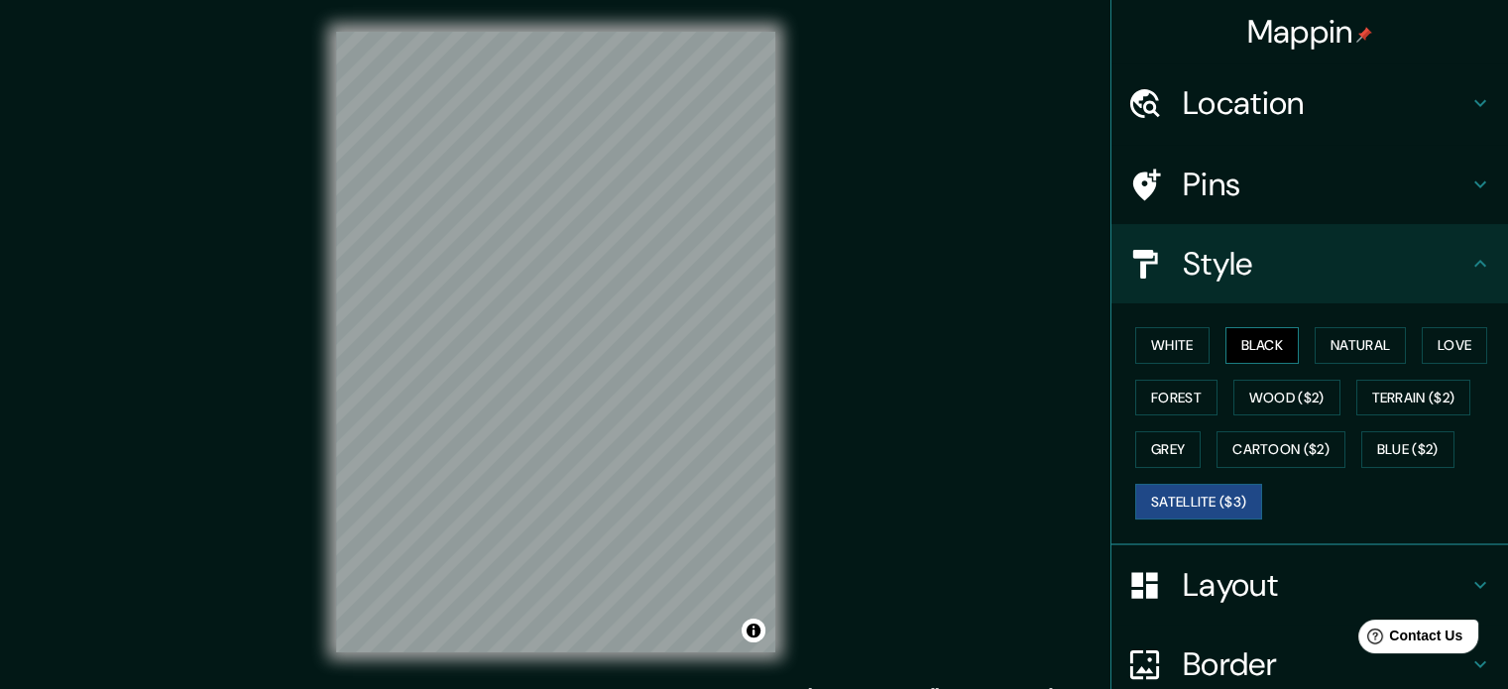
click at [760, 345] on button "Black" at bounding box center [1263, 345] width 74 height 37
click at [760, 344] on button "Natural" at bounding box center [1360, 345] width 91 height 37
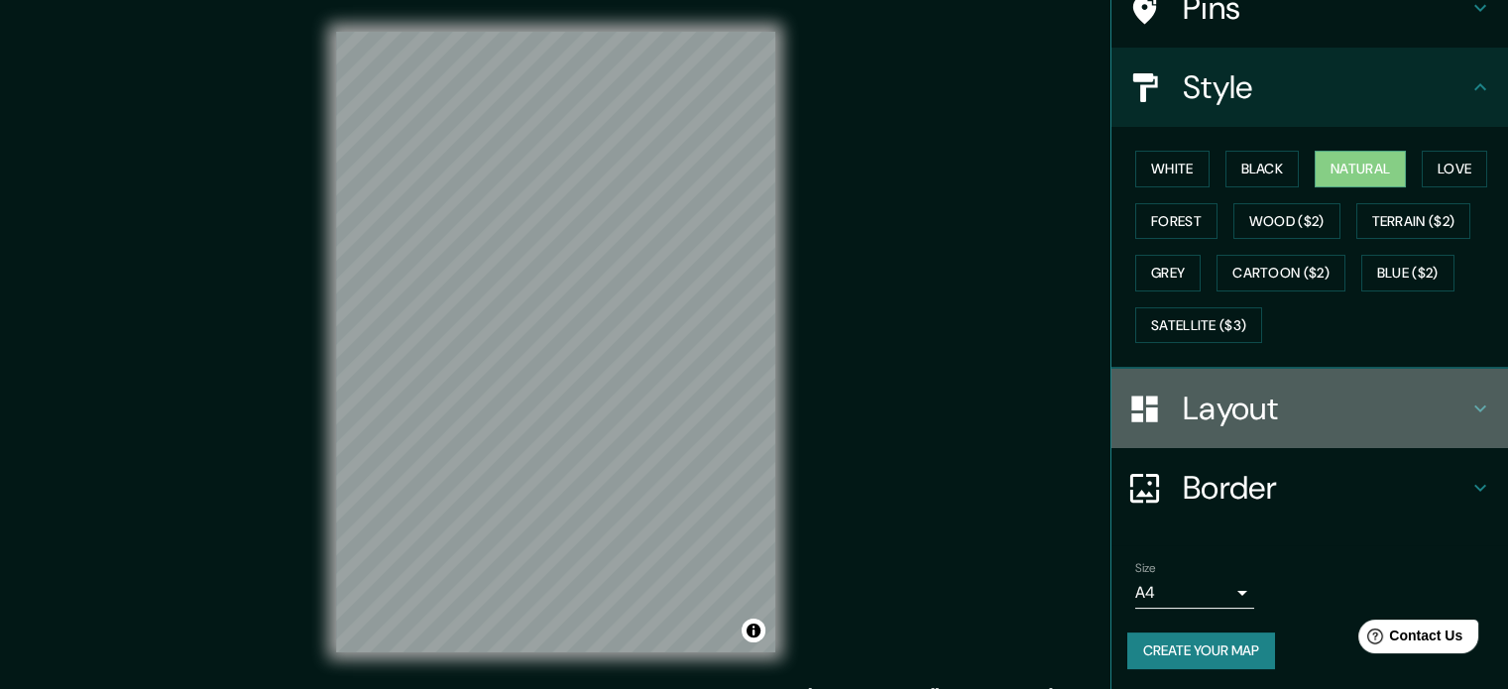
click at [760, 427] on div "Layout" at bounding box center [1310, 408] width 397 height 79
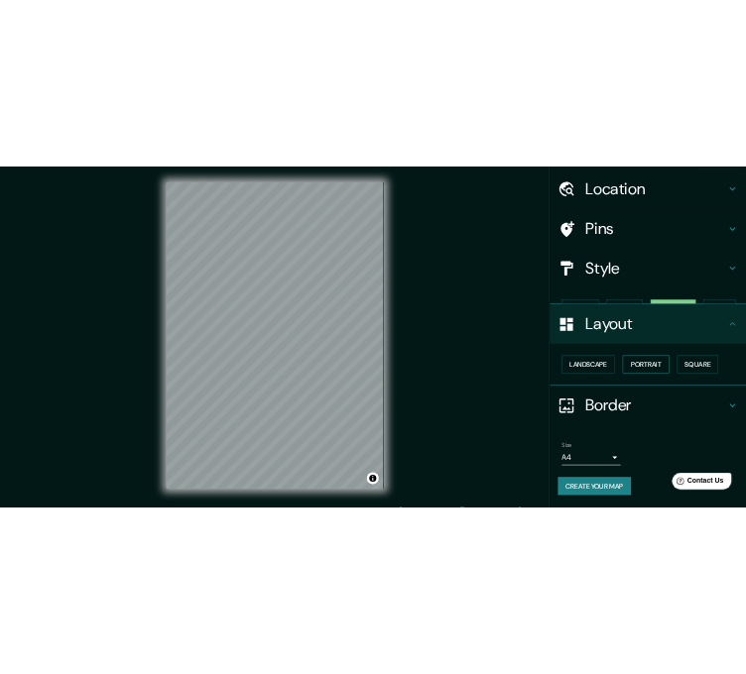
scroll to position [22, 0]
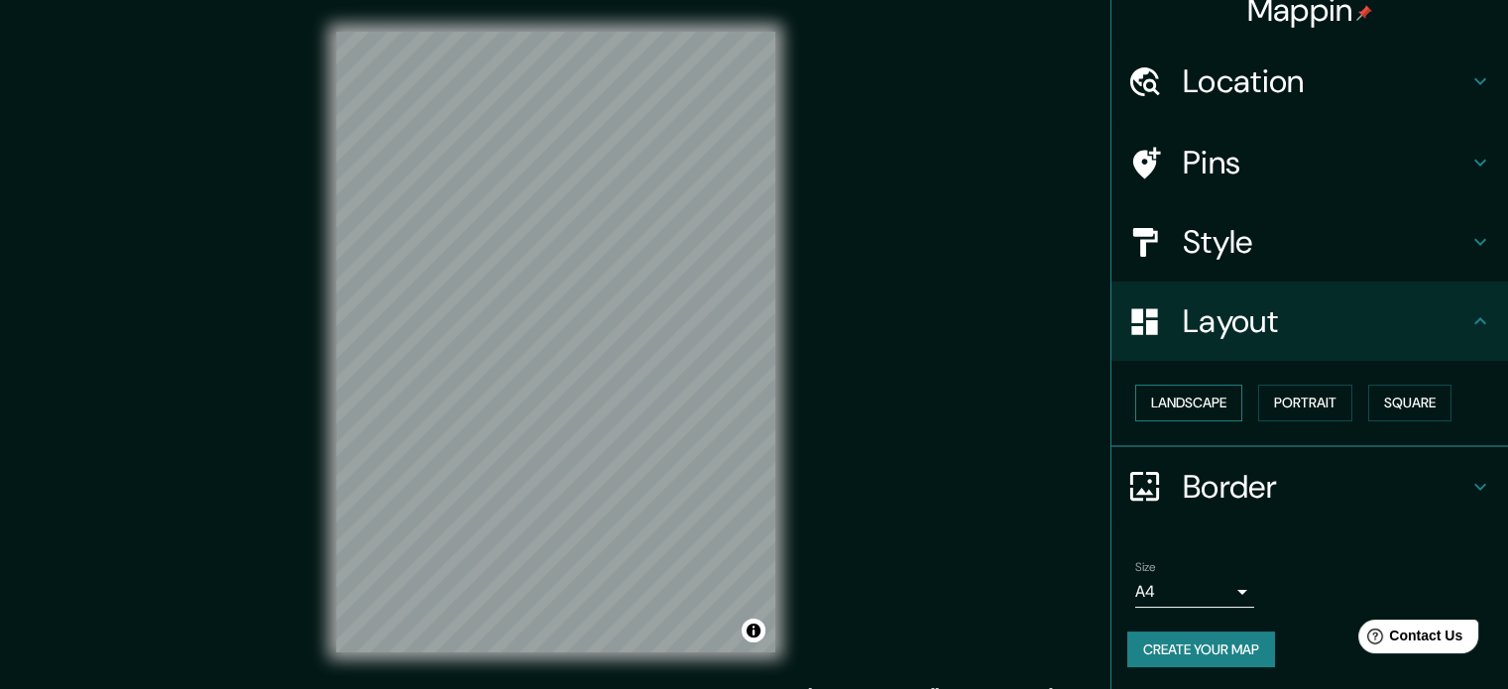
click at [760, 404] on button "Landscape" at bounding box center [1188, 403] width 107 height 37
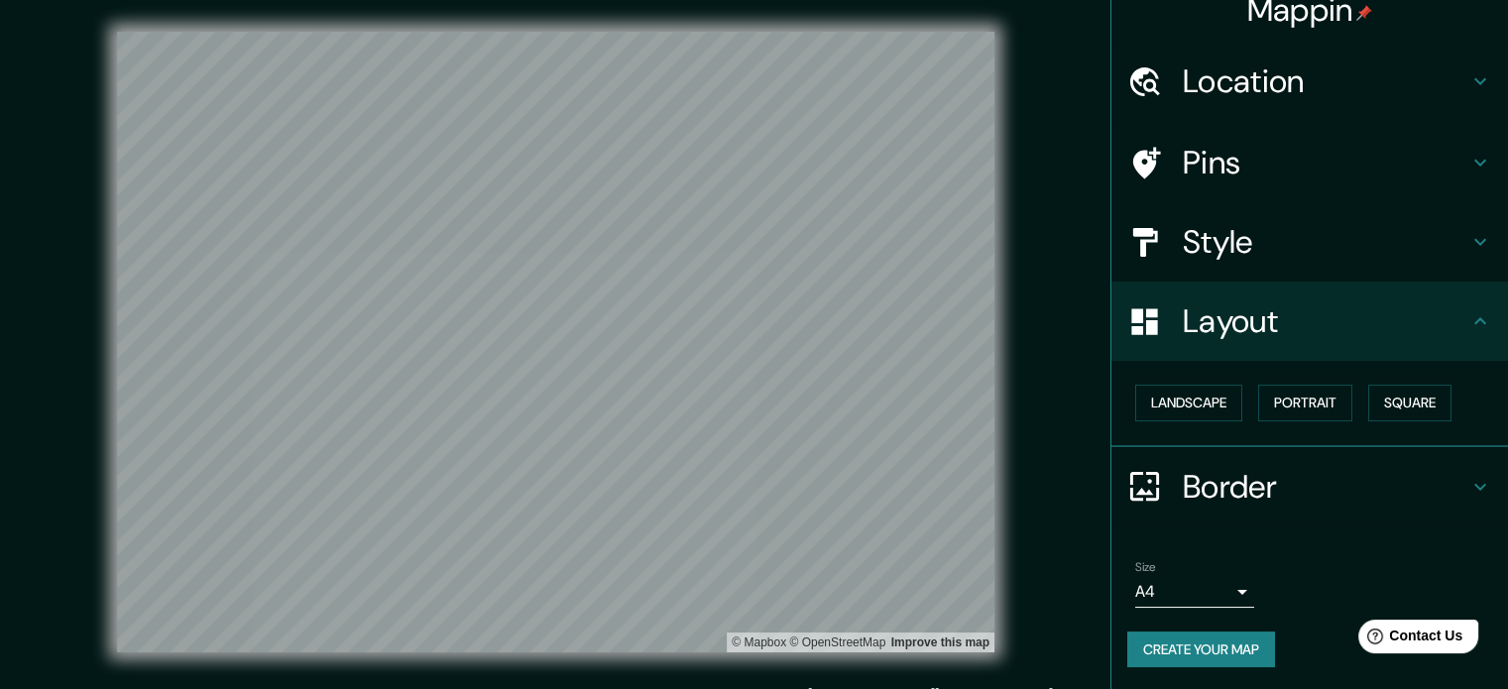
click at [760, 586] on body "Mappin Location Querétaro, Querétaro, México Pins Style Layout Landscape Portra…" at bounding box center [754, 344] width 1508 height 689
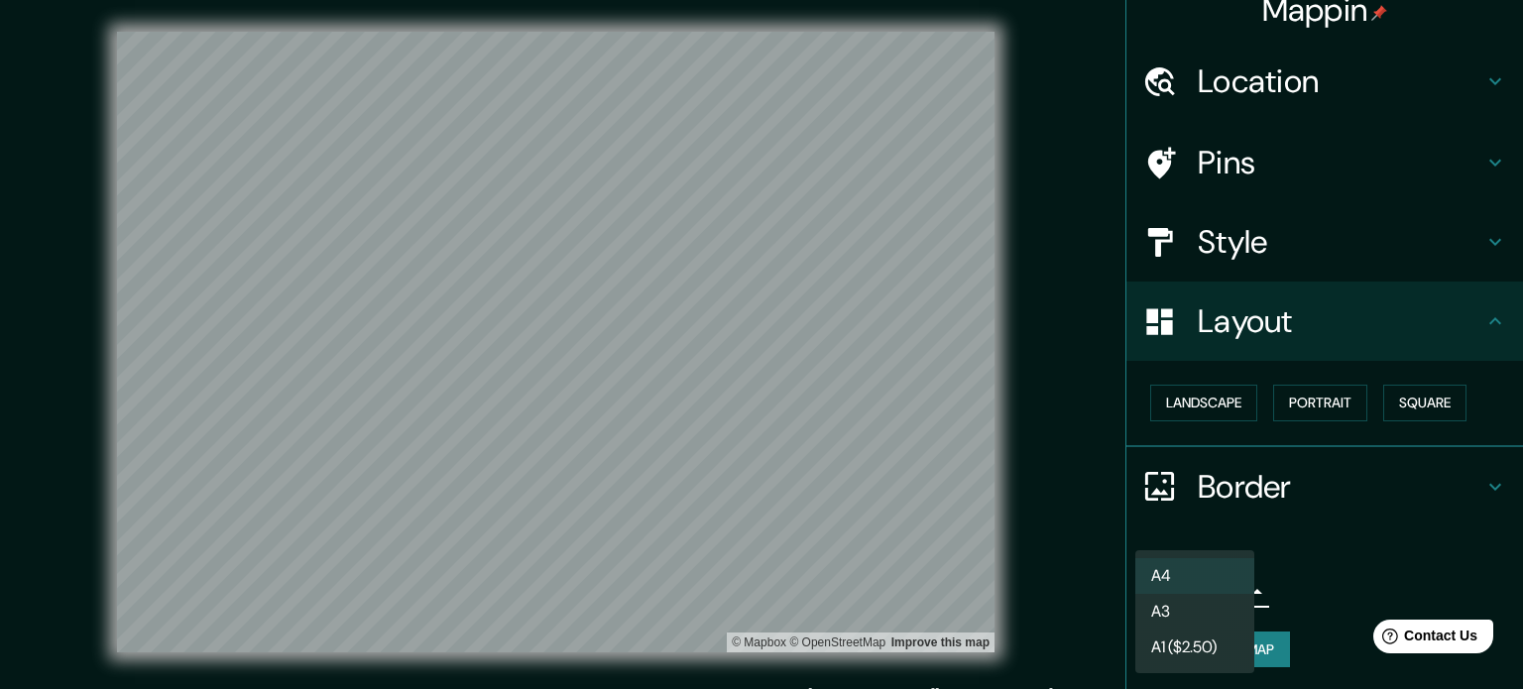
click at [760, 634] on li "A1 ($2.50)" at bounding box center [1194, 648] width 119 height 36
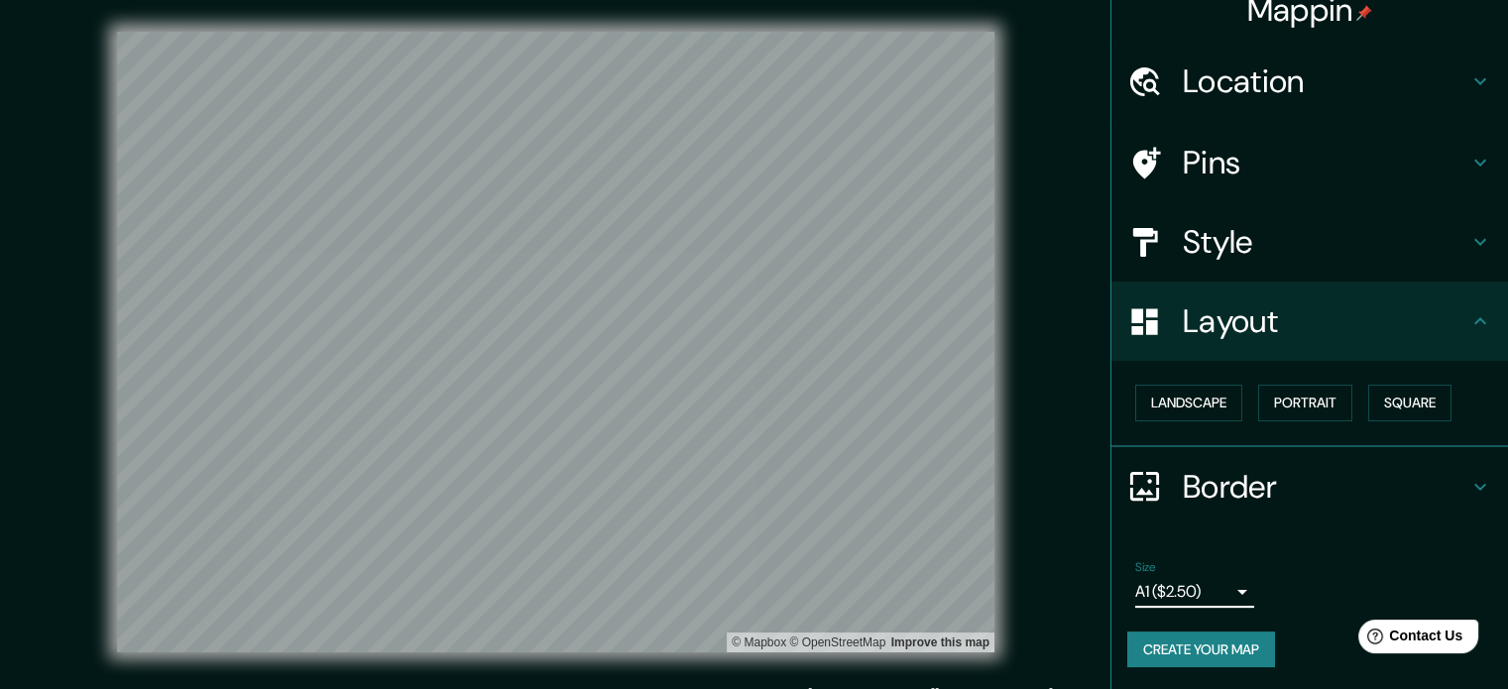
click at [760, 582] on body "Mappin Location Querétaro, Querétaro, México Pins Style Layout Landscape Portra…" at bounding box center [754, 344] width 1508 height 689
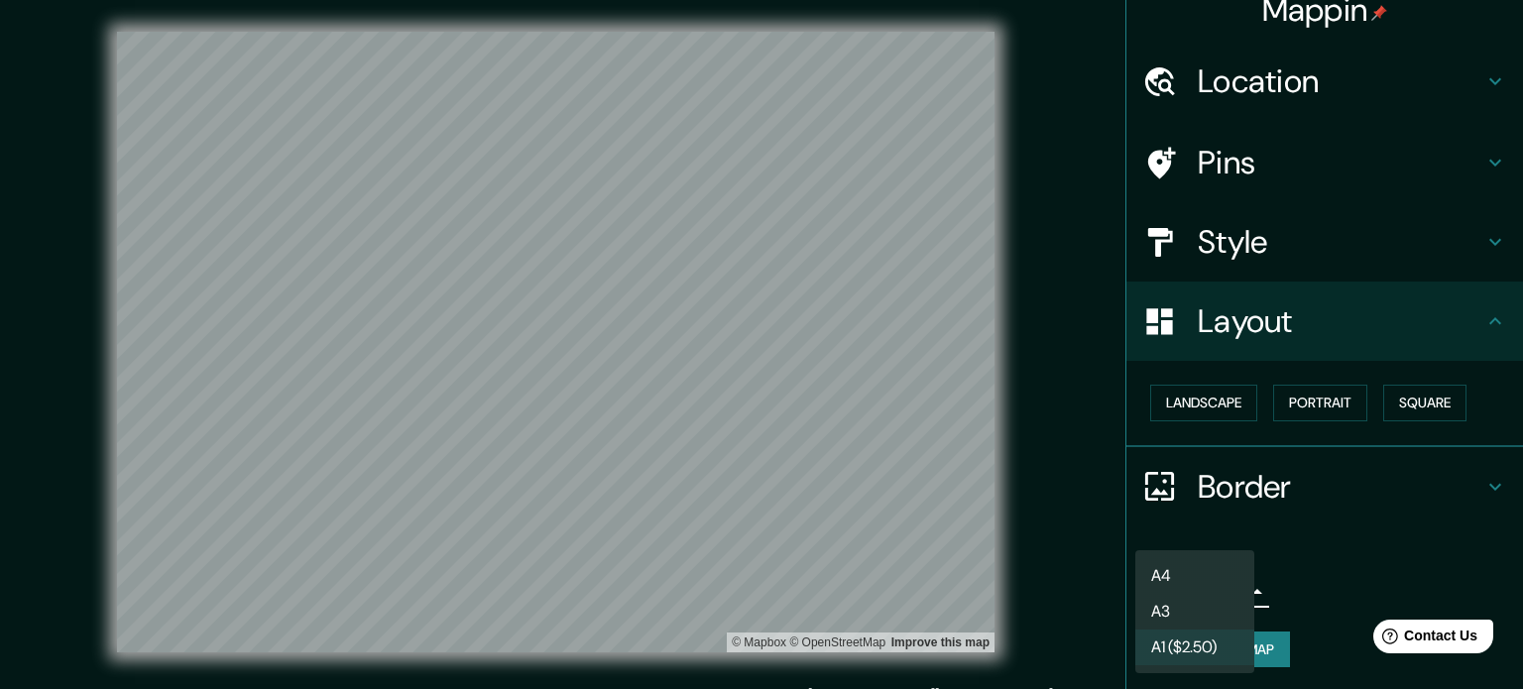
click at [760, 565] on li "A4" at bounding box center [1194, 576] width 119 height 36
type input "single"
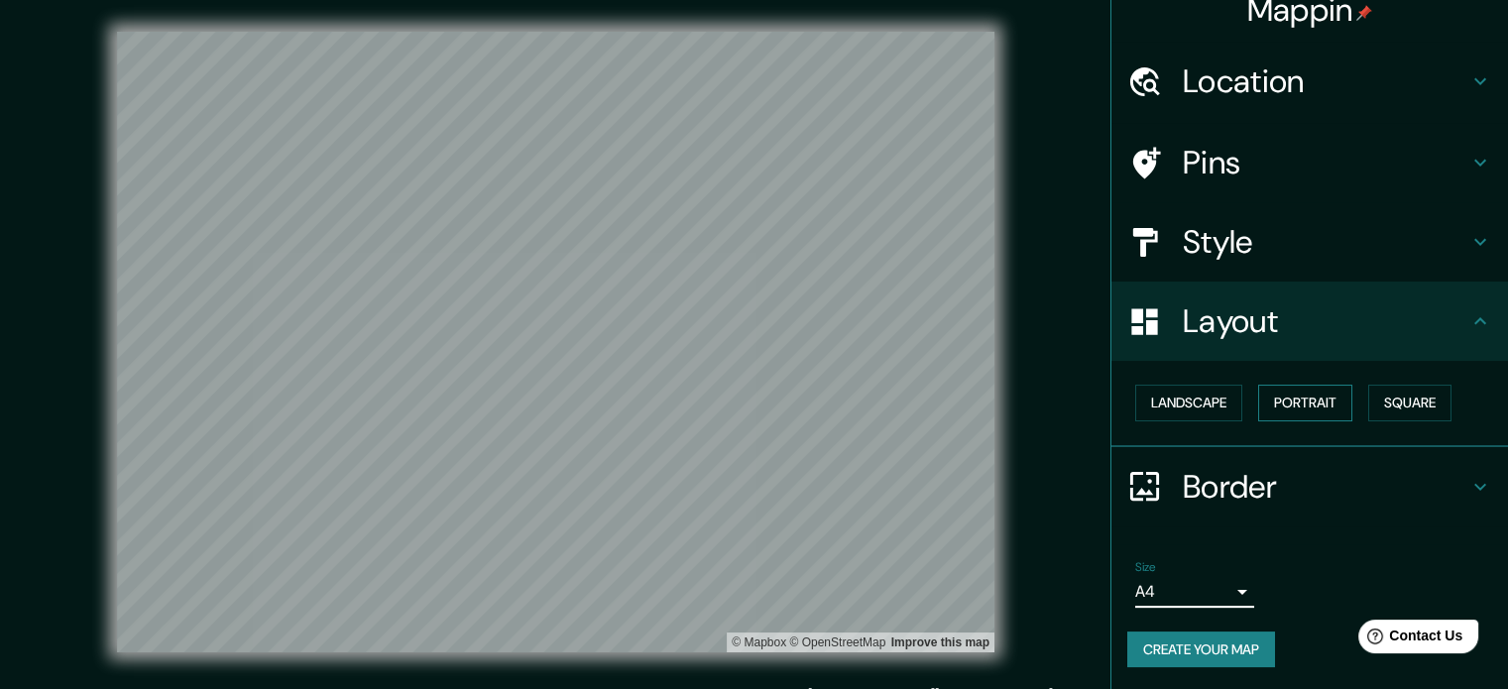
click at [760, 396] on button "Portrait" at bounding box center [1305, 403] width 94 height 37
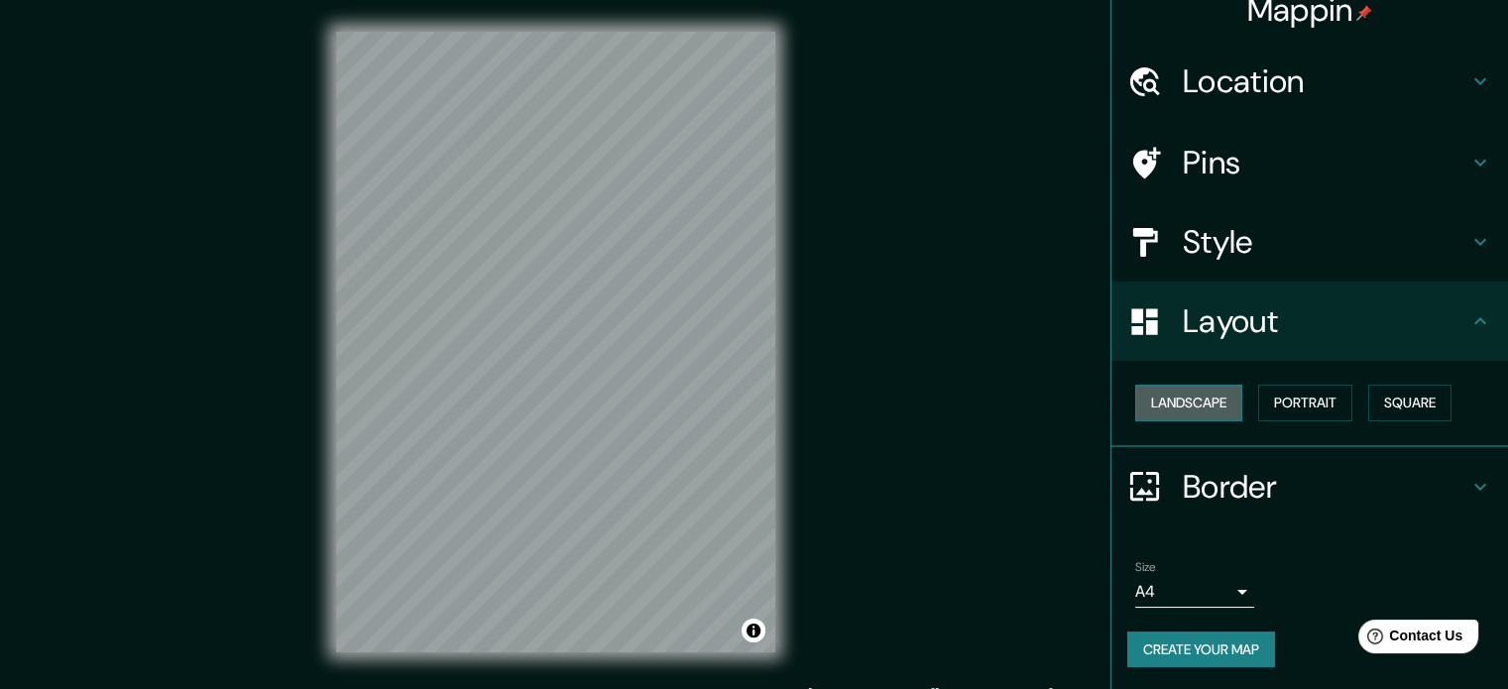
click at [760, 398] on button "Landscape" at bounding box center [1188, 403] width 107 height 37
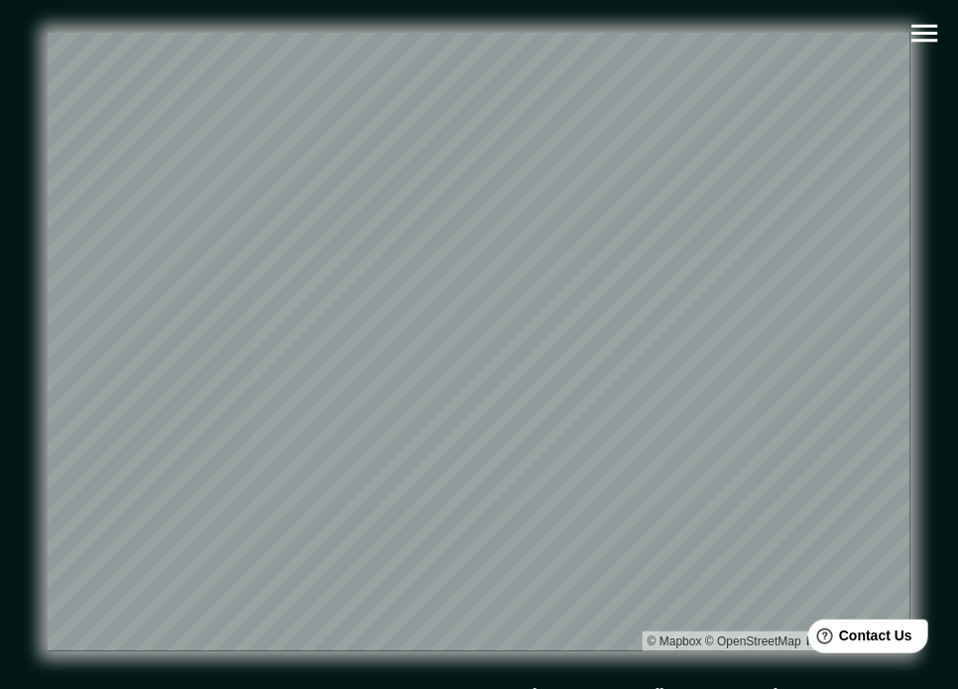
click at [760, 479] on div "Mappin Location Querétaro, Querétaro, México Pins Style Layout Landscape Portra…" at bounding box center [479, 358] width 958 height 716
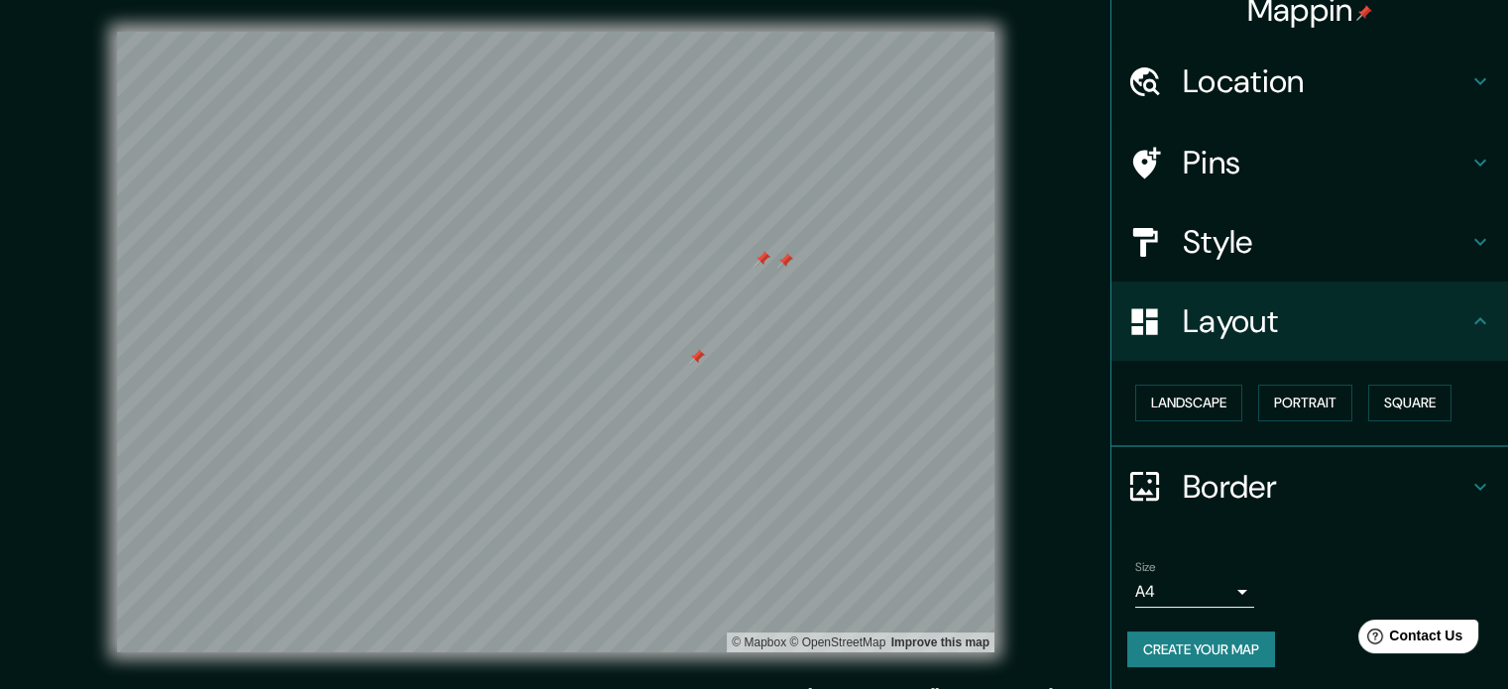
click at [760, 161] on h4 "Pins" at bounding box center [1326, 163] width 286 height 40
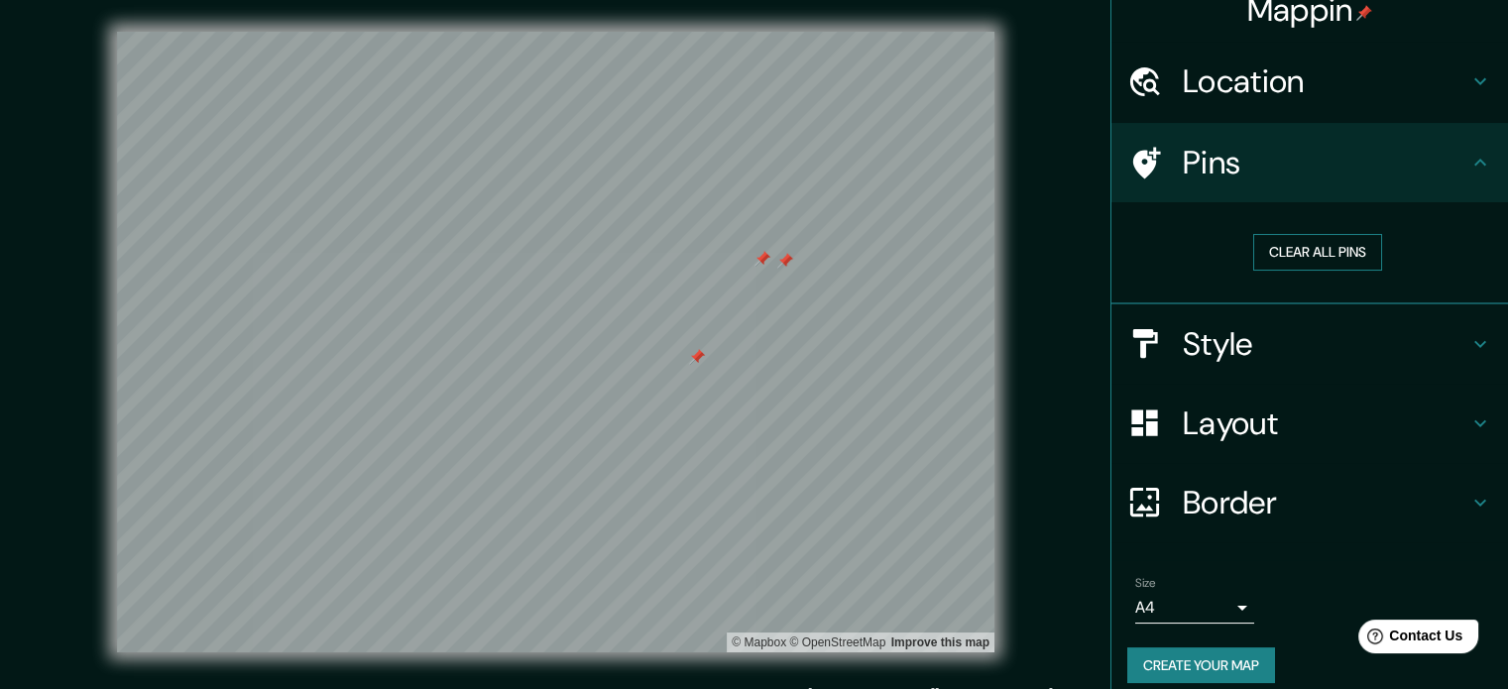
click at [760, 240] on button "Clear all pins" at bounding box center [1317, 252] width 129 height 37
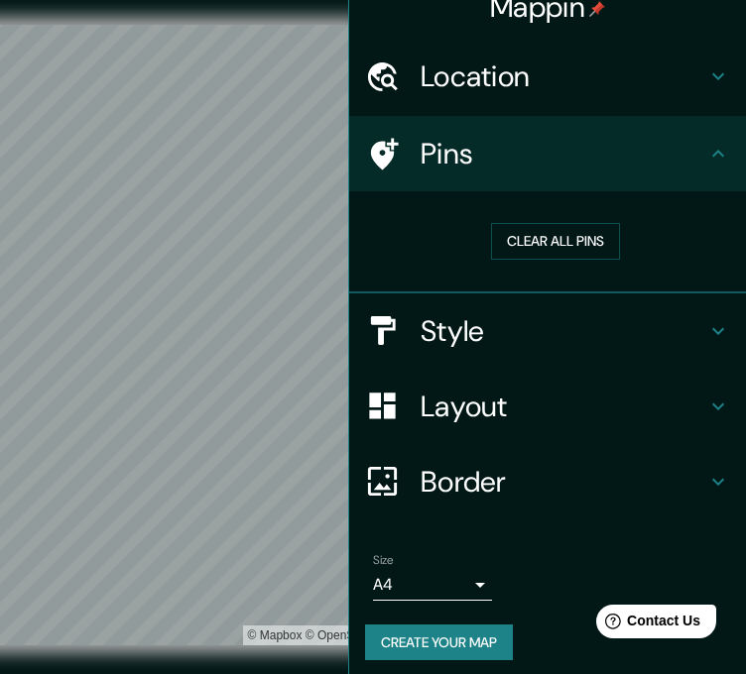
scroll to position [18, 0]
